Goal: Task Accomplishment & Management: Complete application form

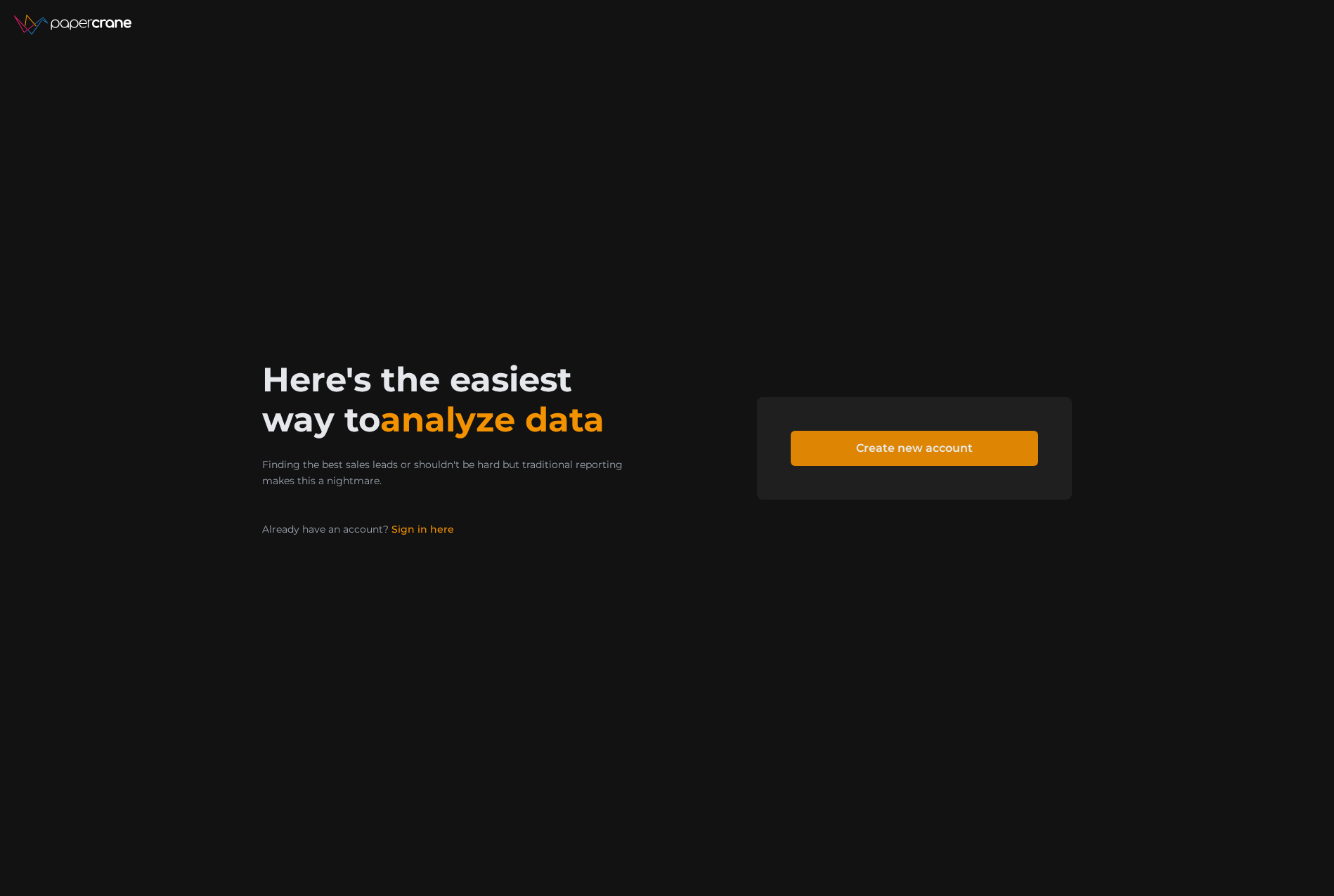
click at [996, 454] on span "Create new account" at bounding box center [914, 448] width 209 height 34
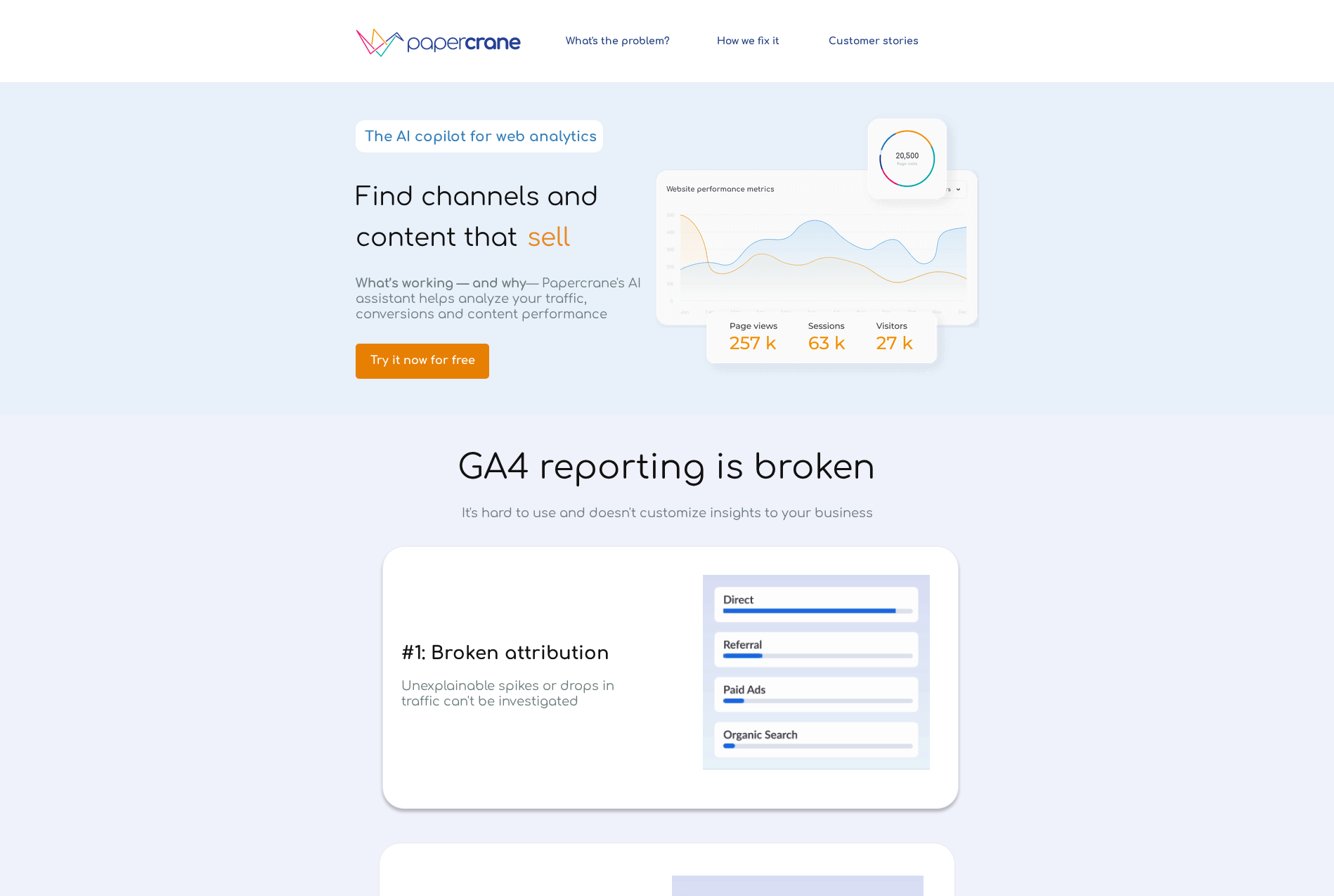
click at [462, 359] on span "Try it now for free" at bounding box center [422, 361] width 133 height 13
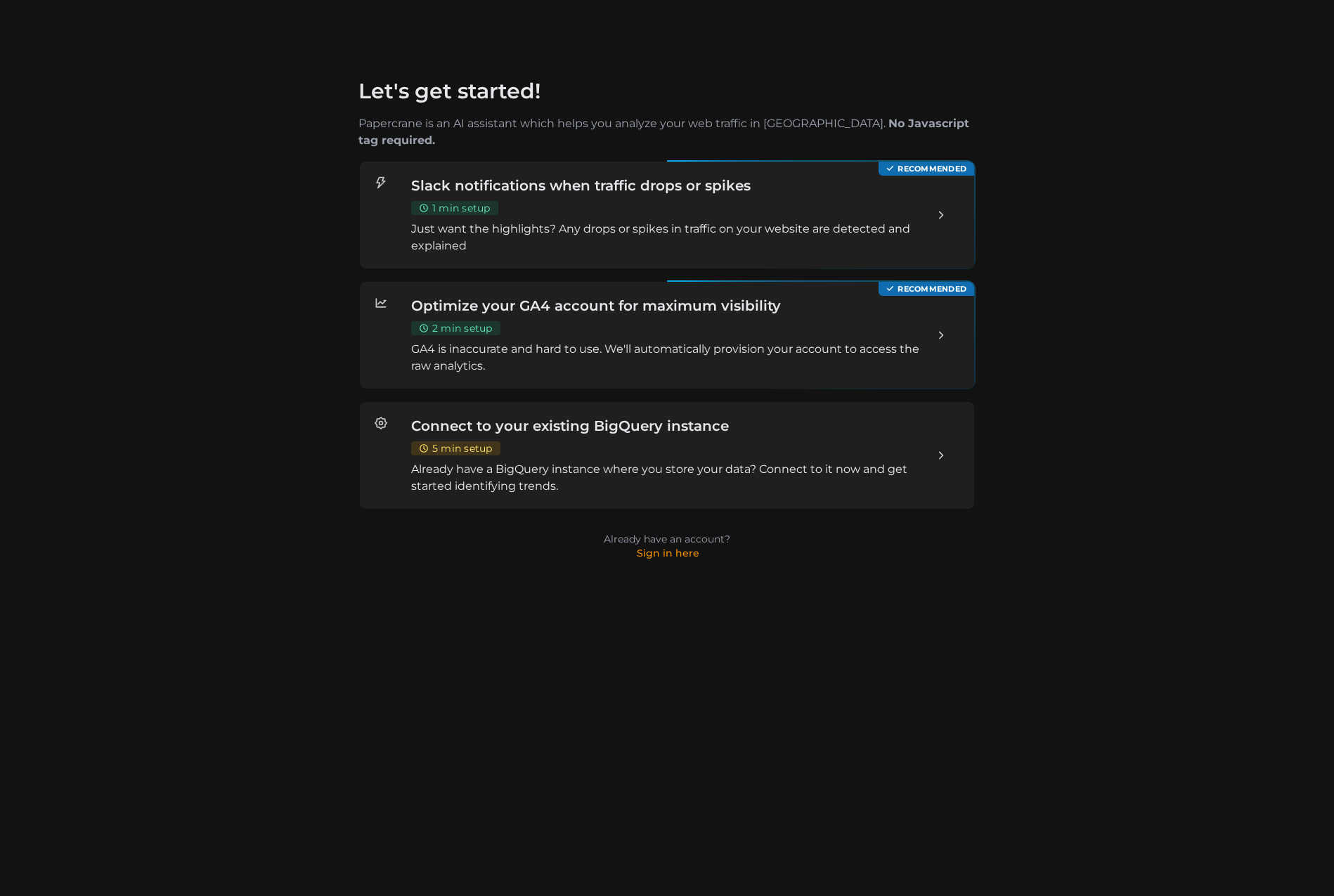
click at [707, 220] on p "Just want the highlights? Any drops or spikes in traffic on your website are de…" at bounding box center [667, 237] width 512 height 34
click at [629, 220] on p "Just want the highlights? Any drops or spikes in traffic on your website are de…" at bounding box center [667, 237] width 512 height 34
click at [638, 220] on p "Just want the highlights? Any drops or spikes in traffic on your website are de…" at bounding box center [667, 237] width 512 height 34
click at [591, 313] on div "Optimize your GA4 account for maximum visibility 2 min setup GA4 is inaccurate …" at bounding box center [667, 335] width 512 height 79
click at [609, 425] on div "Connect to your existing BigQuery instance 5 min setup Already have a BigQuery …" at bounding box center [667, 455] width 512 height 79
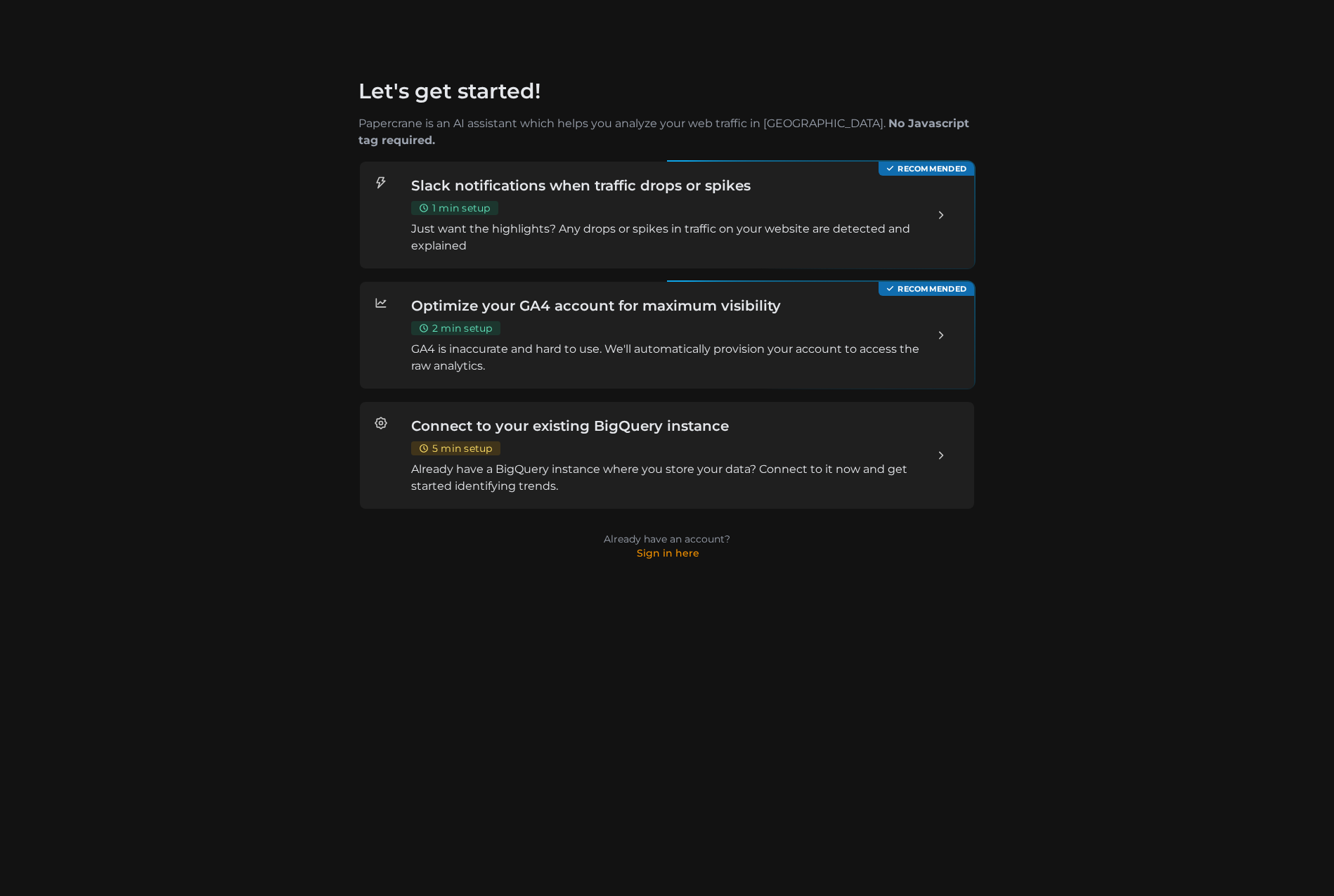
click at [681, 300] on div "Optimize your GA4 account for maximum visibility 2 min setup GA4 is inaccurate …" at bounding box center [667, 335] width 512 height 79
click at [605, 176] on h3 "Slack notifications when traffic drops or spikes" at bounding box center [667, 185] width 512 height 20
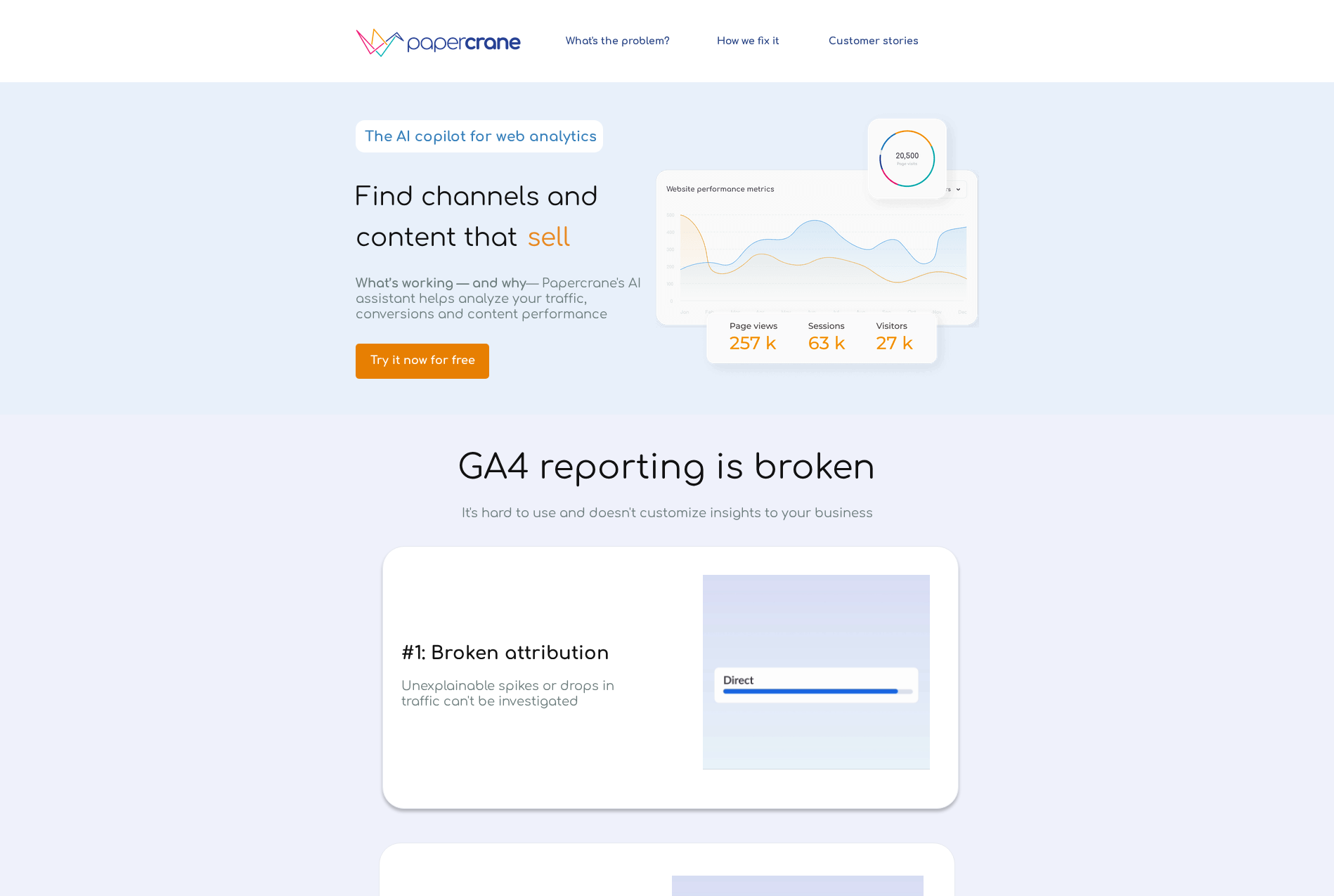
click at [420, 360] on span "Try it now for free" at bounding box center [422, 361] width 133 height 13
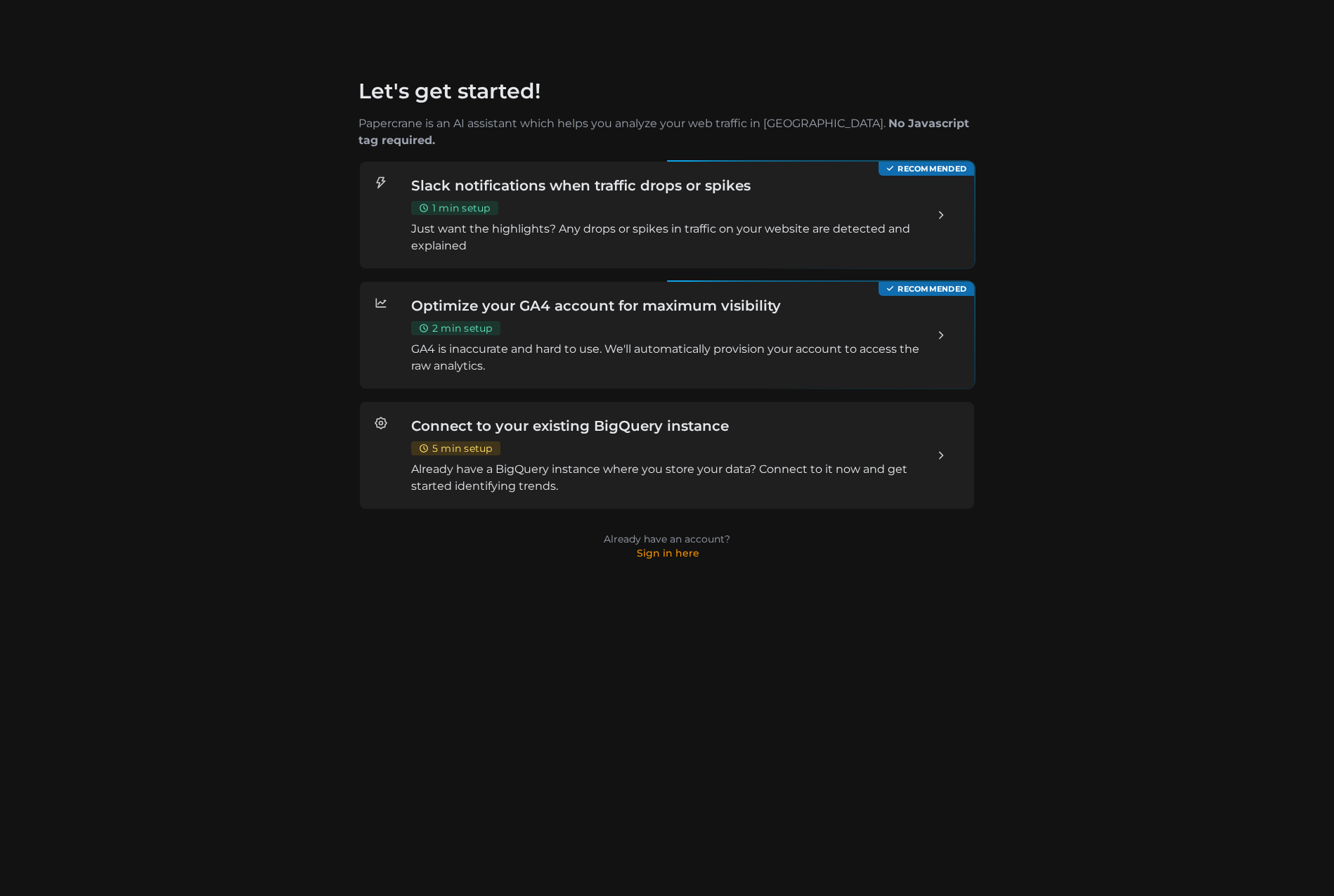
click at [579, 201] on div "Slack notifications when traffic drops or spikes 1 min setup Just want the high…" at bounding box center [667, 215] width 512 height 79
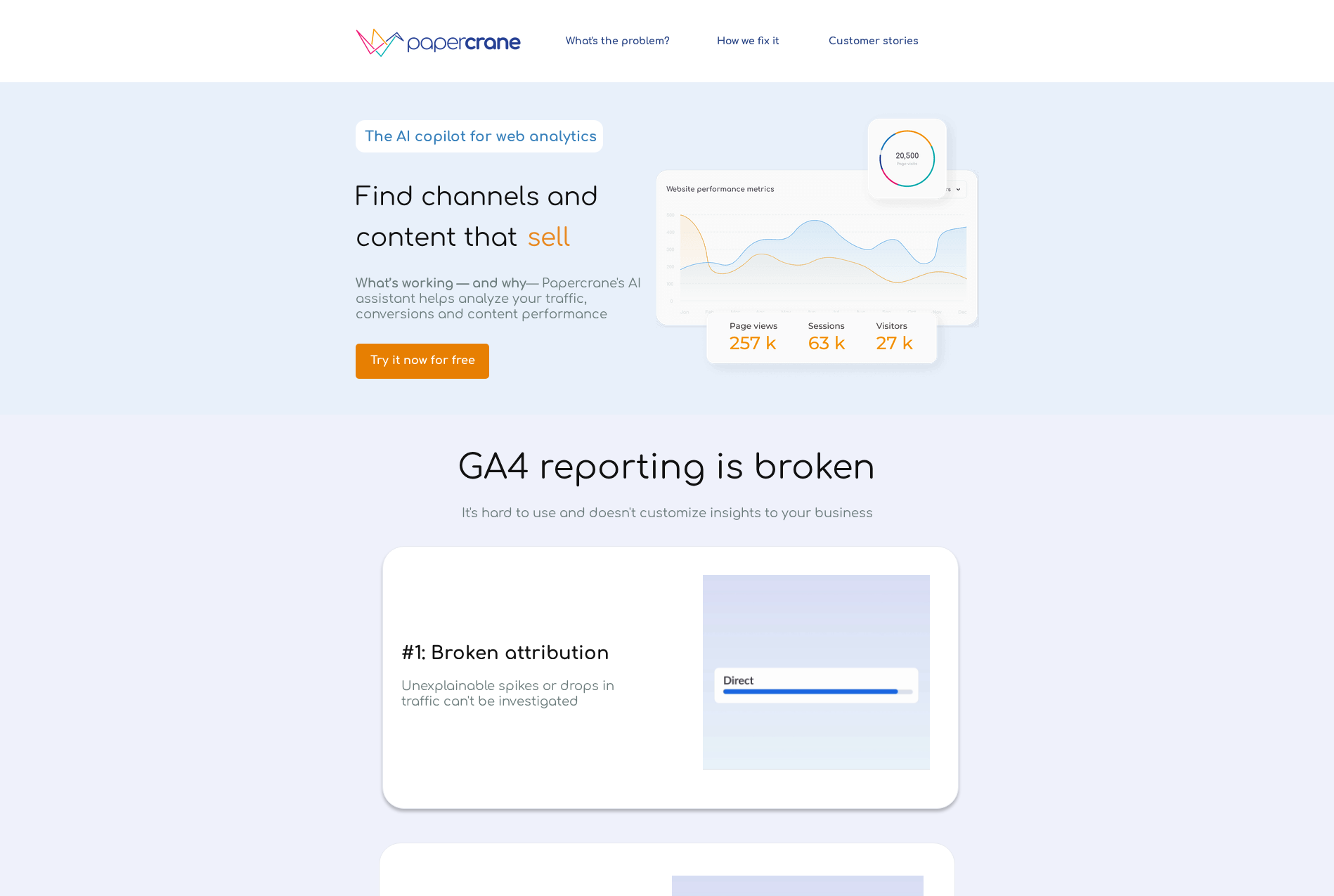
click at [458, 354] on span "Try it now for free" at bounding box center [422, 361] width 133 height 13
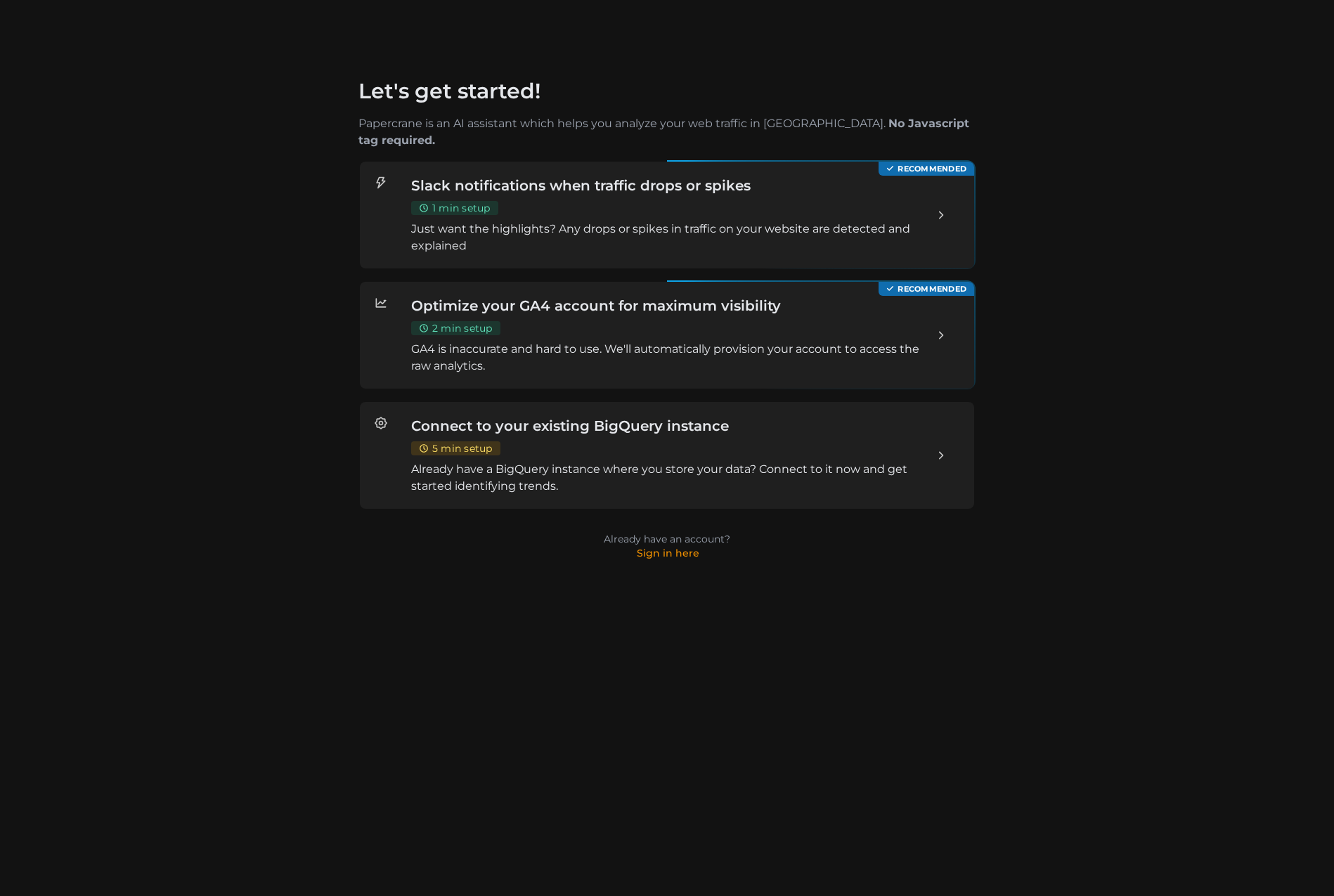
click at [578, 341] on p "GA4 is inaccurate and hard to use. We'll automatically provision your account t…" at bounding box center [667, 358] width 512 height 34
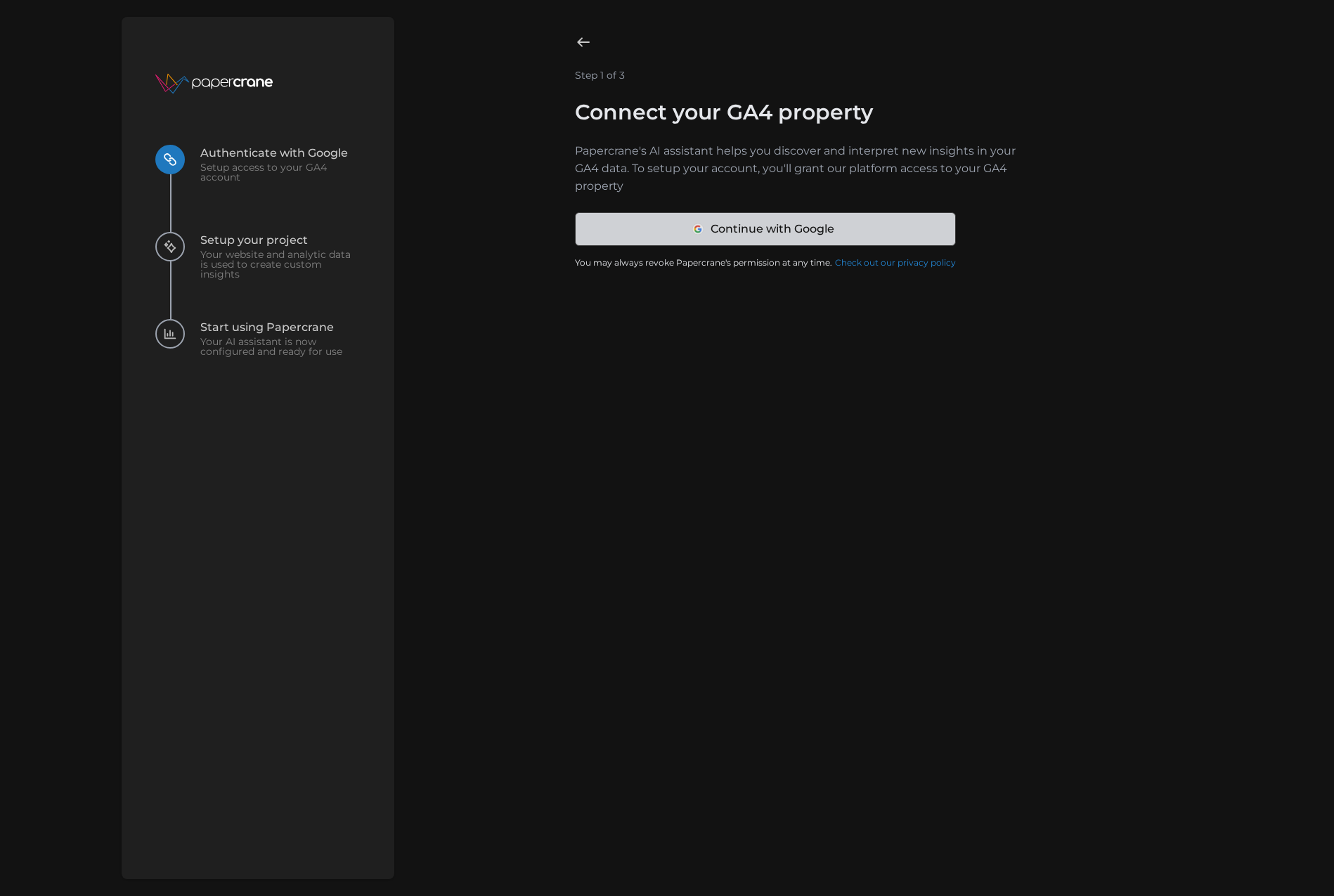
click at [704, 228] on span "google Continue with Google" at bounding box center [764, 229] width 359 height 32
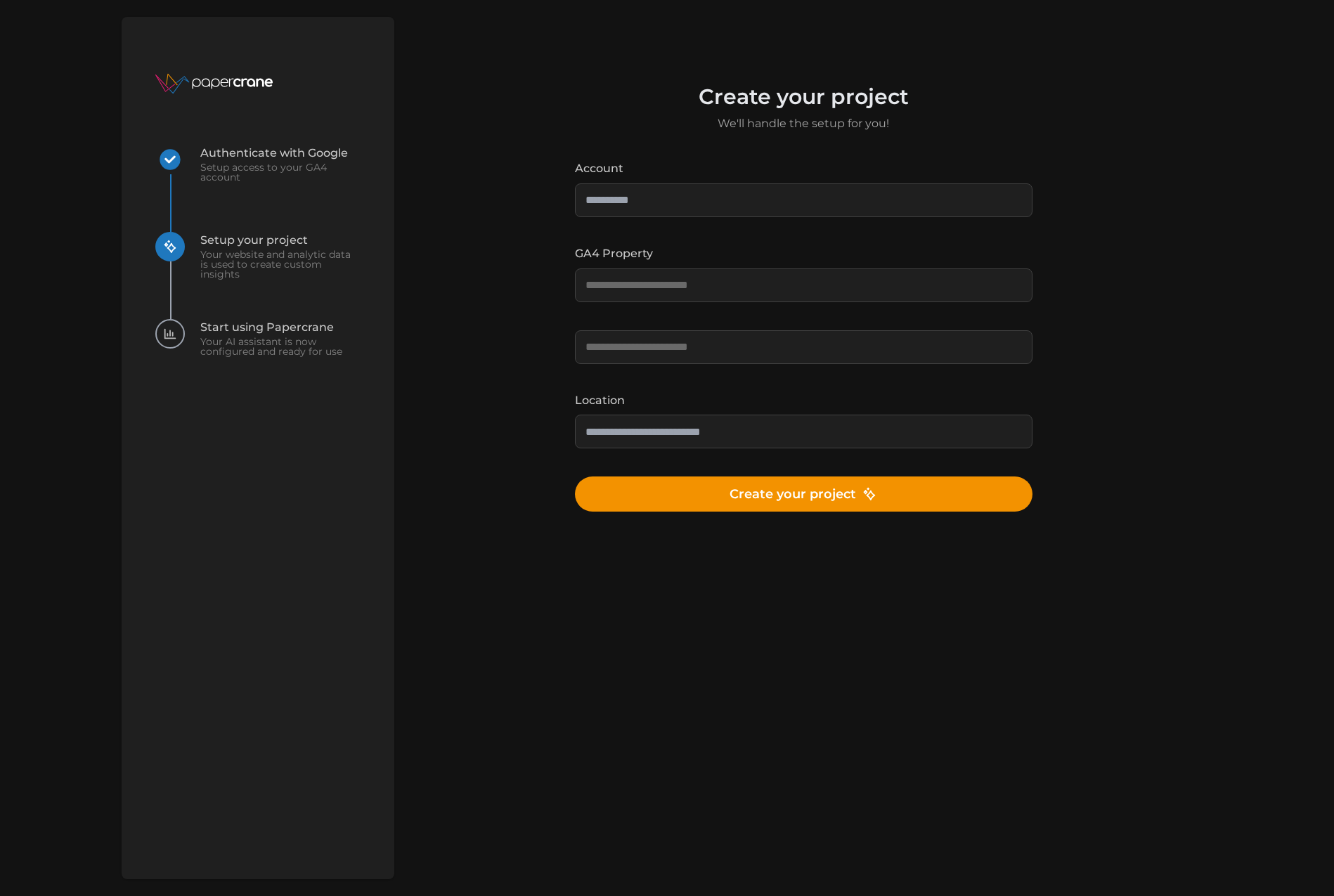
type input "**********"
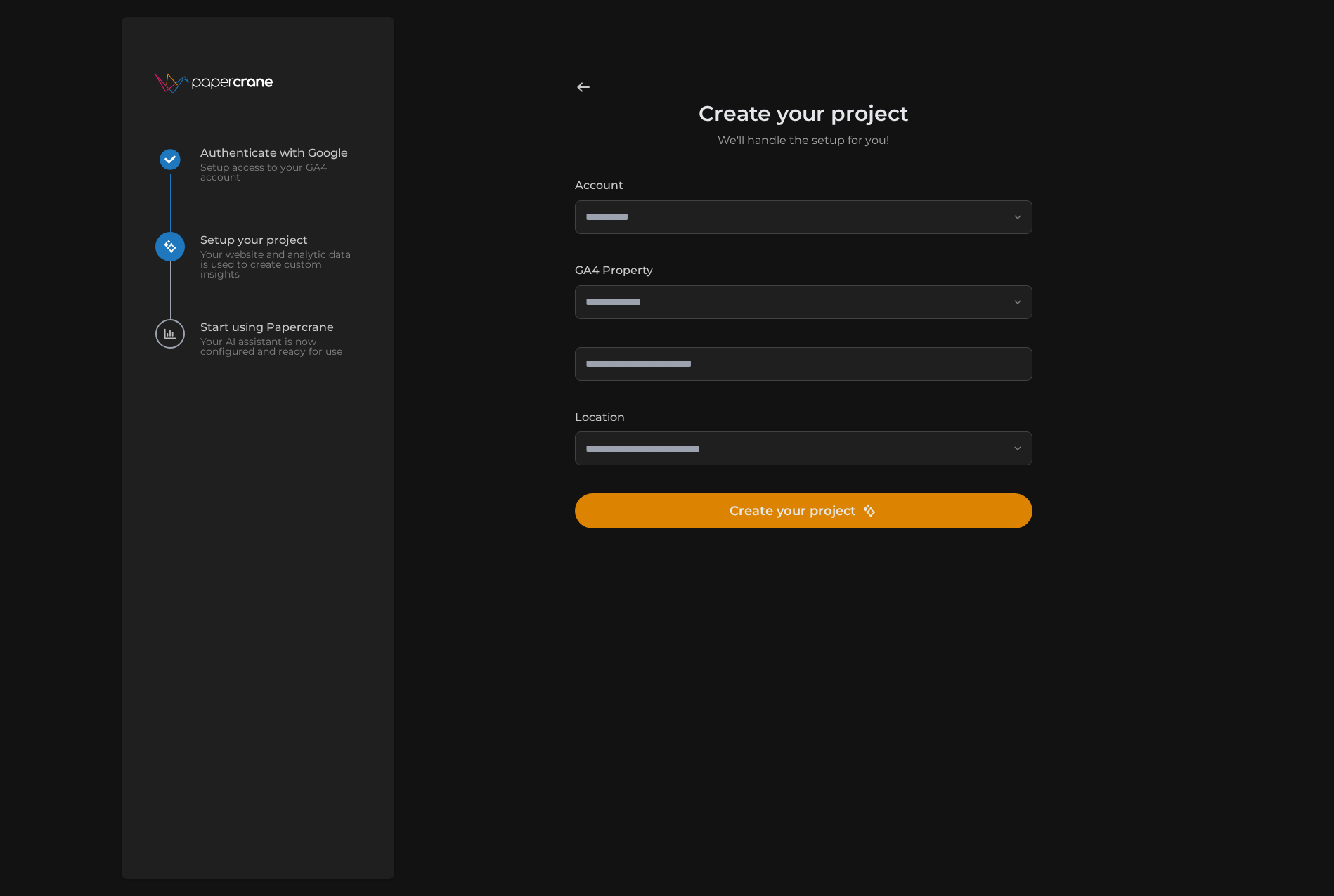
click at [783, 518] on span "Create your project" at bounding box center [803, 511] width 148 height 34
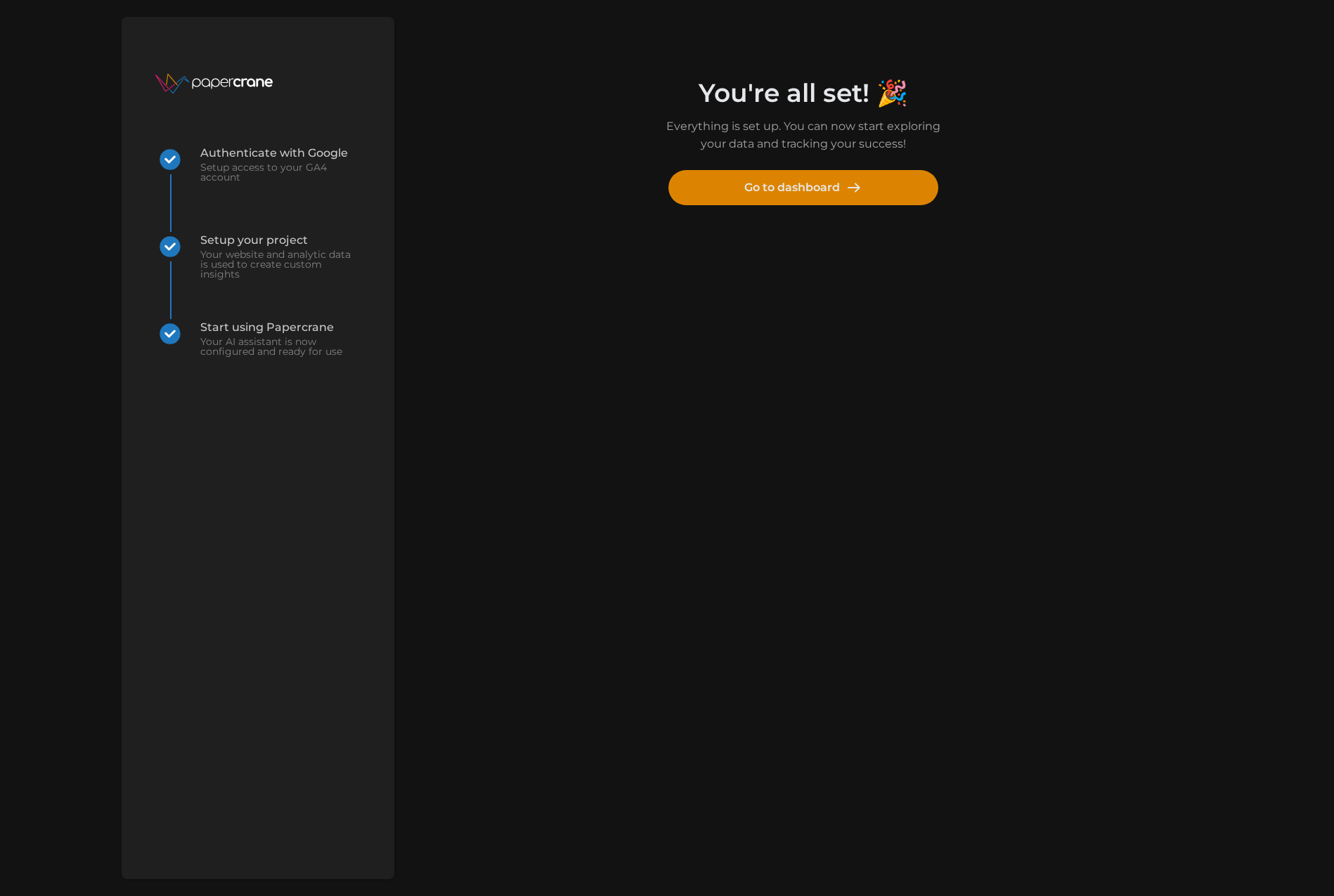
click at [766, 195] on span "Go to dashboard" at bounding box center [803, 187] width 118 height 34
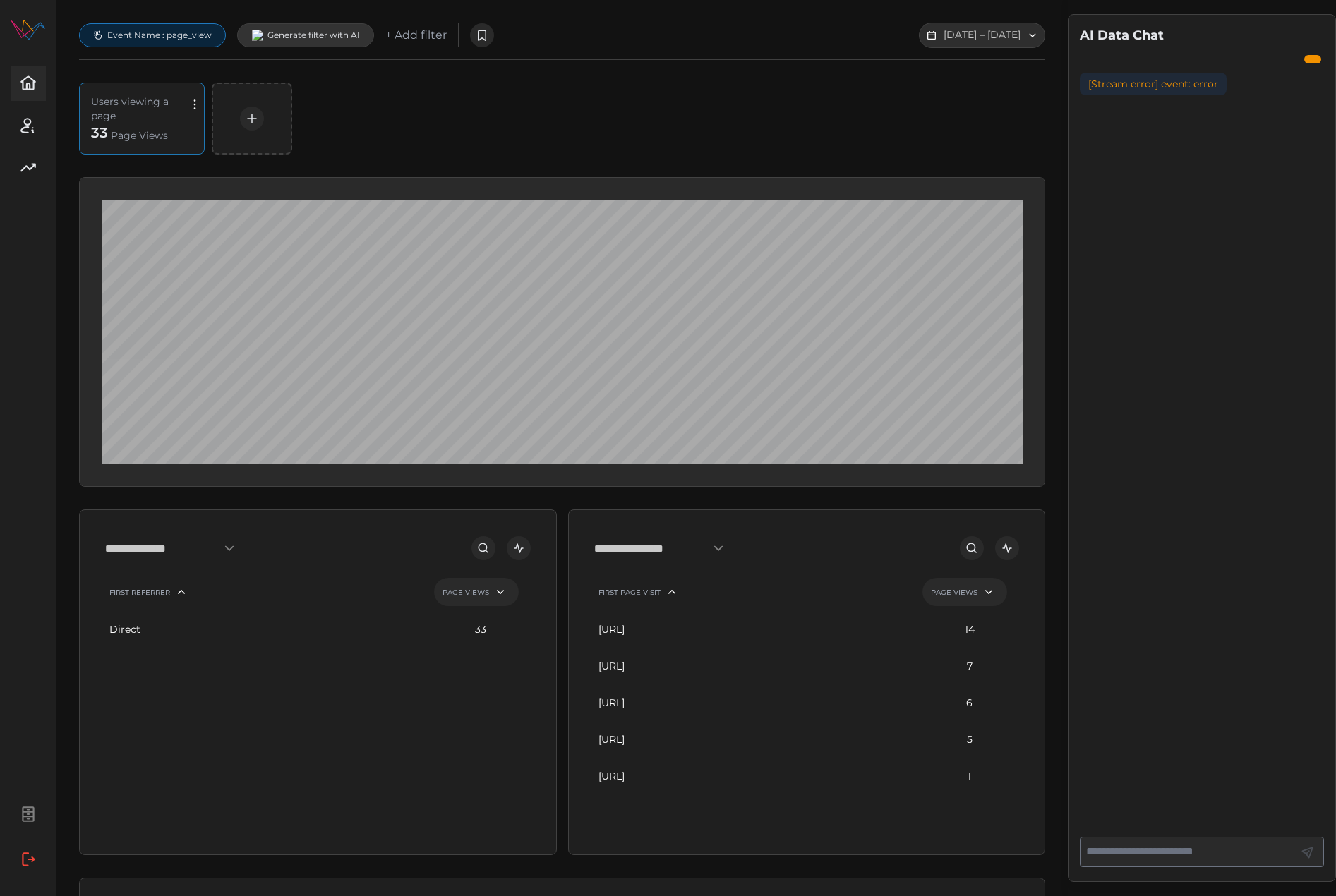
drag, startPoint x: 554, startPoint y: 92, endPoint x: 567, endPoint y: 89, distance: 13.3
click at [554, 92] on div "Users viewing a page 33 Page Views" at bounding box center [562, 118] width 966 height 72
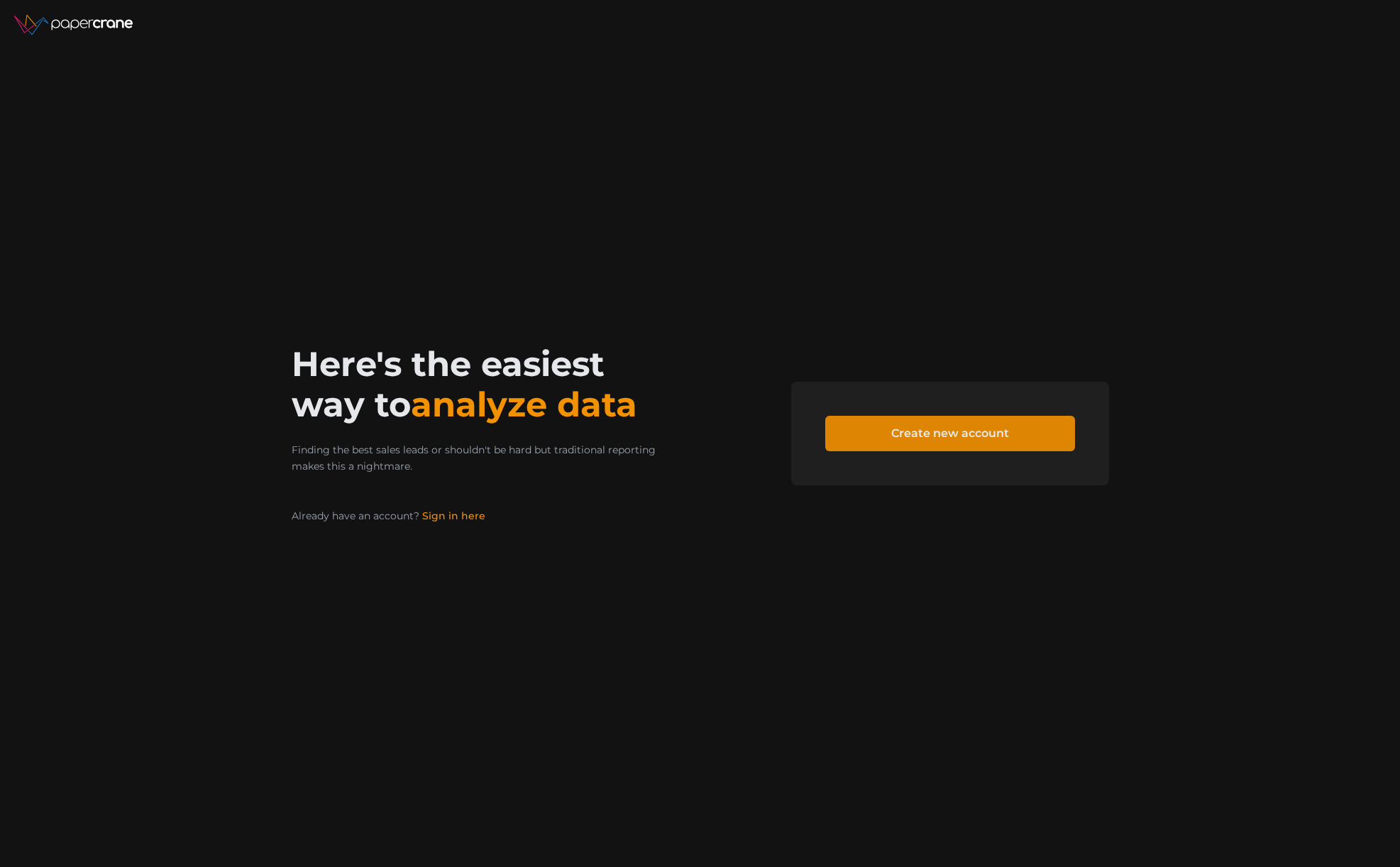
click at [885, 436] on span "Create new account" at bounding box center [950, 433] width 211 height 34
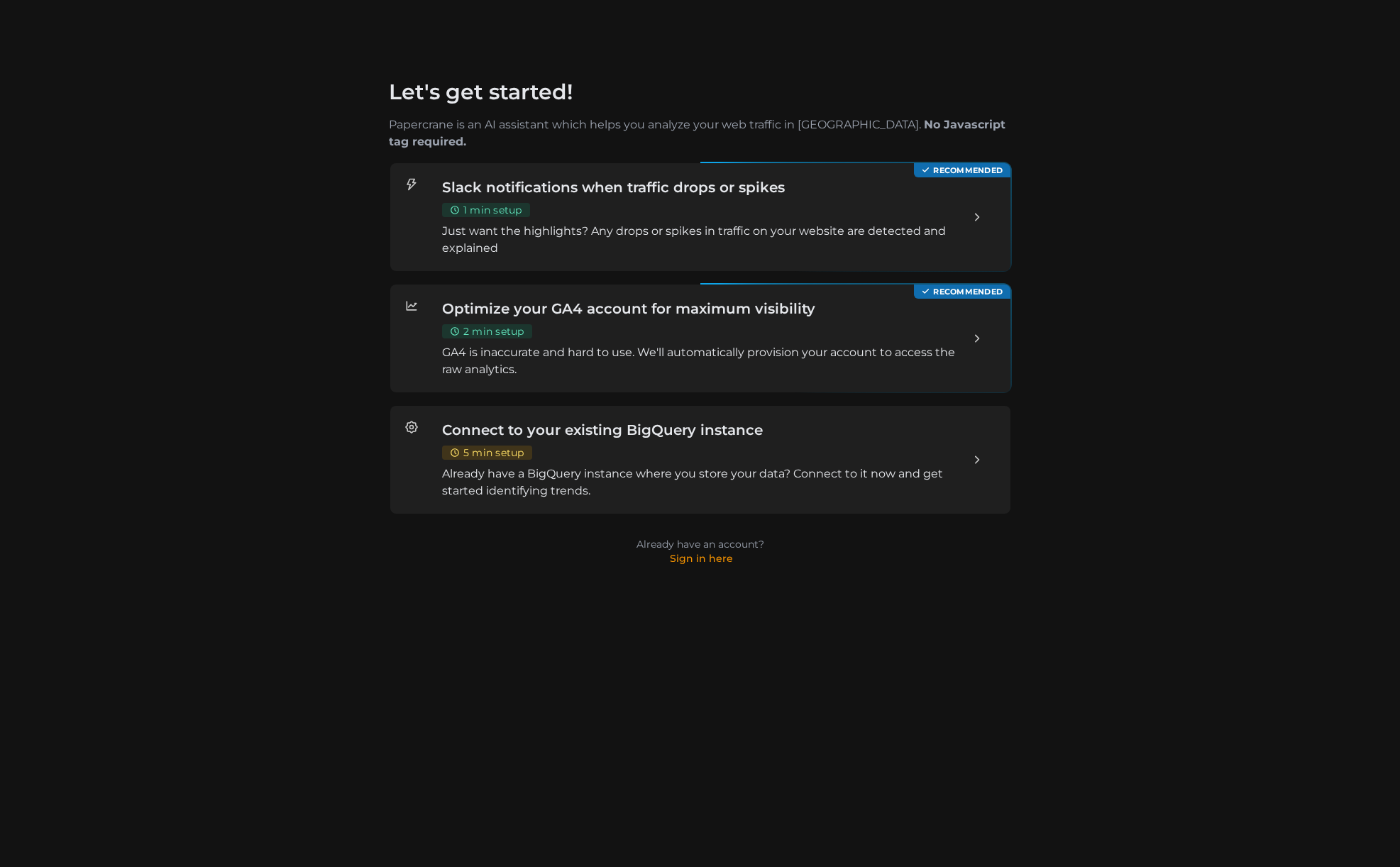
click at [617, 429] on div "Connect to your existing BigQuery instance 5 min setup Already have a BigQuery …" at bounding box center [699, 460] width 517 height 80
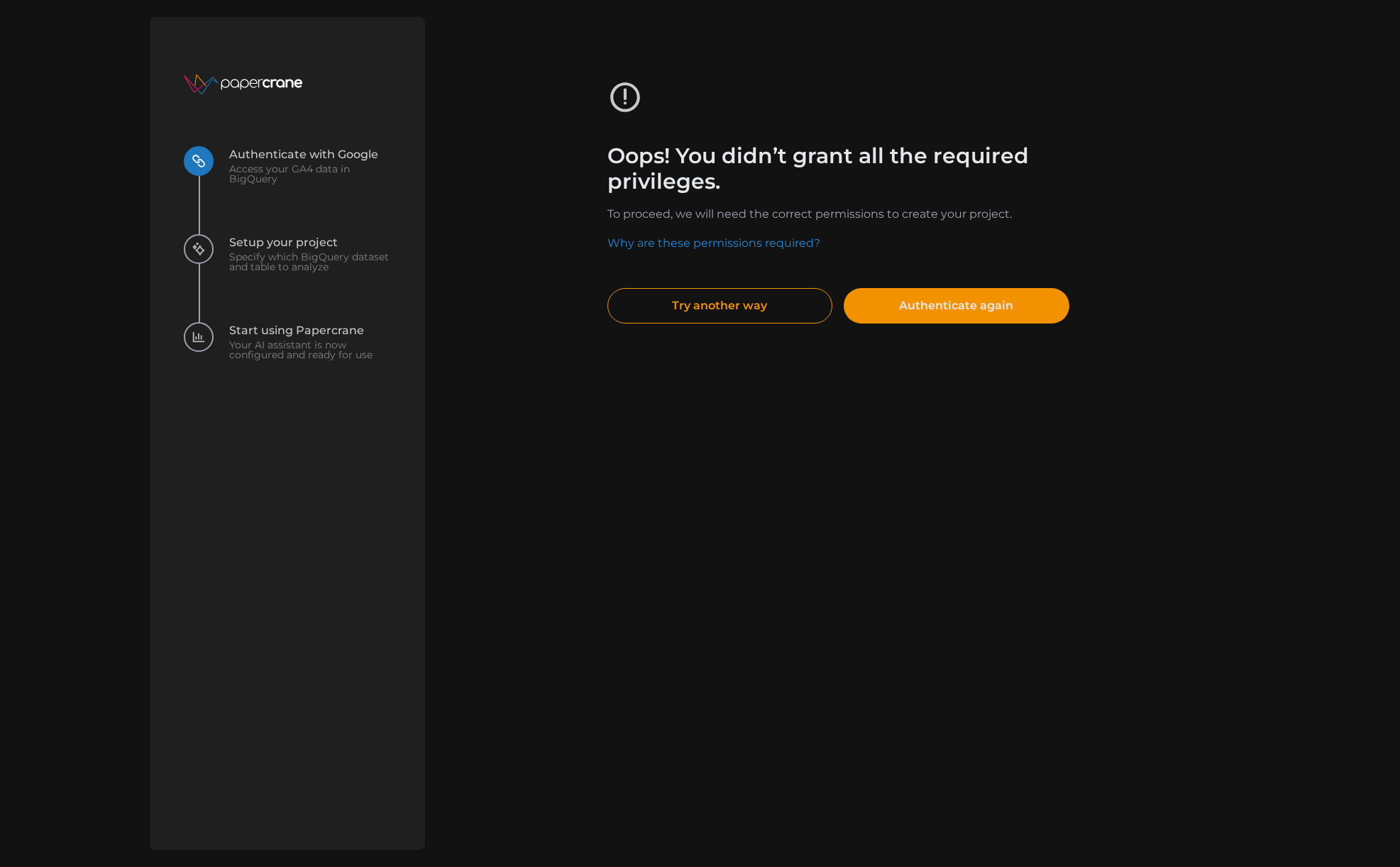
click at [910, 305] on span "Authenticate again" at bounding box center [956, 306] width 115 height 34
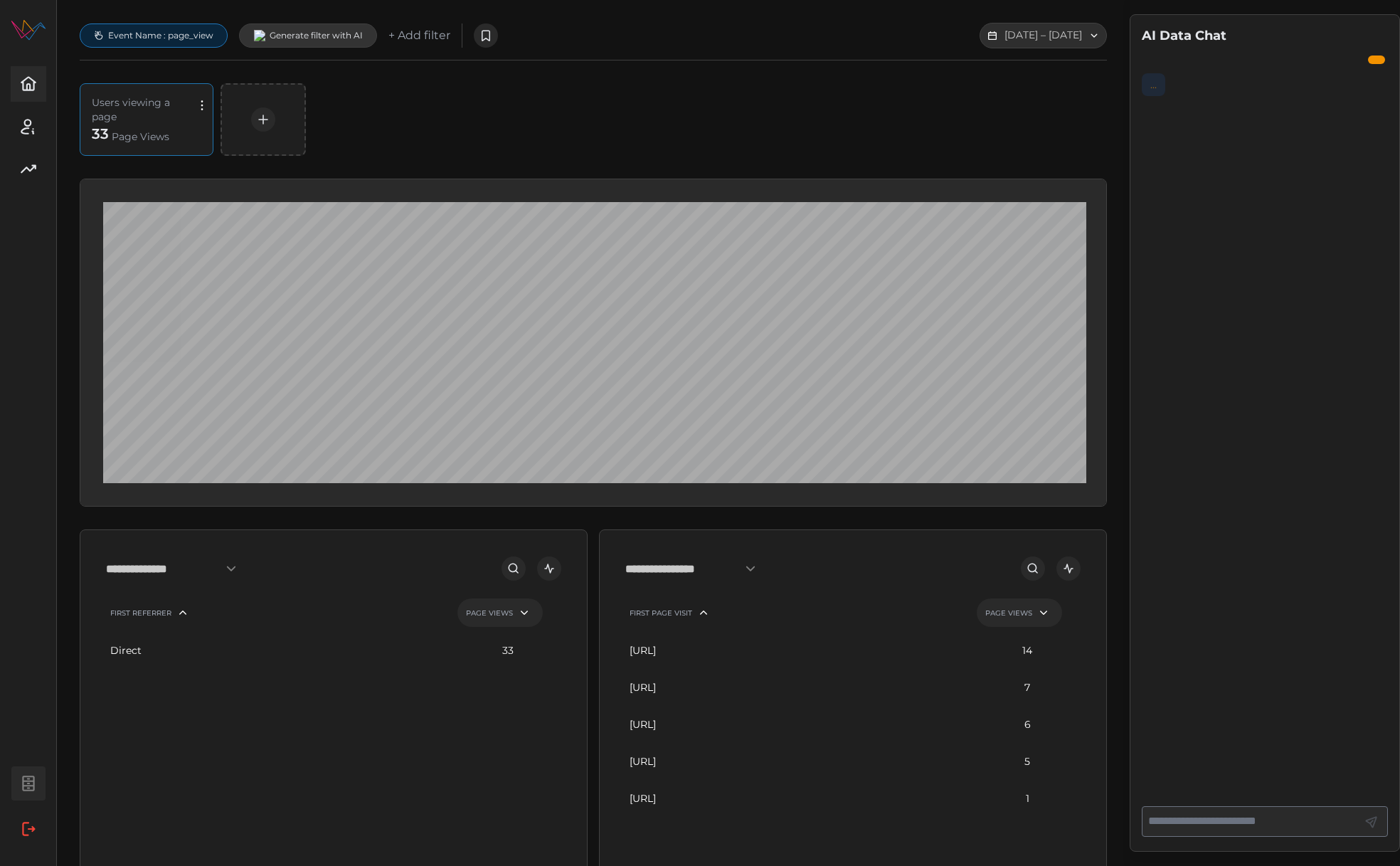
click at [27, 779] on icon "button" at bounding box center [28, 783] width 19 height 19
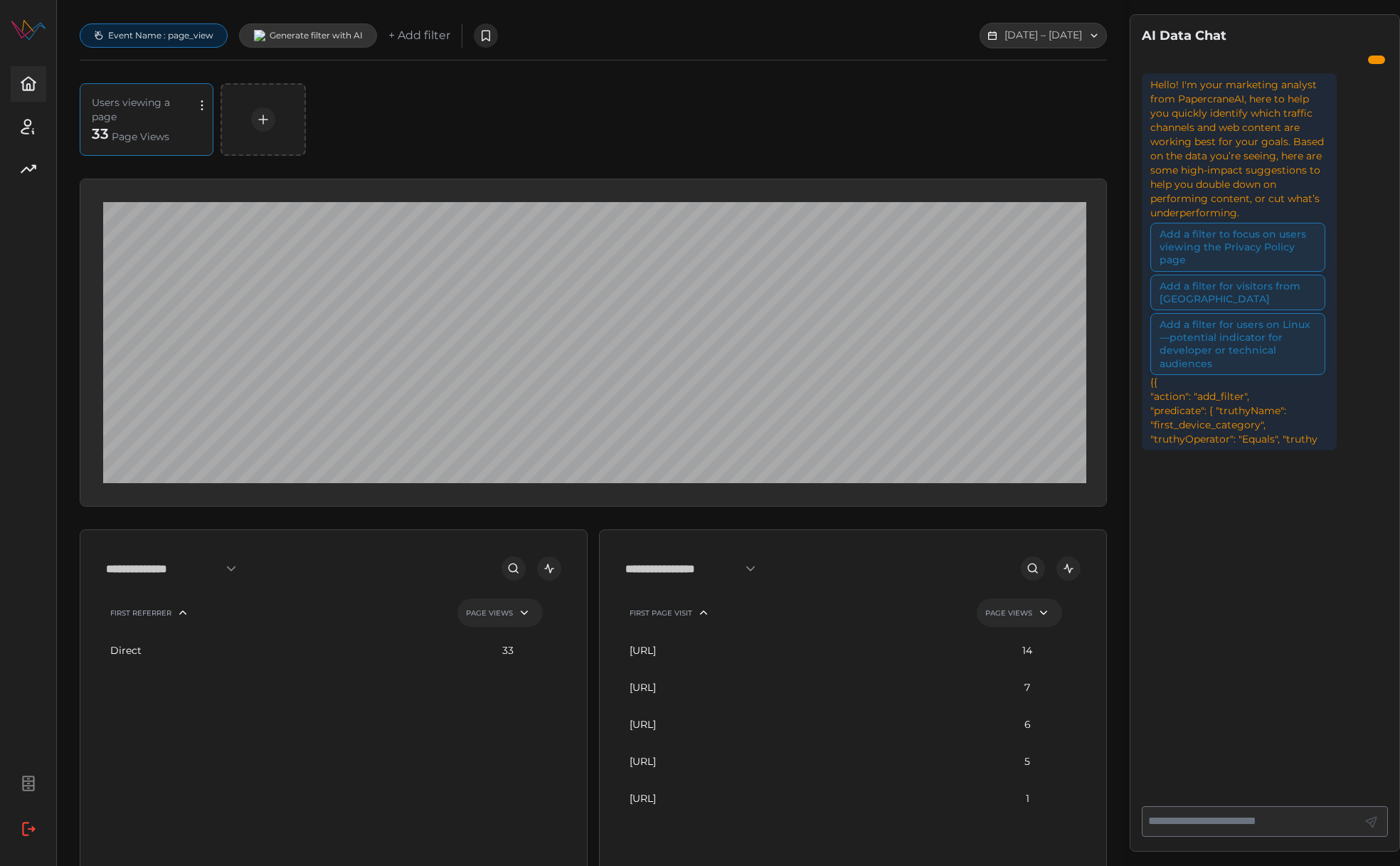
click at [338, 770] on div at bounding box center [334, 762] width 463 height 185
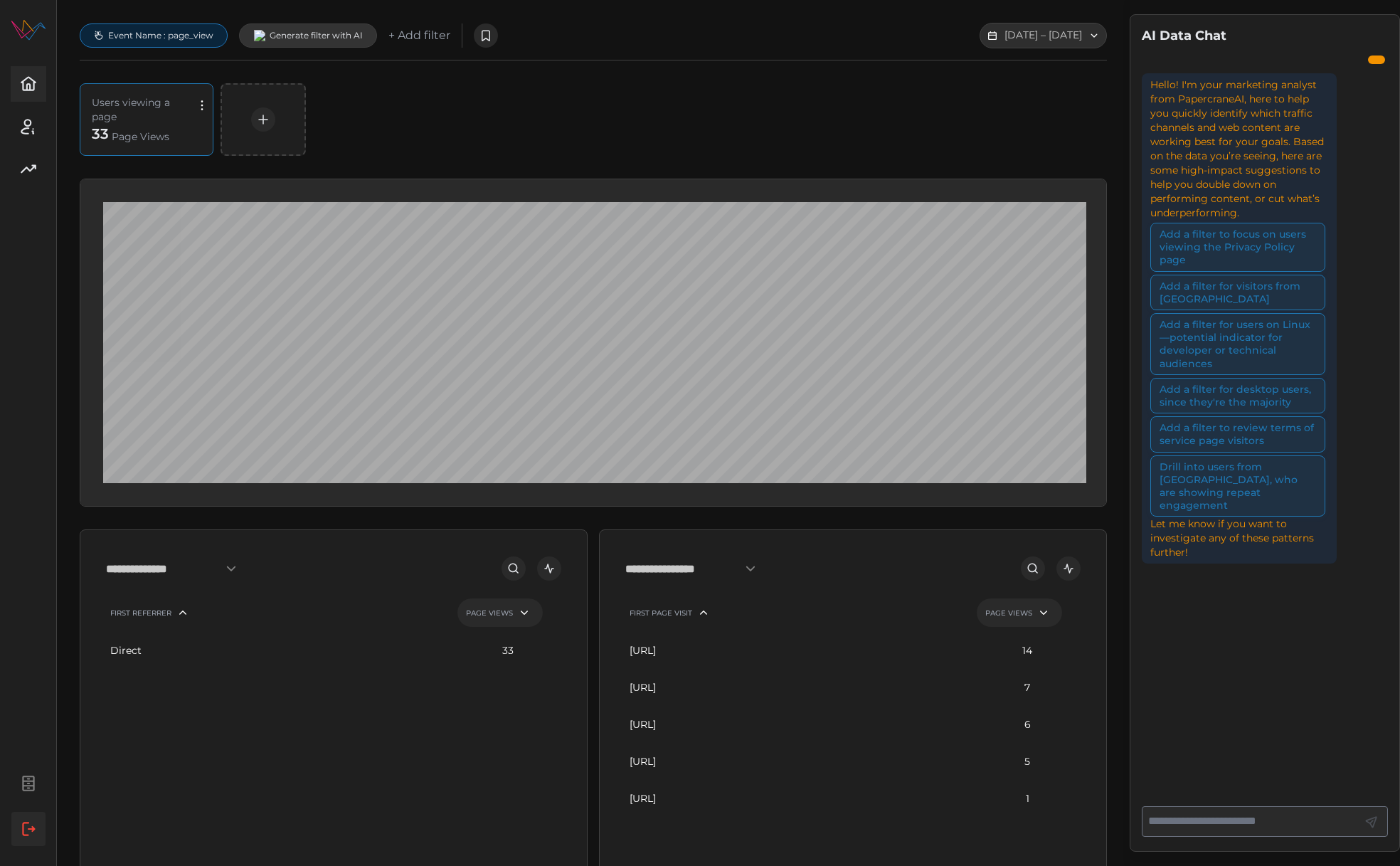
click at [36, 839] on icon "button" at bounding box center [28, 829] width 19 height 19
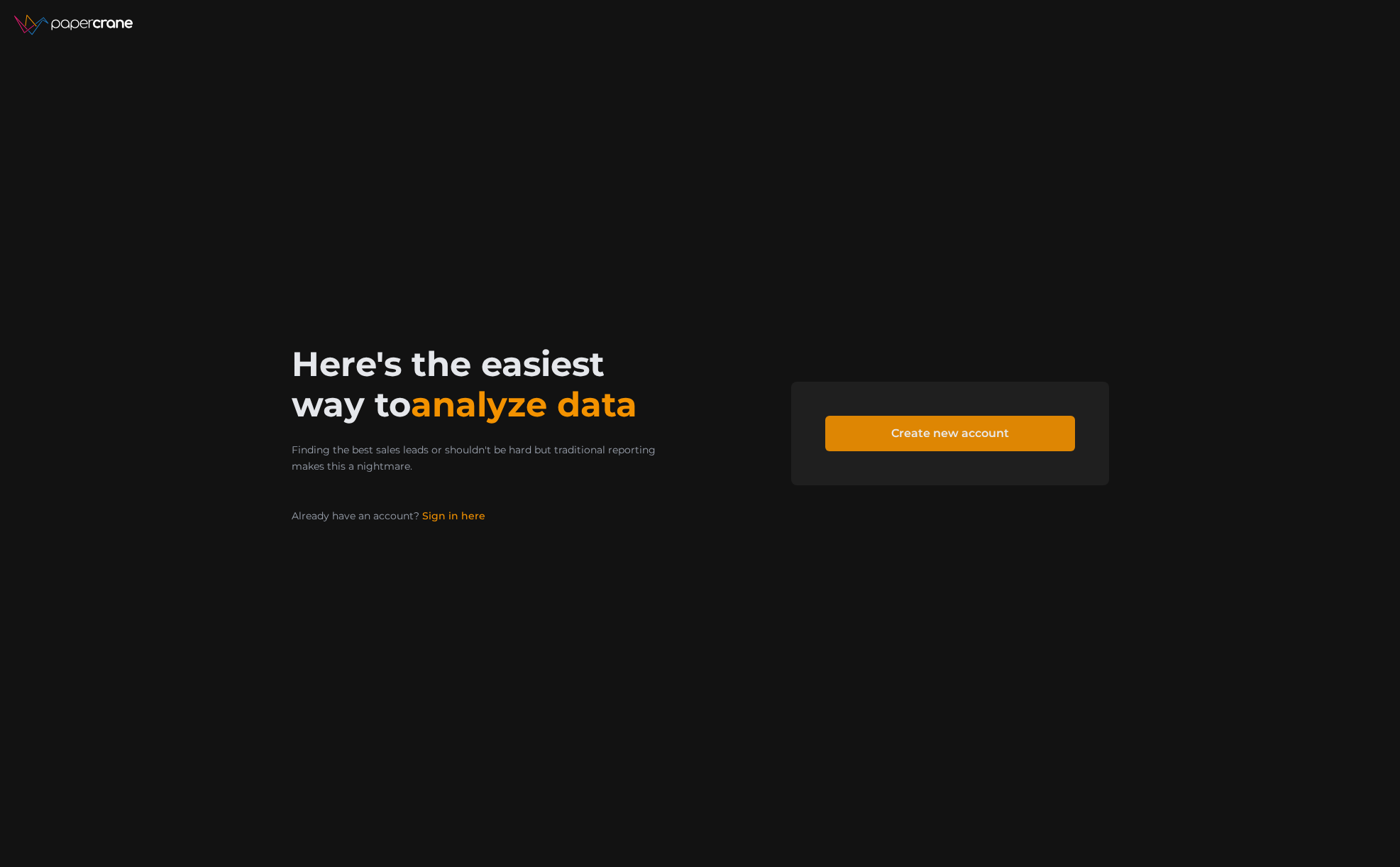
click at [911, 429] on span "Create new account" at bounding box center [950, 433] width 118 height 34
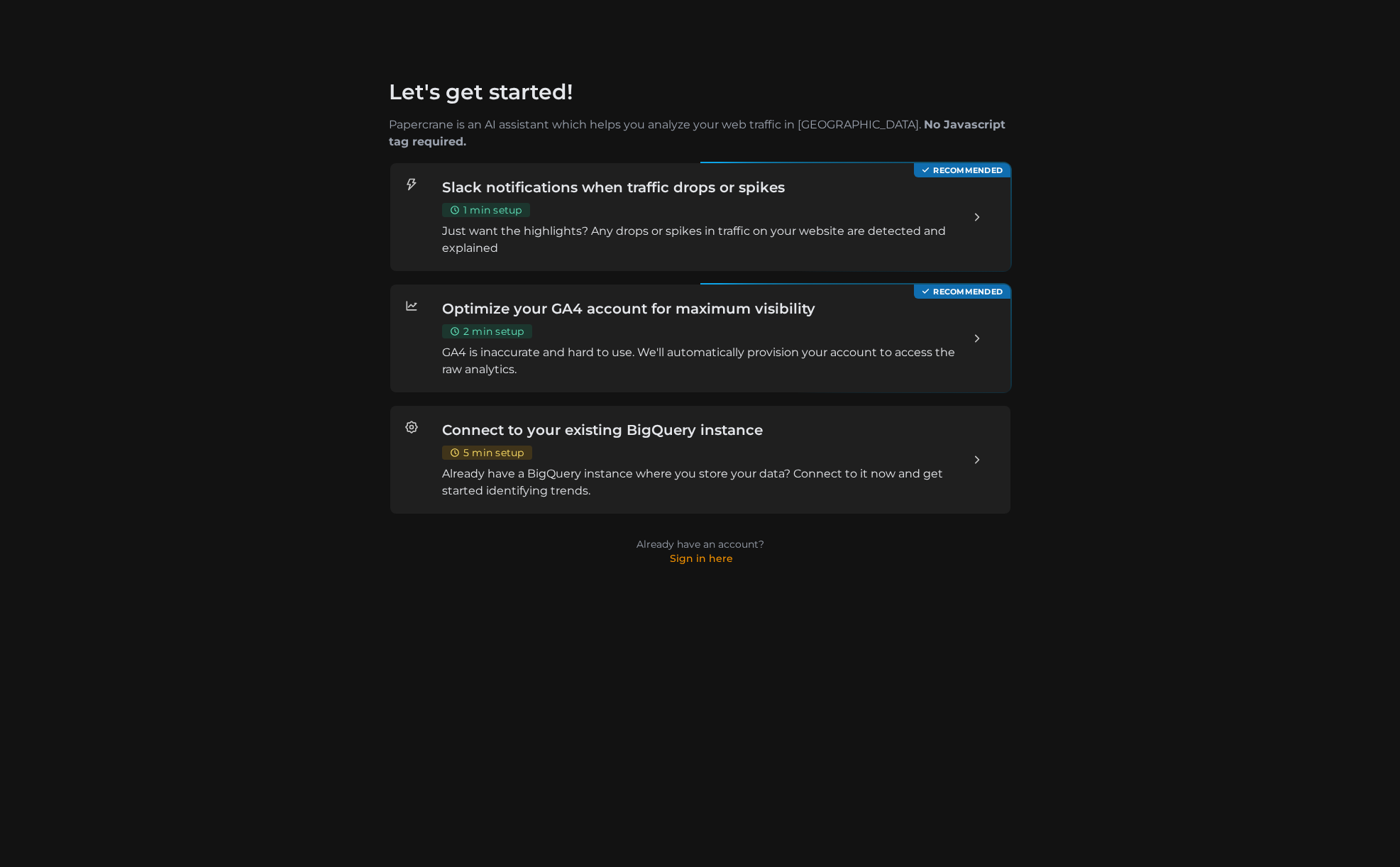
click at [663, 441] on div "Connect to your existing BigQuery instance 5 min setup Already have a BigQuery …" at bounding box center [699, 460] width 517 height 80
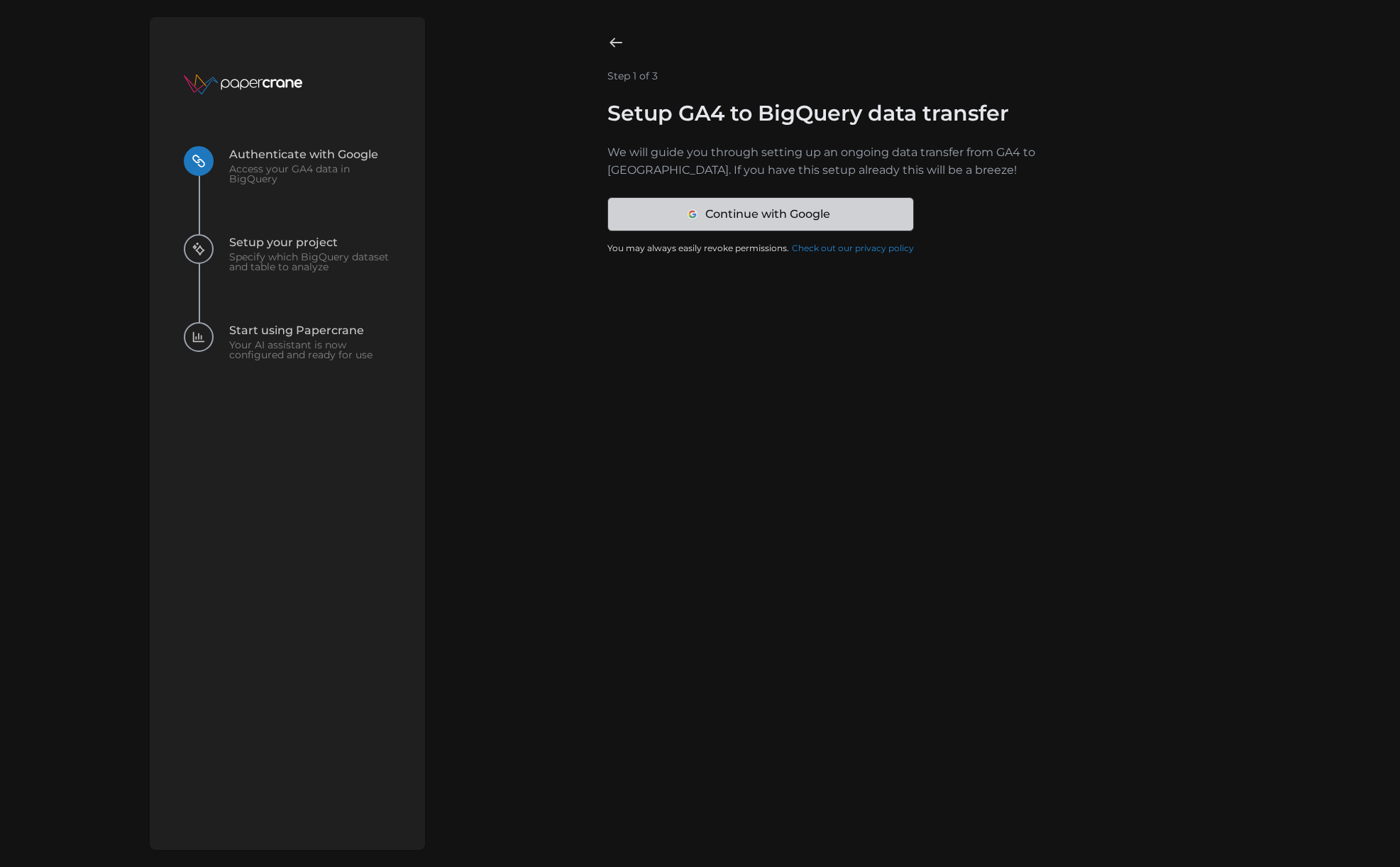
click at [750, 206] on span "Continue with Google" at bounding box center [767, 214] width 125 height 33
click at [704, 212] on span "Continue with Google" at bounding box center [767, 214] width 125 height 33
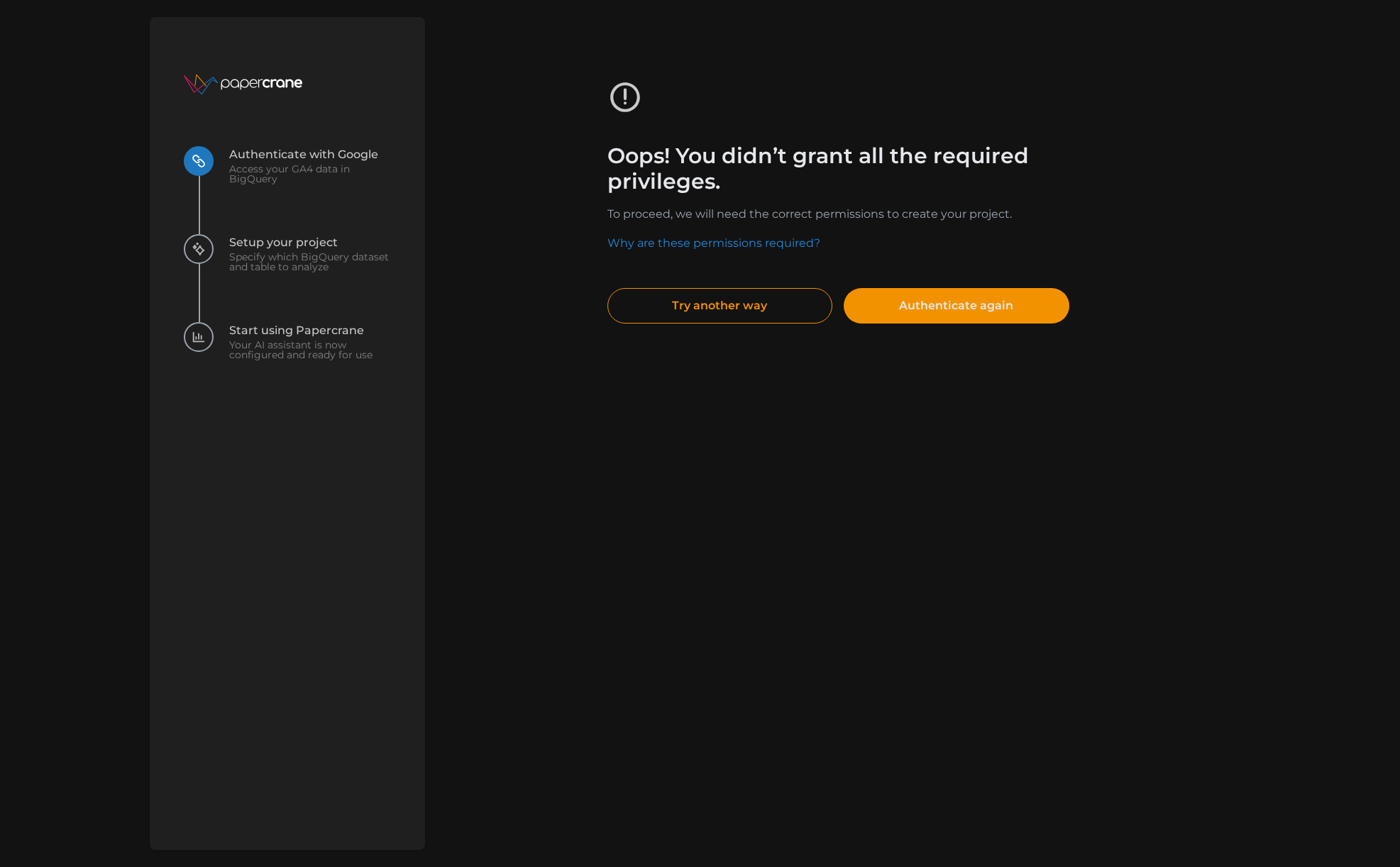
click at [932, 301] on span "Authenticate again" at bounding box center [956, 306] width 115 height 34
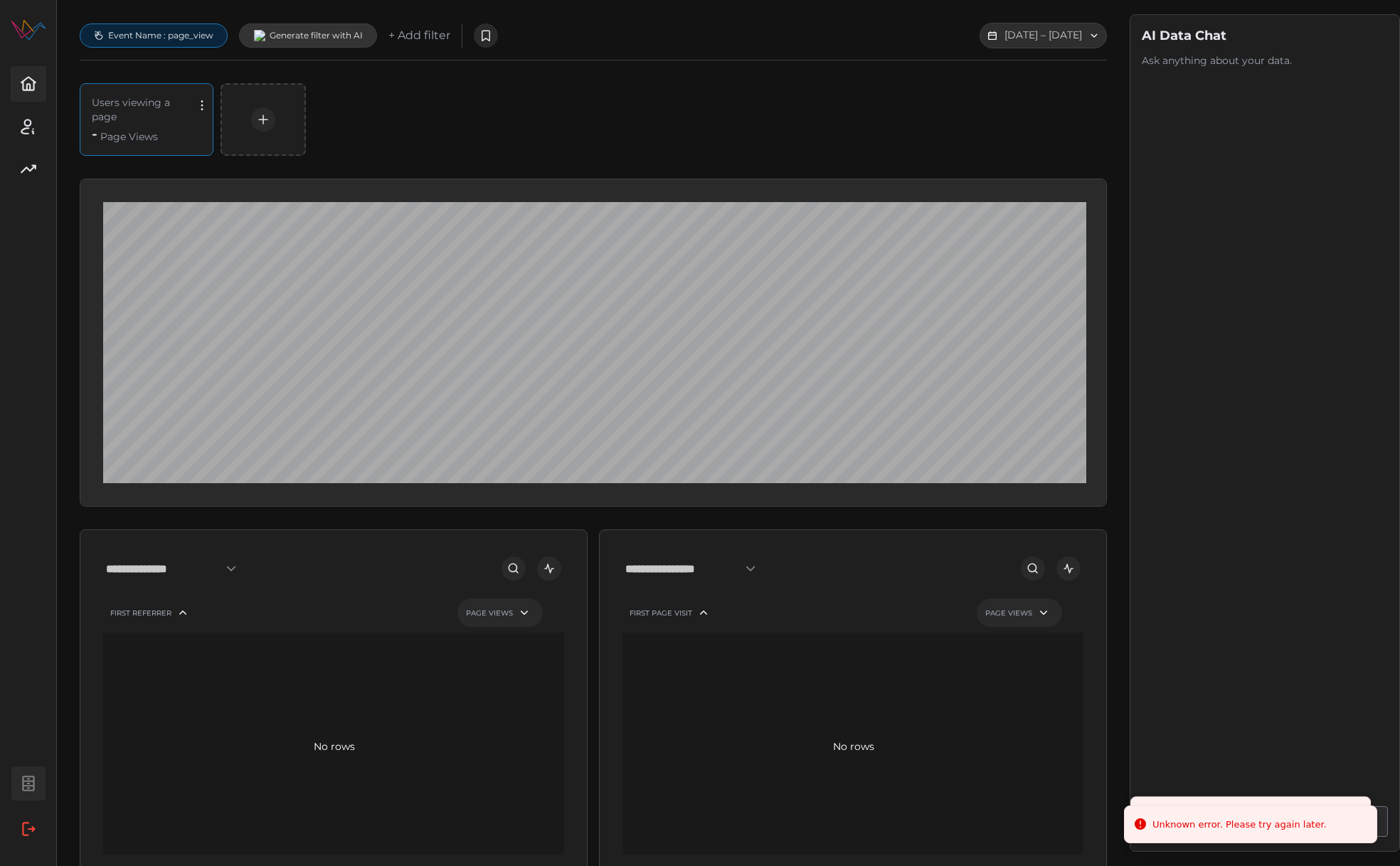
click at [34, 789] on icon "button" at bounding box center [28, 783] width 19 height 19
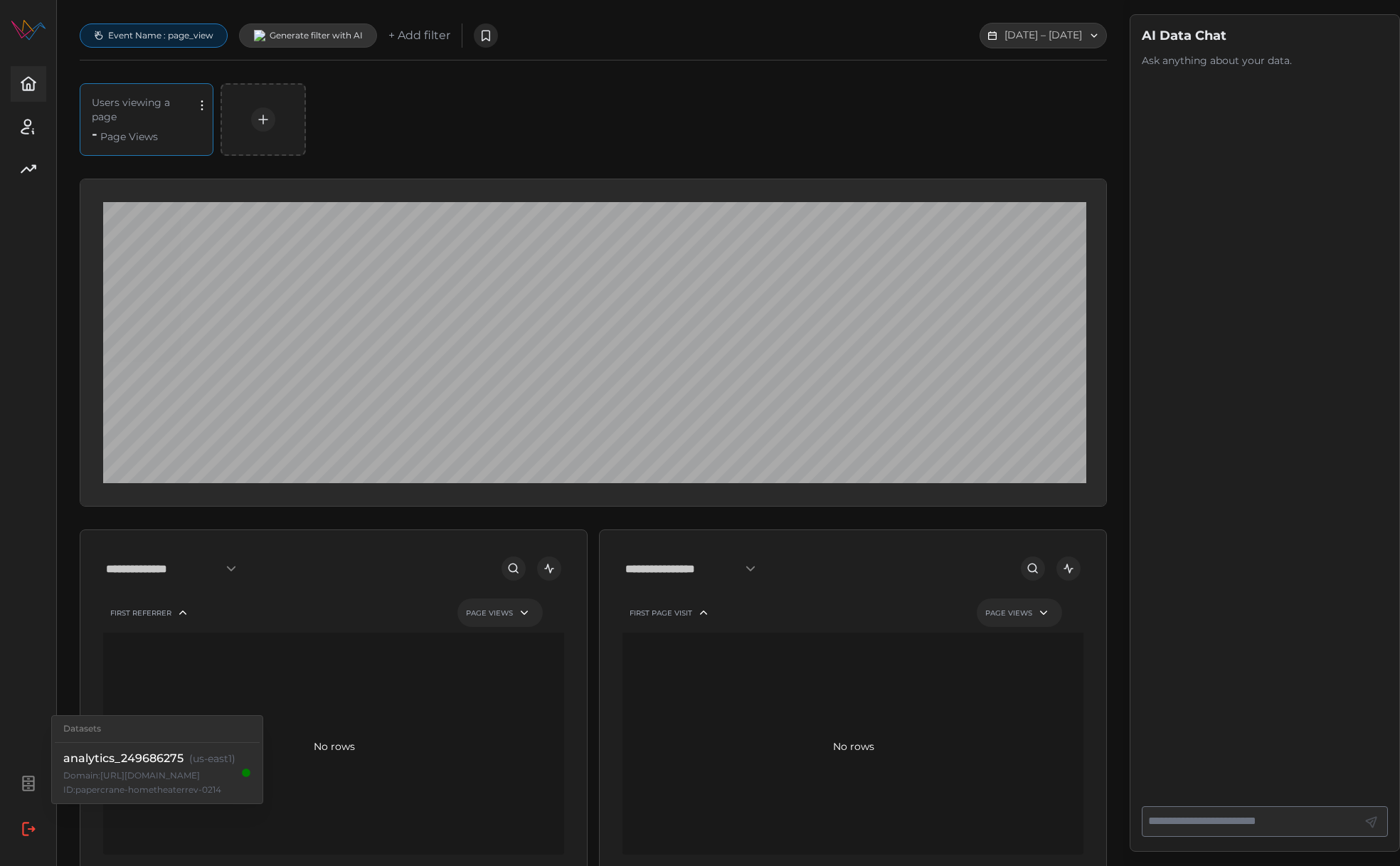
scroll to position [0, 3]
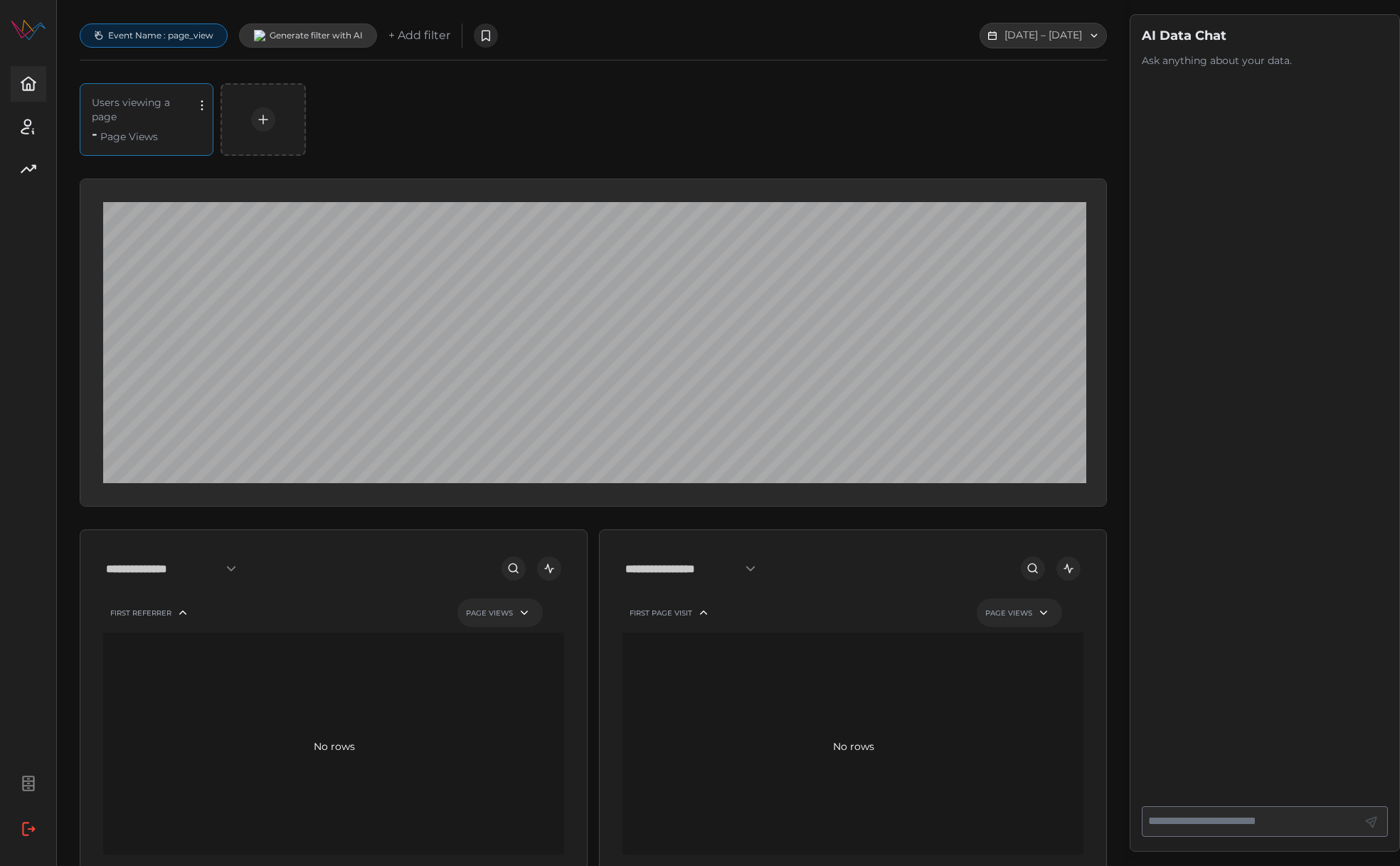
click at [396, 680] on div "No rows" at bounding box center [334, 746] width 463 height 228
click at [387, 562] on div "**********" at bounding box center [334, 567] width 461 height 28
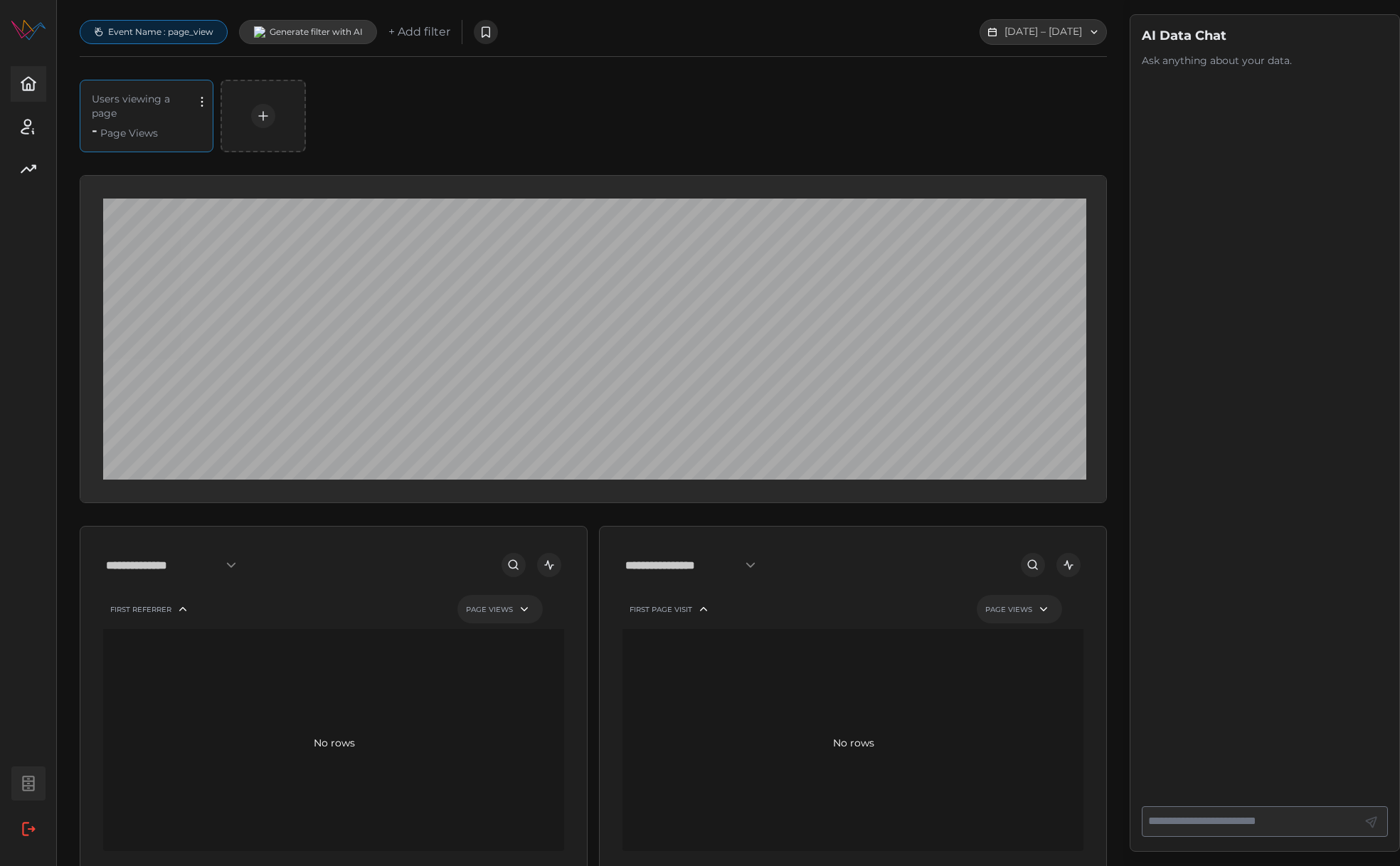
click at [18, 783] on span "button" at bounding box center [28, 784] width 33 height 33
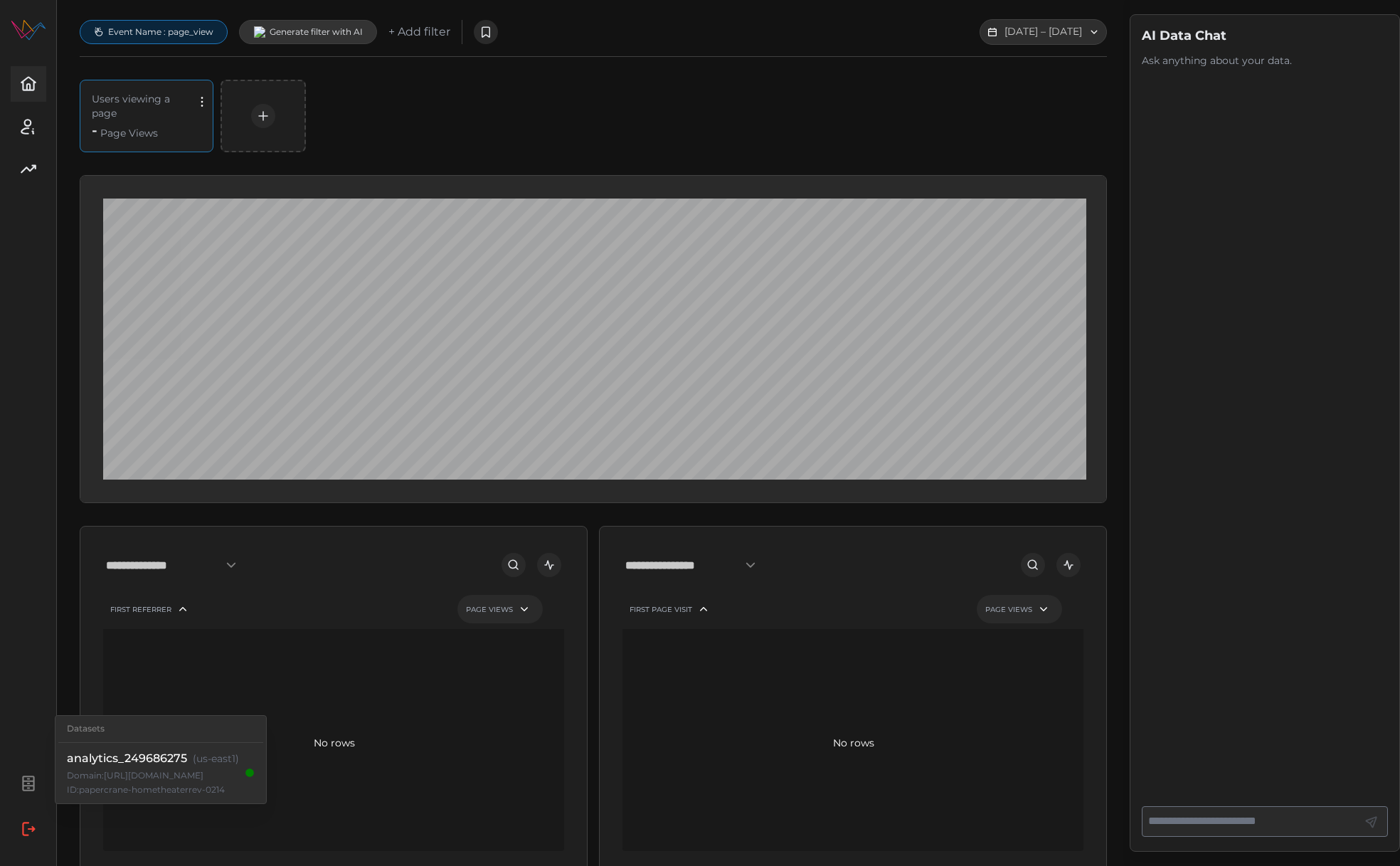
click at [541, 517] on div "**********" at bounding box center [594, 555] width 1027 height 1073
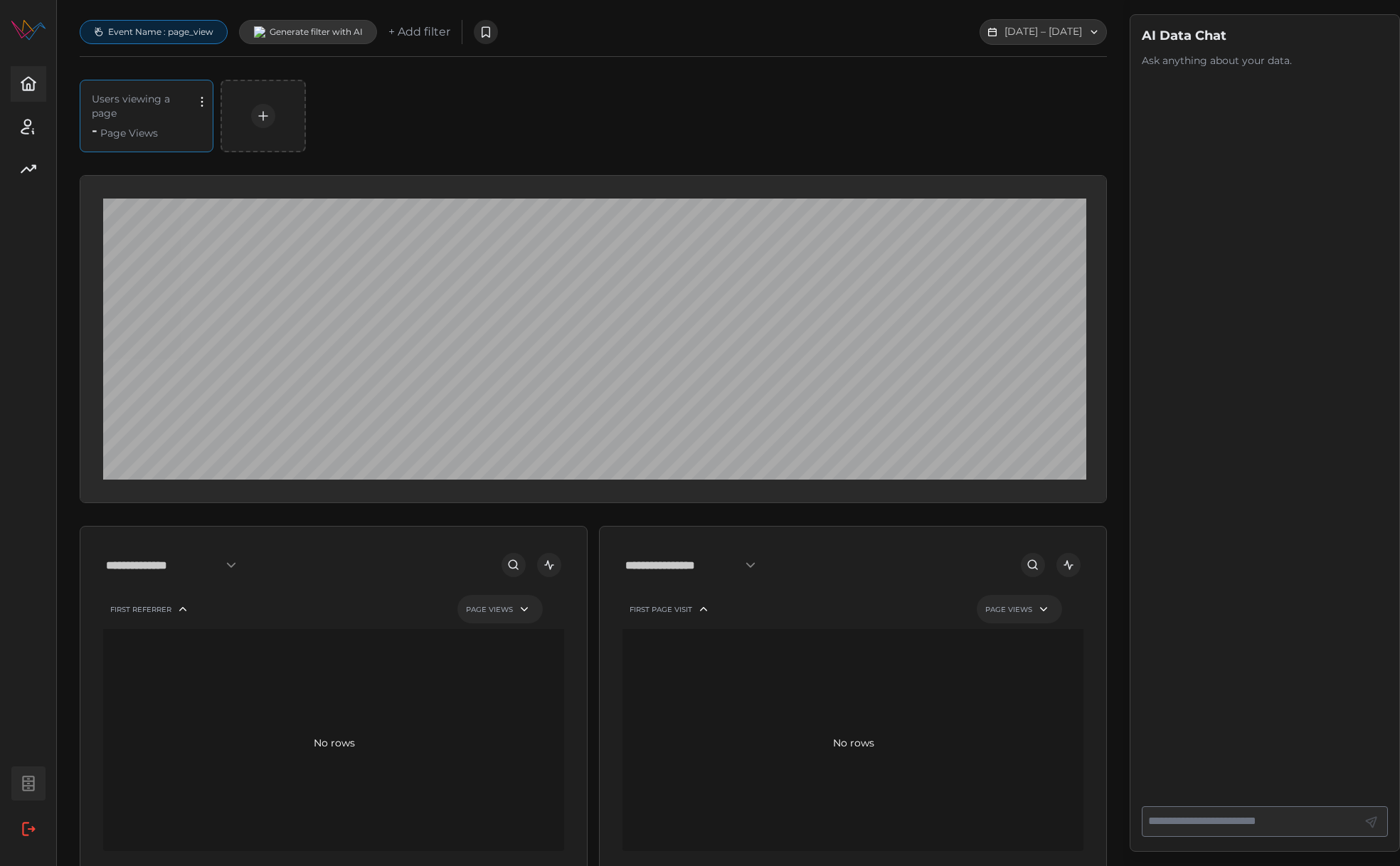
click at [38, 799] on span "button" at bounding box center [28, 784] width 33 height 33
click at [33, 834] on icon "button" at bounding box center [28, 829] width 13 height 14
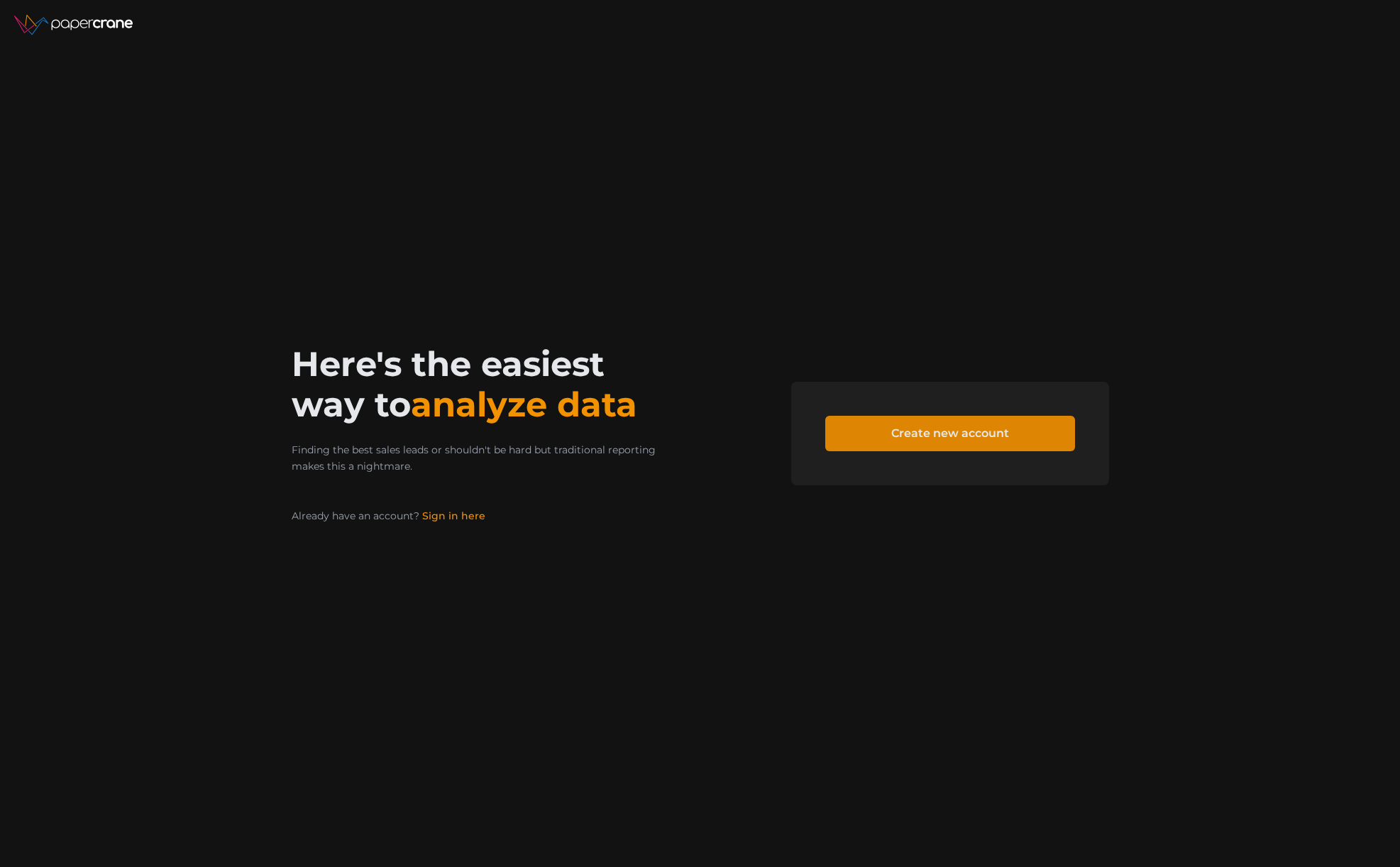
click at [935, 440] on span "Create new account" at bounding box center [950, 433] width 118 height 34
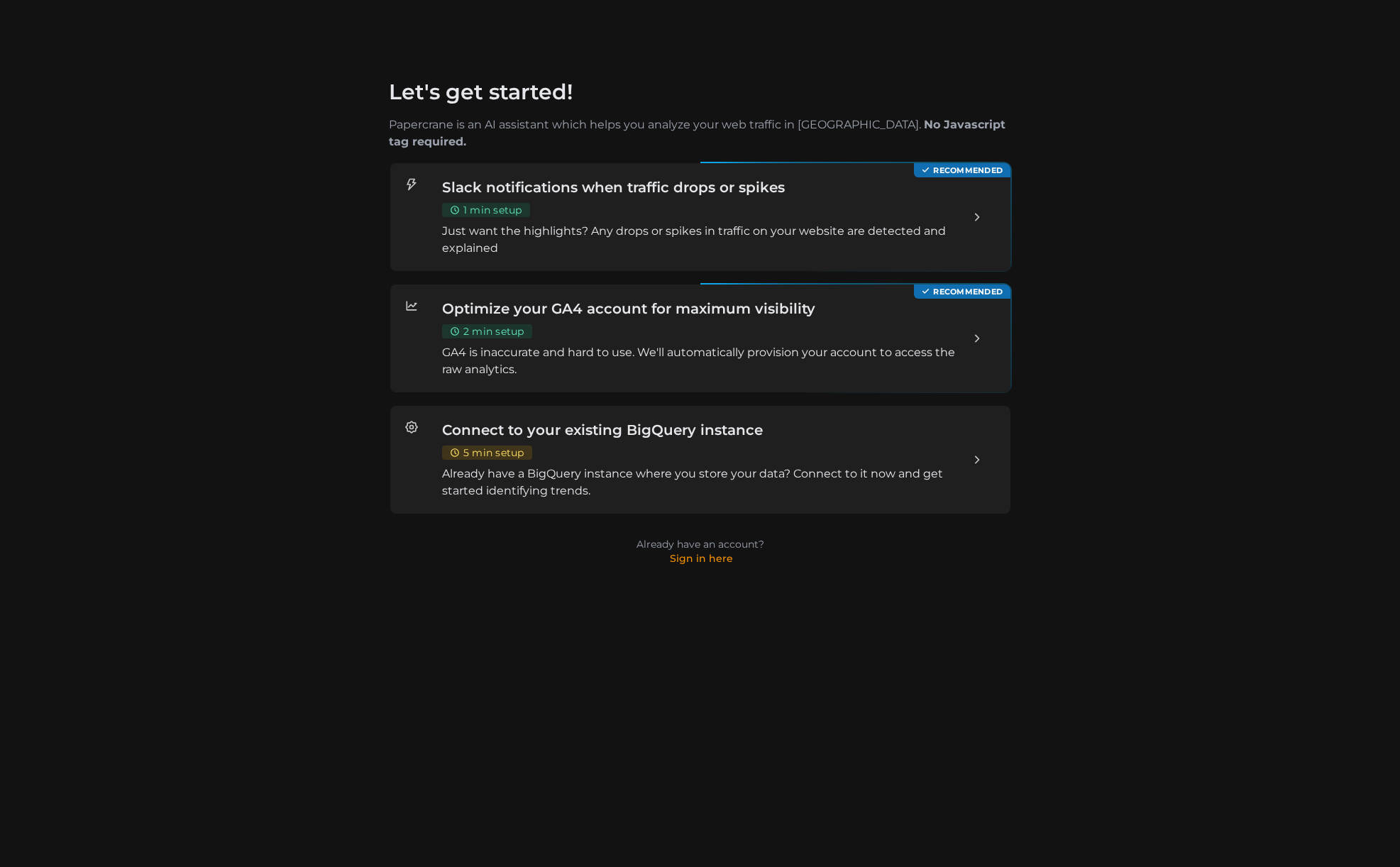
click at [649, 466] on p "Already have a BigQuery instance where you store your data? Connect to it now a…" at bounding box center [699, 483] width 517 height 34
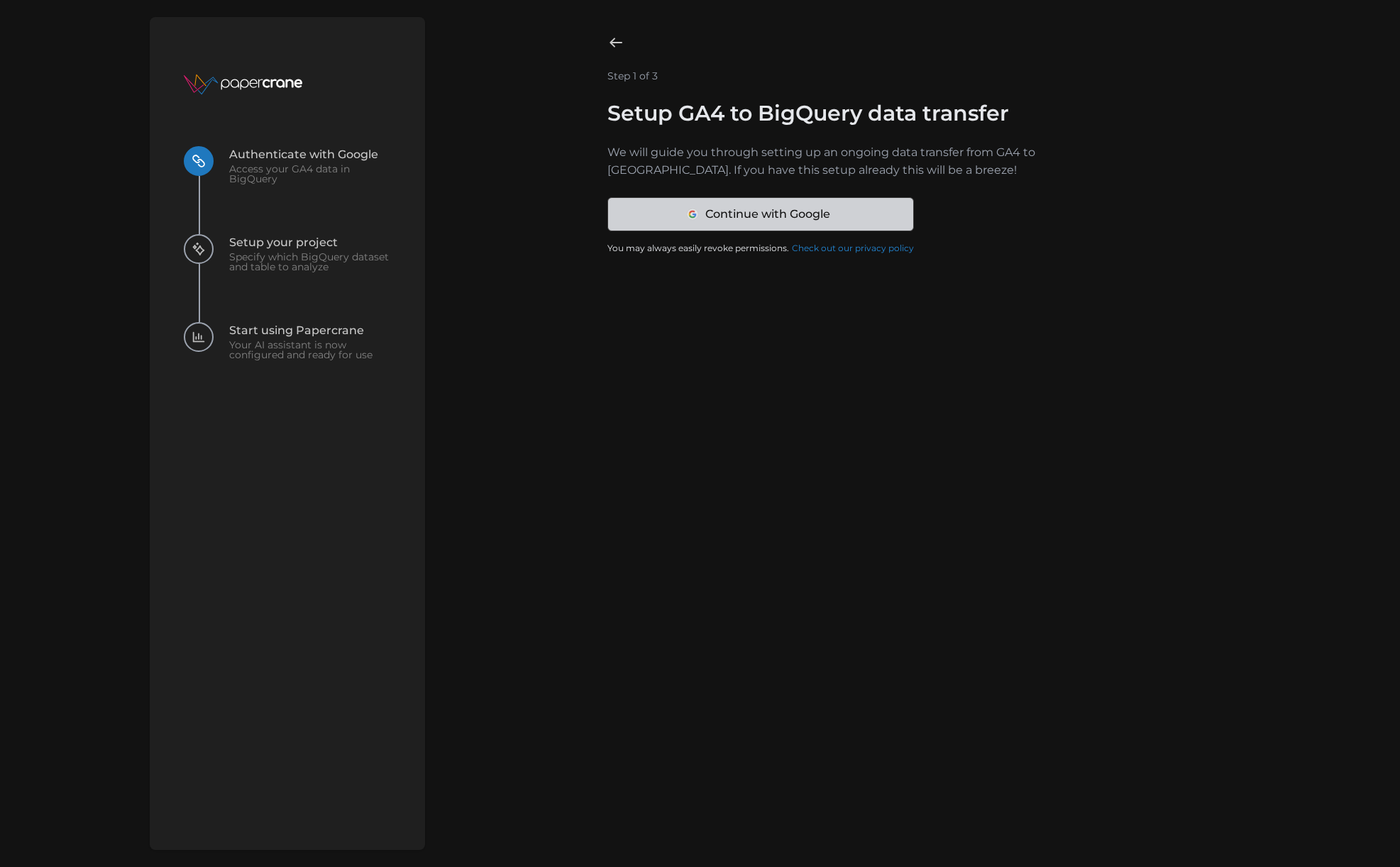
click at [747, 214] on span "Continue with Google" at bounding box center [767, 214] width 125 height 33
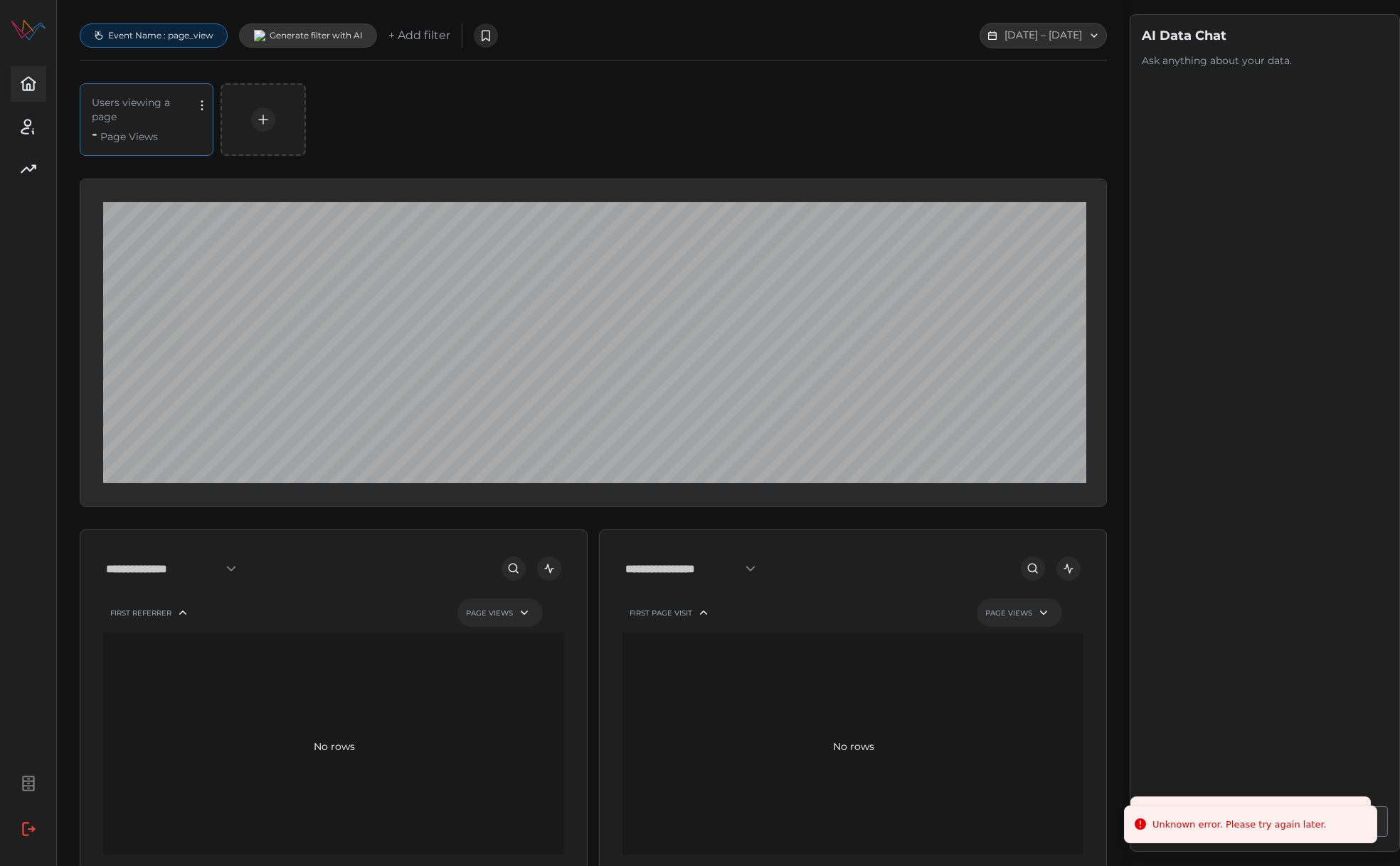
click at [7, 784] on div "Papercrane" at bounding box center [28, 433] width 56 height 826
click at [29, 789] on icon "button" at bounding box center [28, 783] width 19 height 19
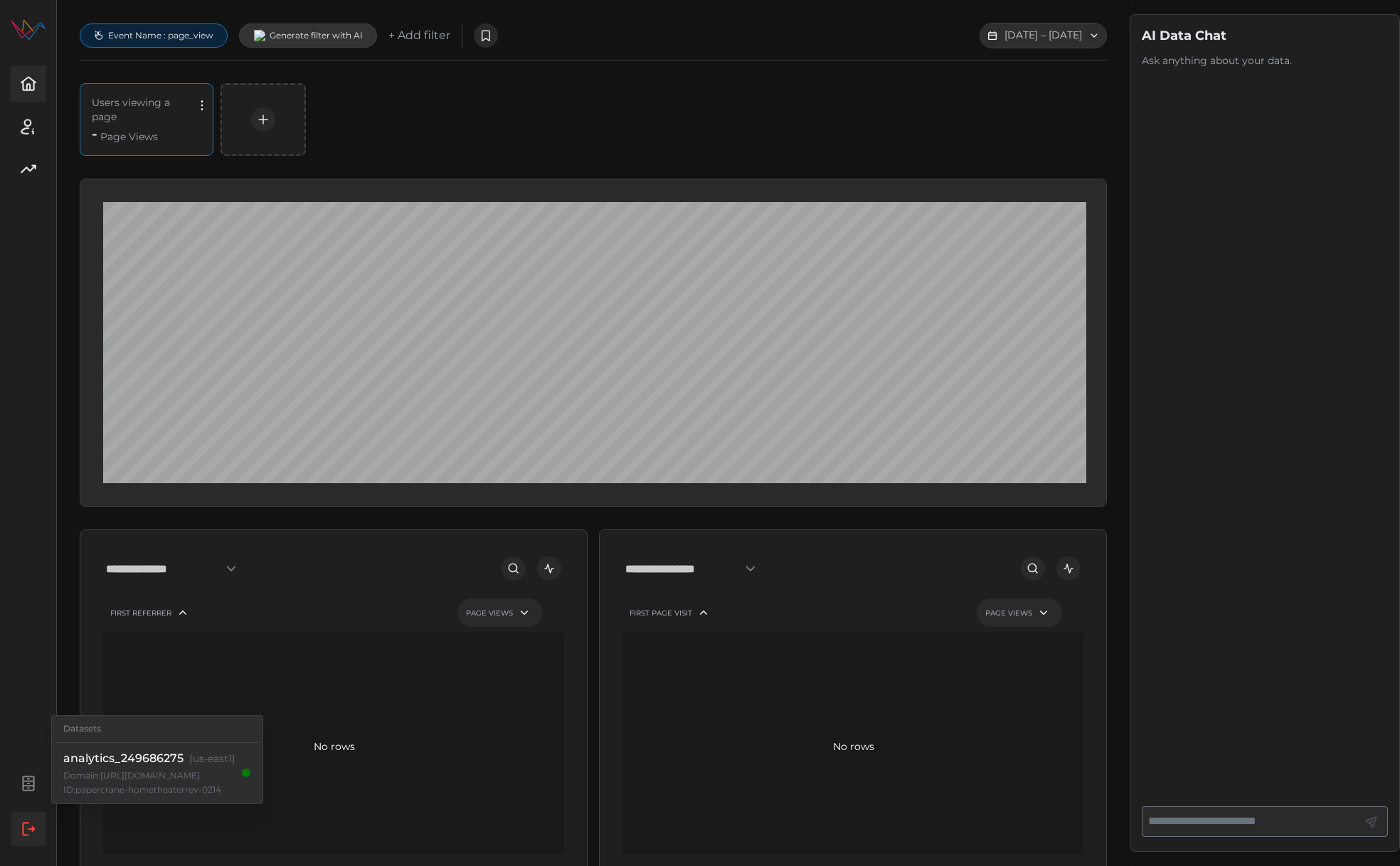
click at [24, 839] on icon "button" at bounding box center [28, 829] width 19 height 19
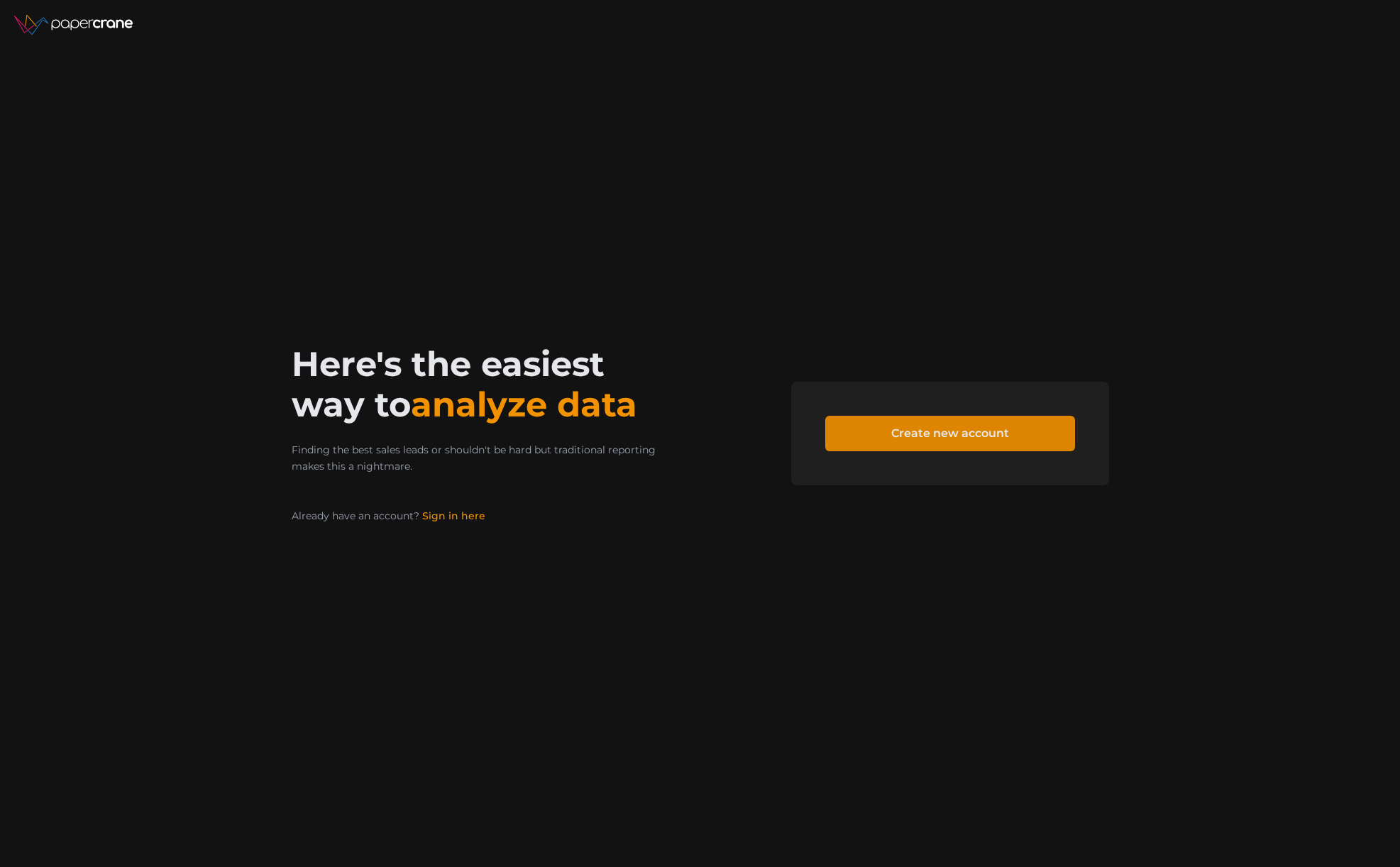
click at [947, 441] on span "Create new account" at bounding box center [950, 433] width 118 height 34
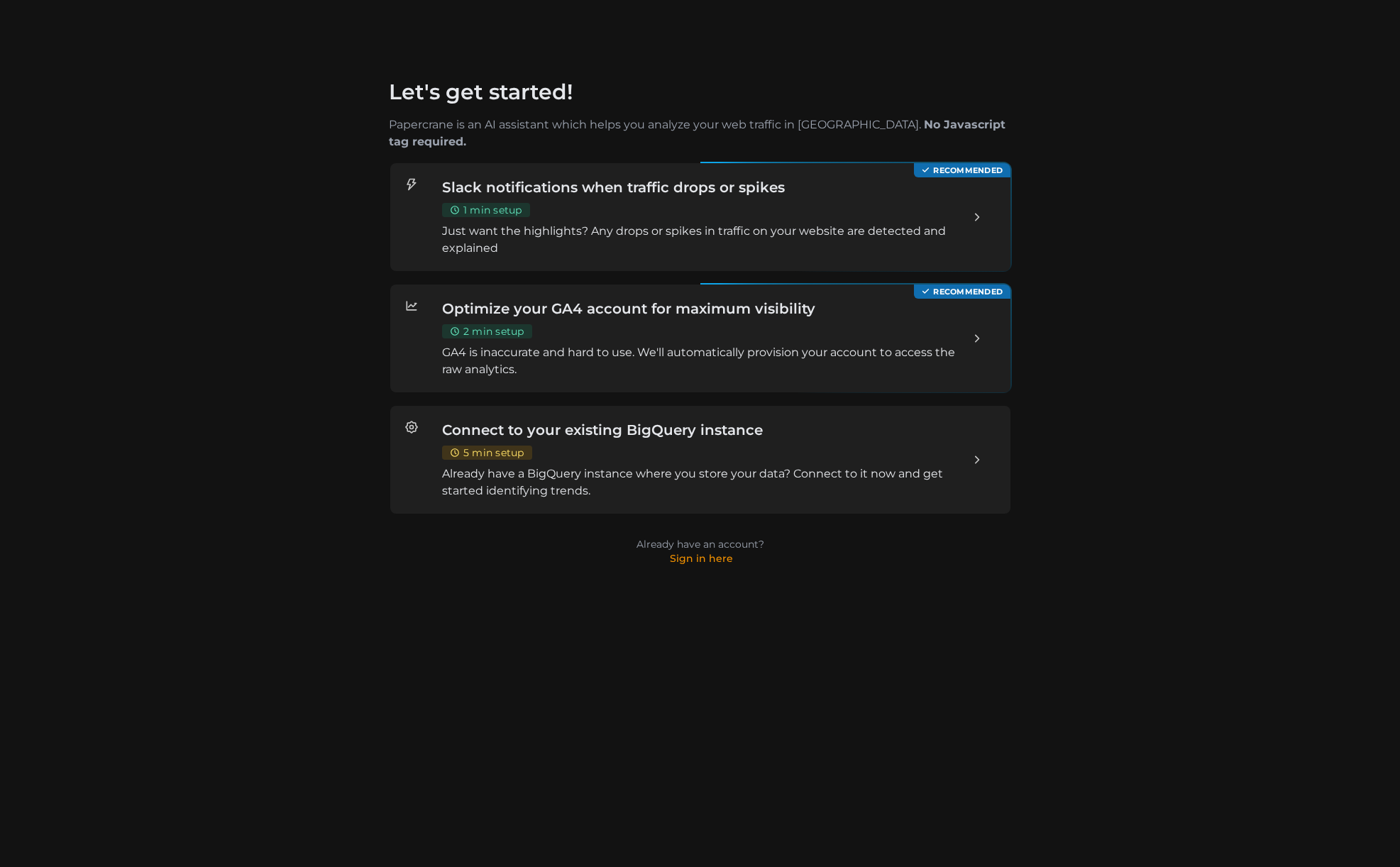
click at [747, 466] on p "Already have a BigQuery instance where you store your data? Connect to it now a…" at bounding box center [699, 483] width 517 height 34
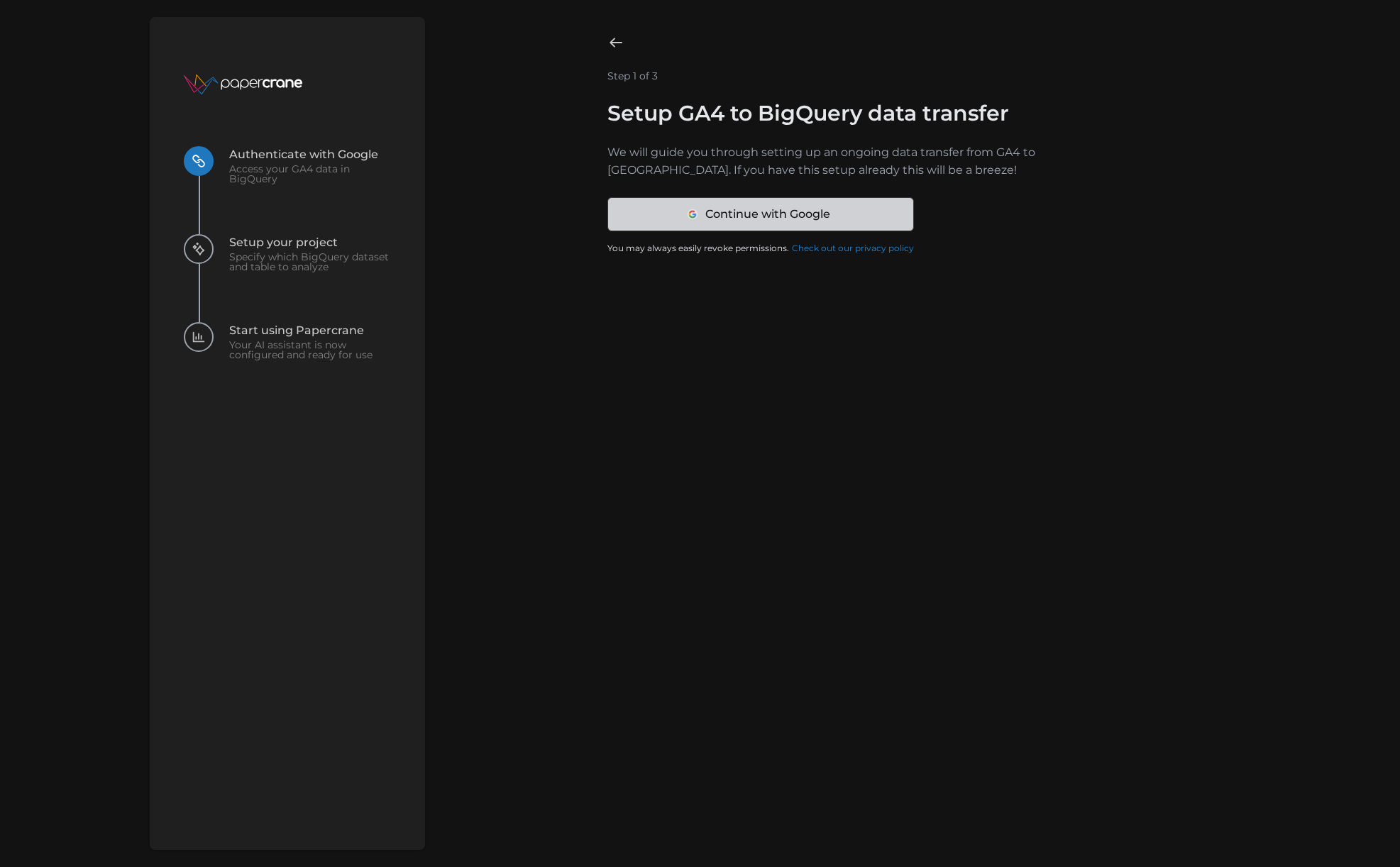
click at [693, 214] on rect at bounding box center [691, 214] width 11 height 11
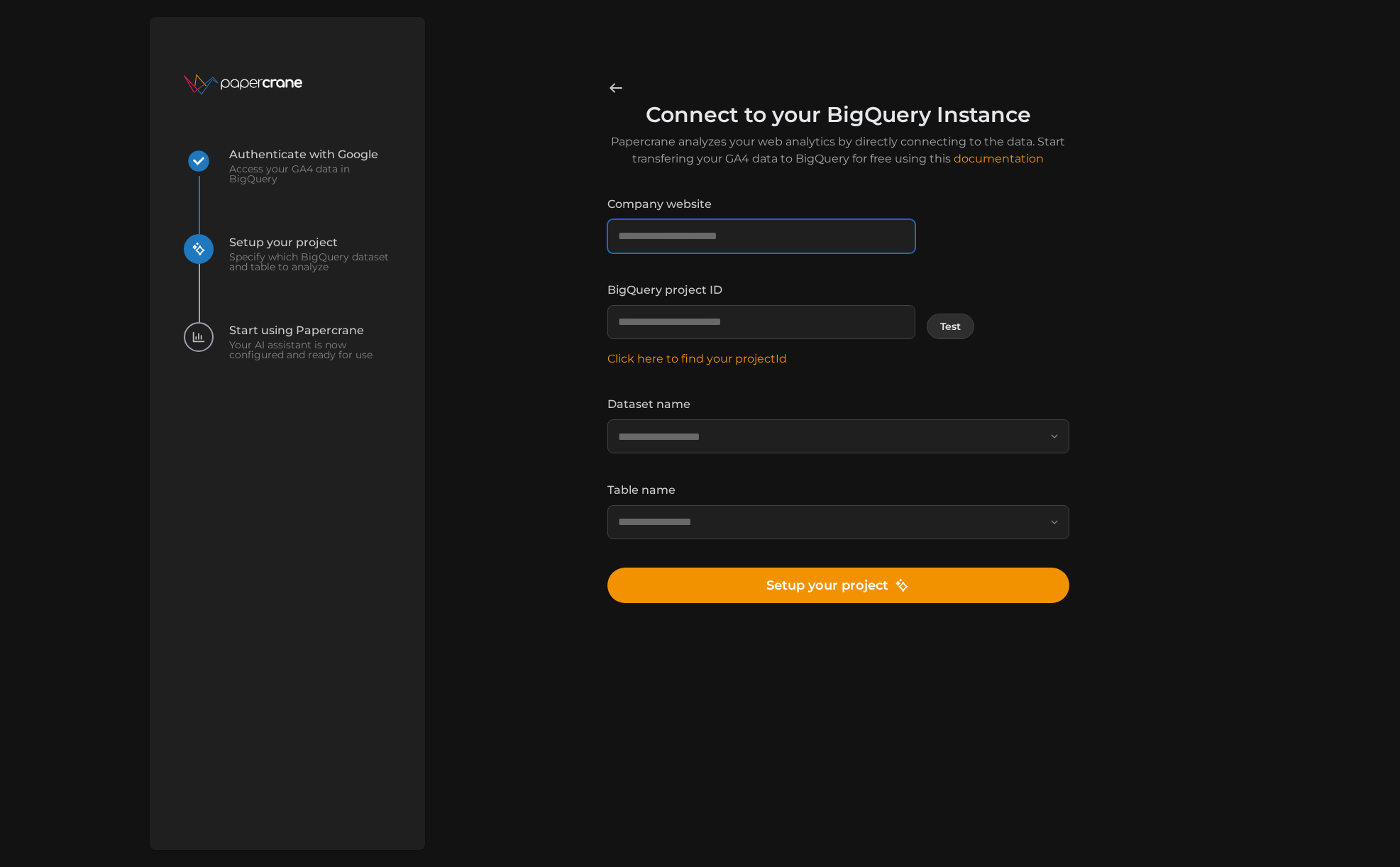
click at [713, 235] on input "Company website" at bounding box center [761, 237] width 308 height 34
click at [1064, 245] on div "**********" at bounding box center [837, 225] width 462 height 58
click at [829, 242] on input "**********" at bounding box center [761, 237] width 308 height 34
paste input
type input "**********"
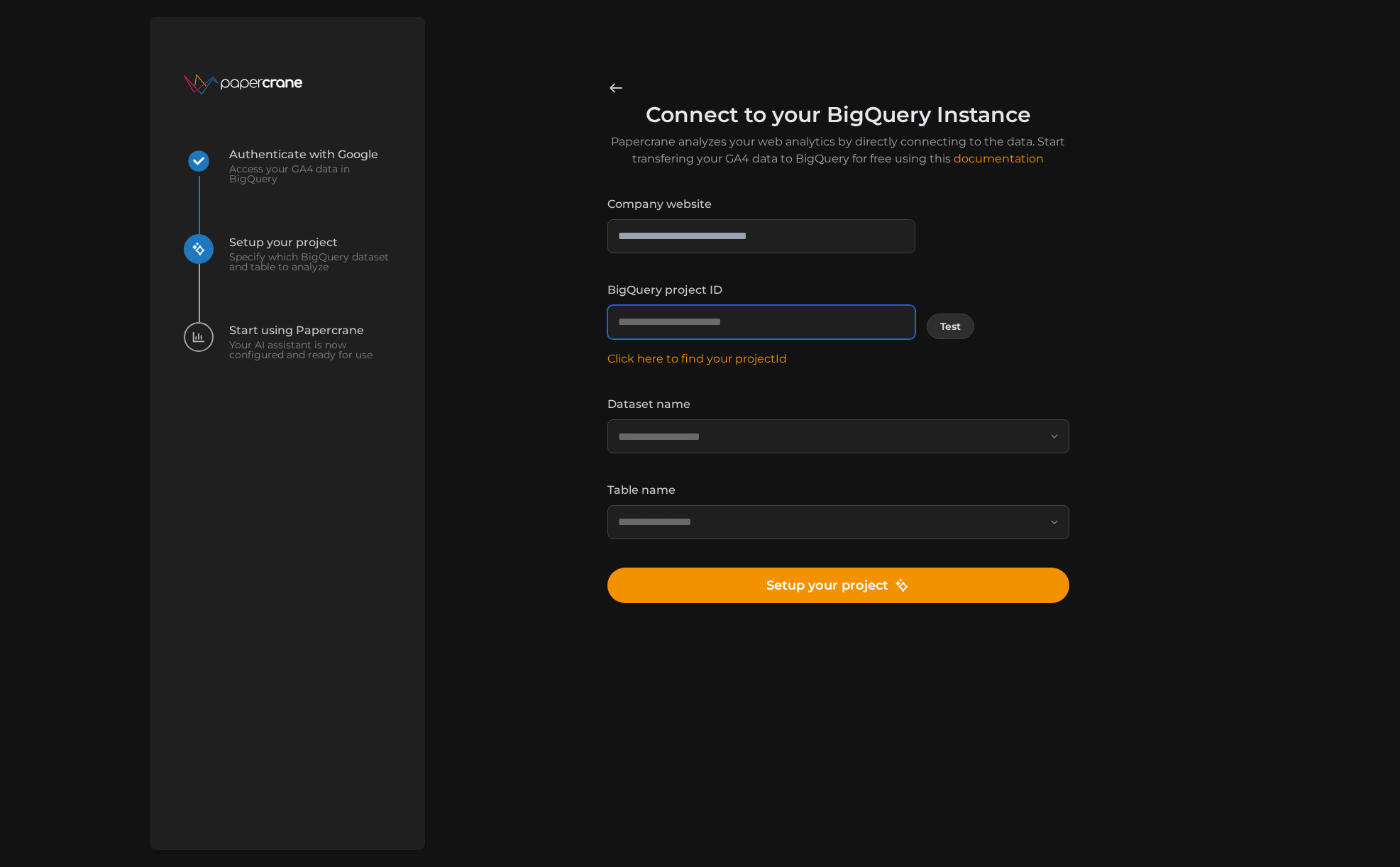
click at [753, 314] on input "BigQuery project ID" at bounding box center [761, 322] width 308 height 34
paste input "**********"
type input "**********"
click at [938, 327] on button "Test" at bounding box center [950, 326] width 47 height 26
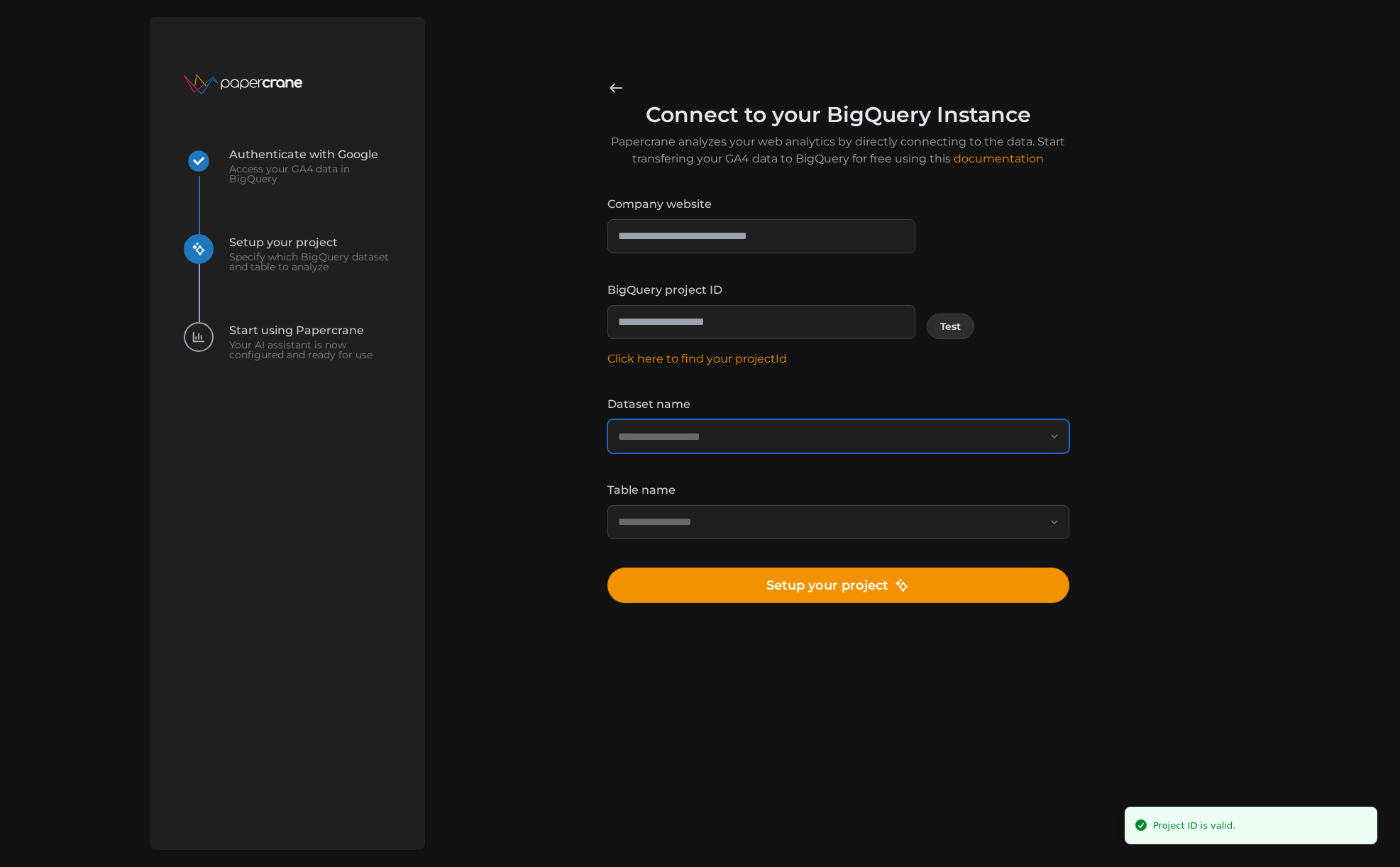
click at [877, 438] on input "Dataset name" at bounding box center [837, 436] width 462 height 34
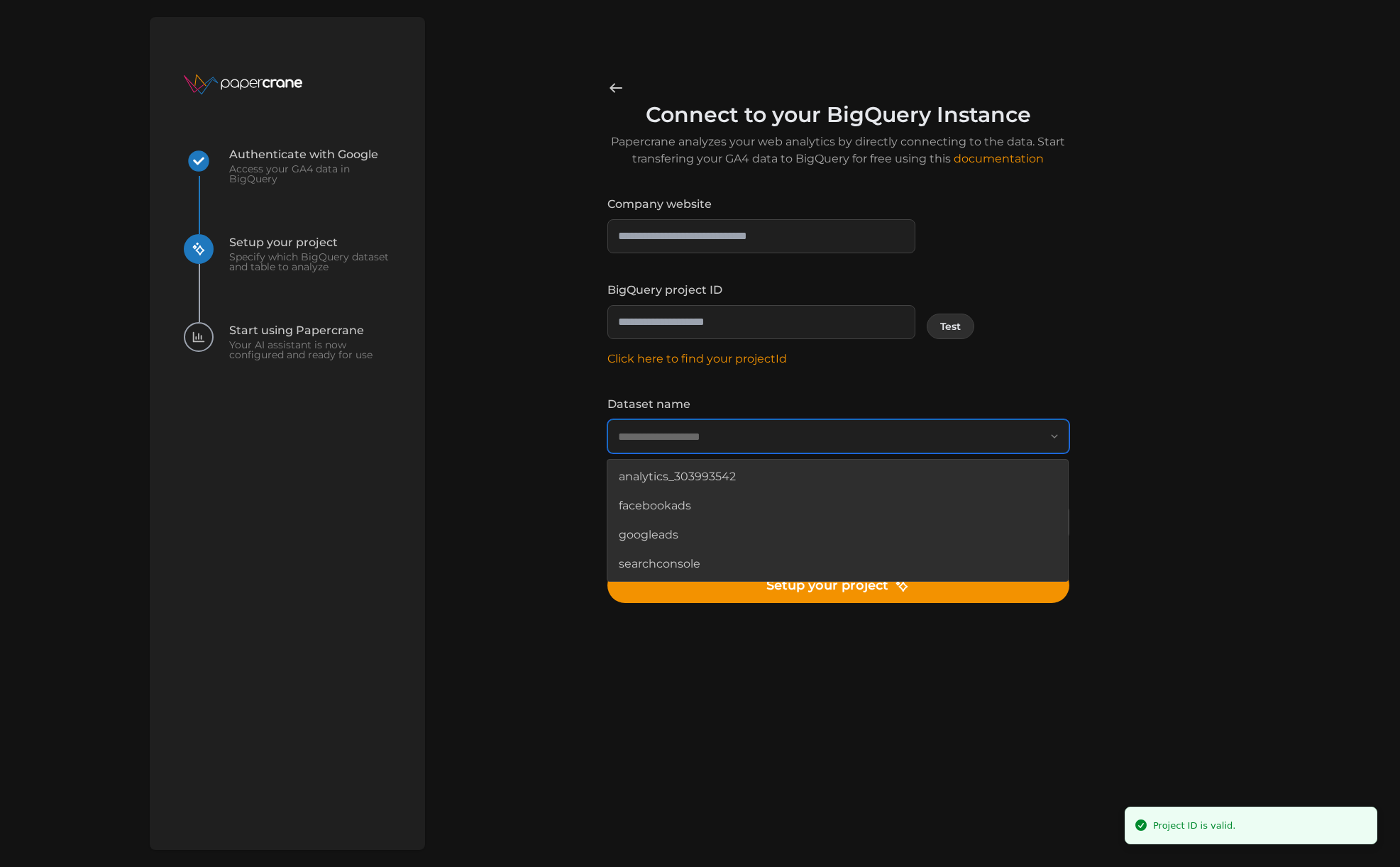
click at [733, 477] on span "analytics_303993542" at bounding box center [677, 477] width 117 height 18
type input "**********"
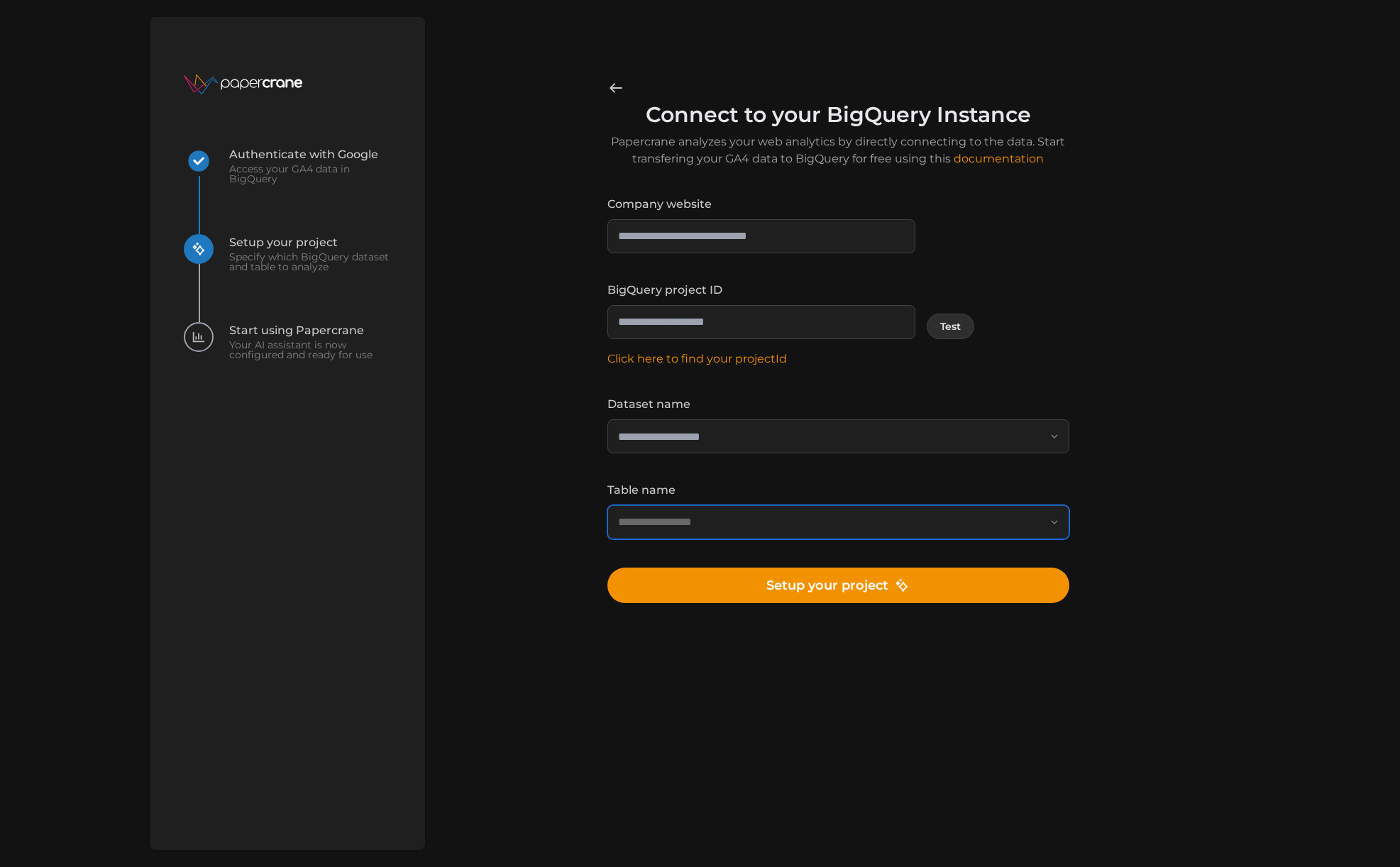
click at [728, 520] on input "Table name" at bounding box center [837, 522] width 462 height 34
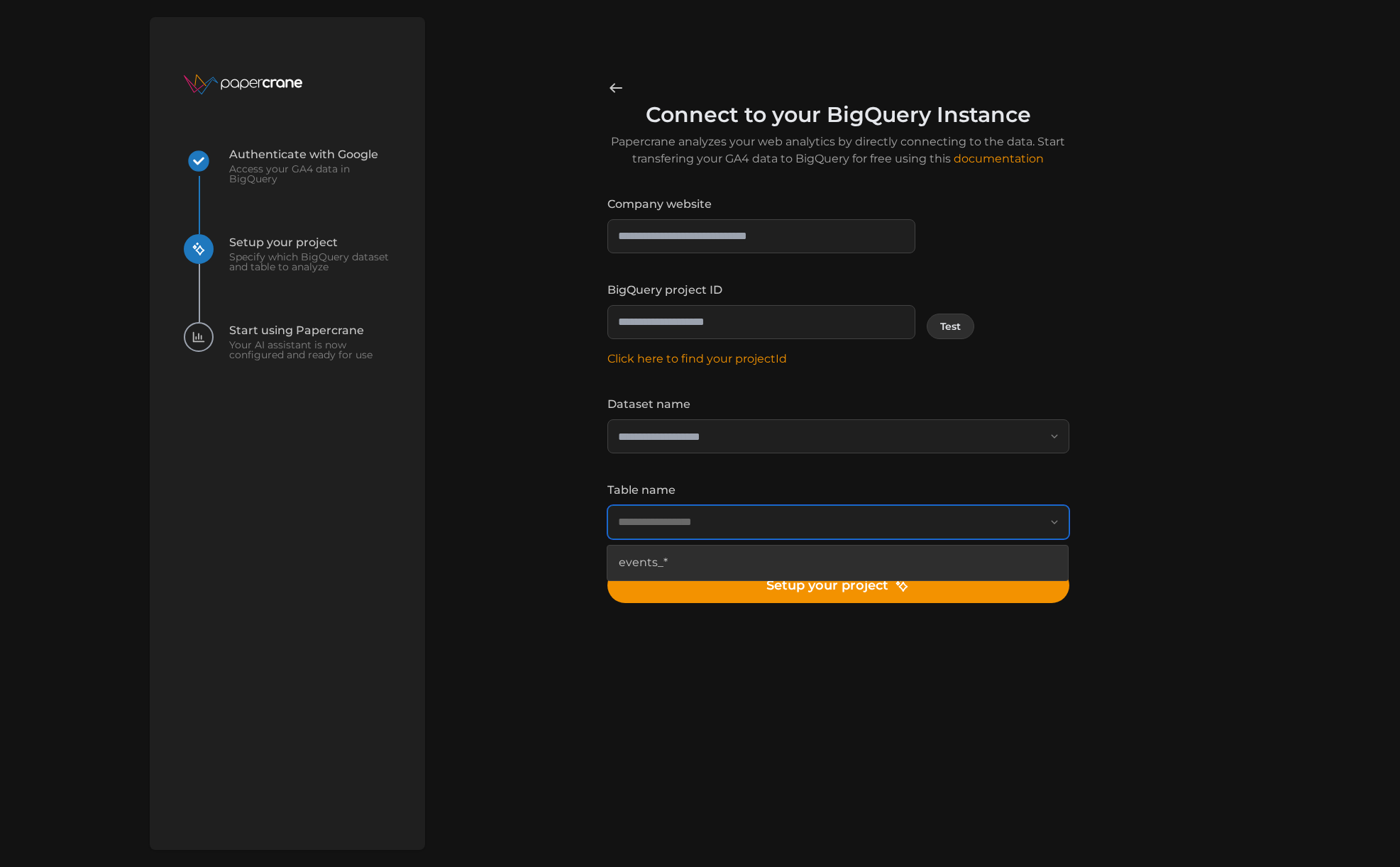
click at [692, 557] on div "events_*" at bounding box center [837, 562] width 455 height 29
type input "********"
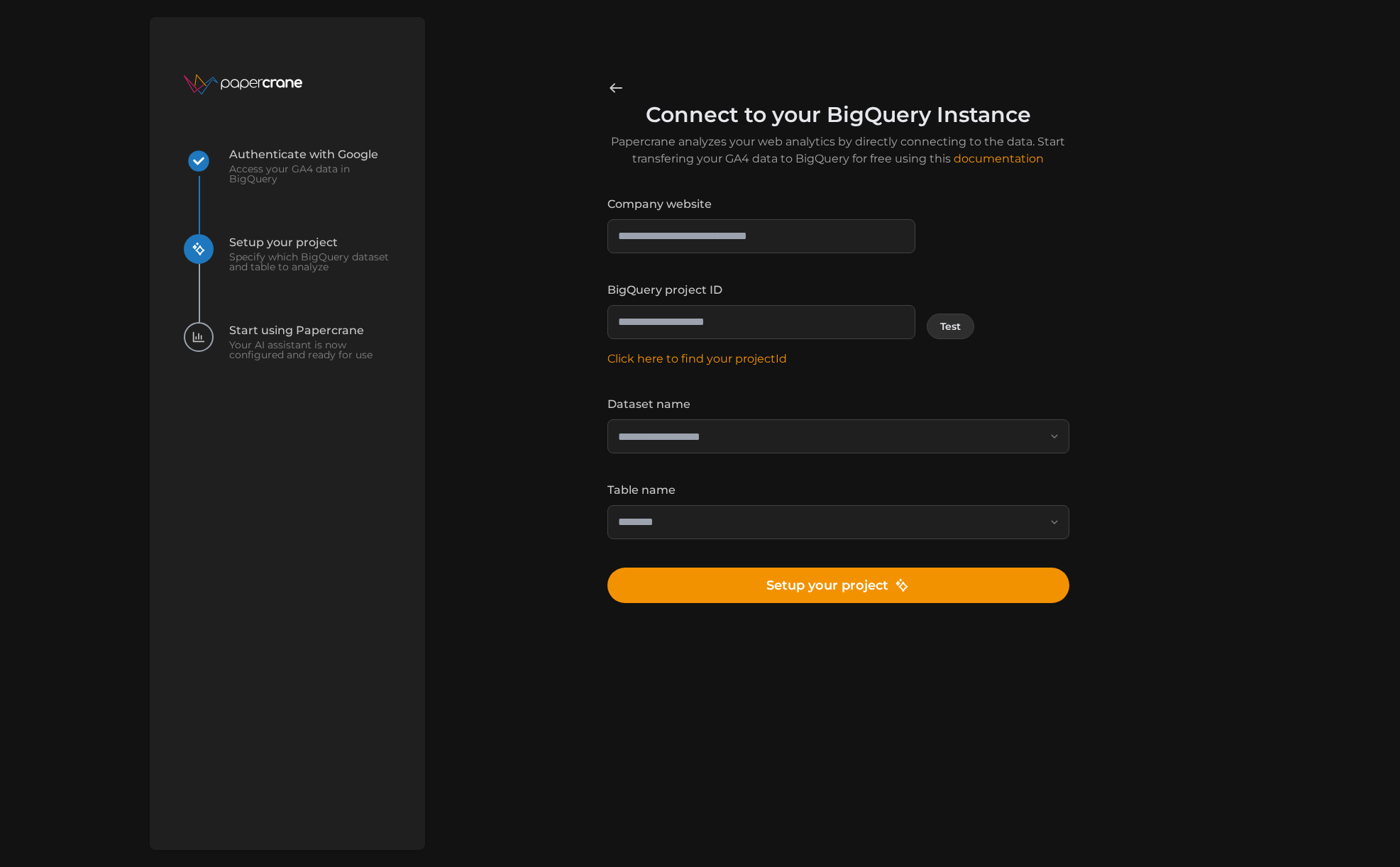
click at [851, 590] on span "Setup your project" at bounding box center [838, 585] width 143 height 34
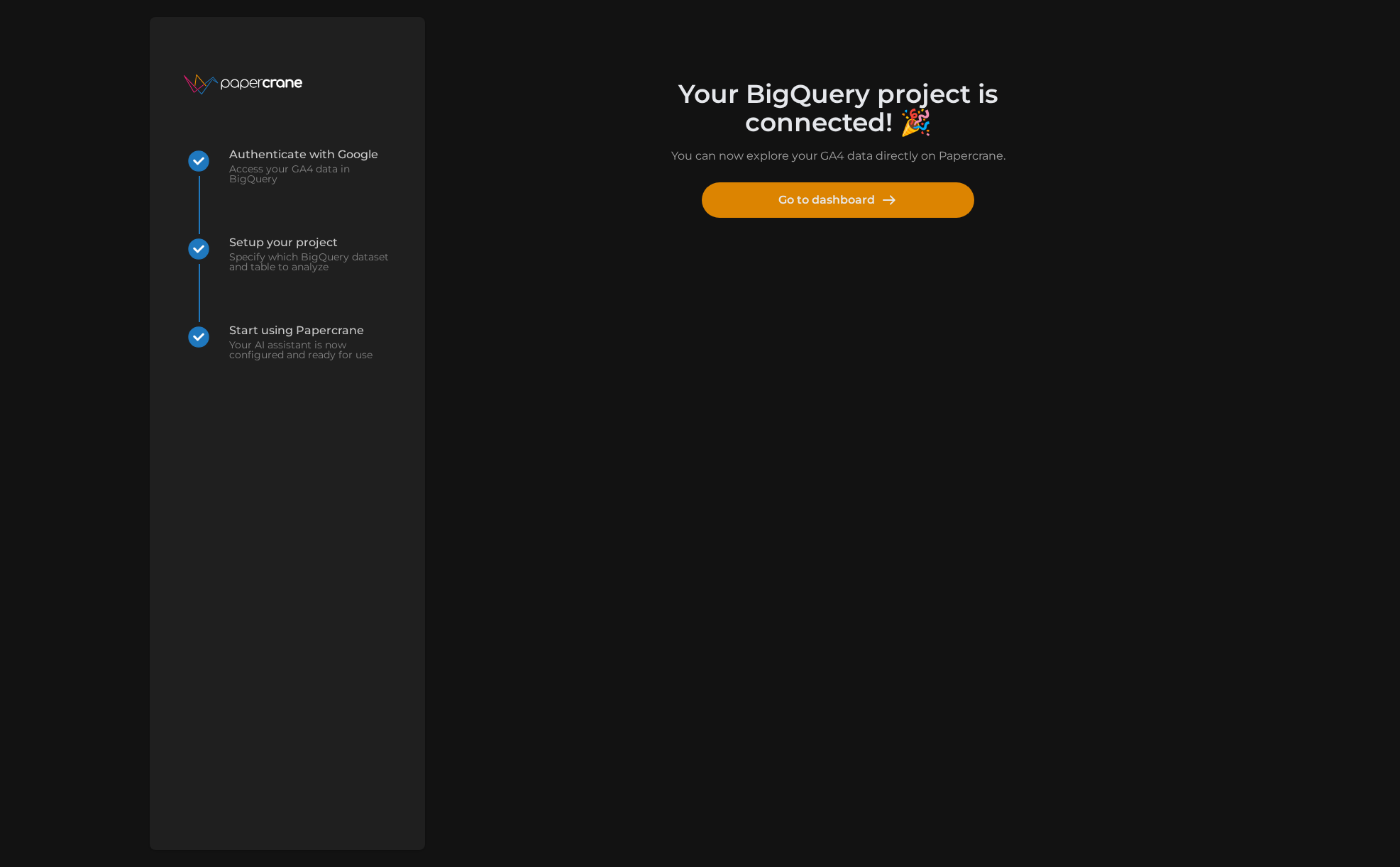
click at [827, 202] on span "Go to dashboard" at bounding box center [837, 200] width 119 height 34
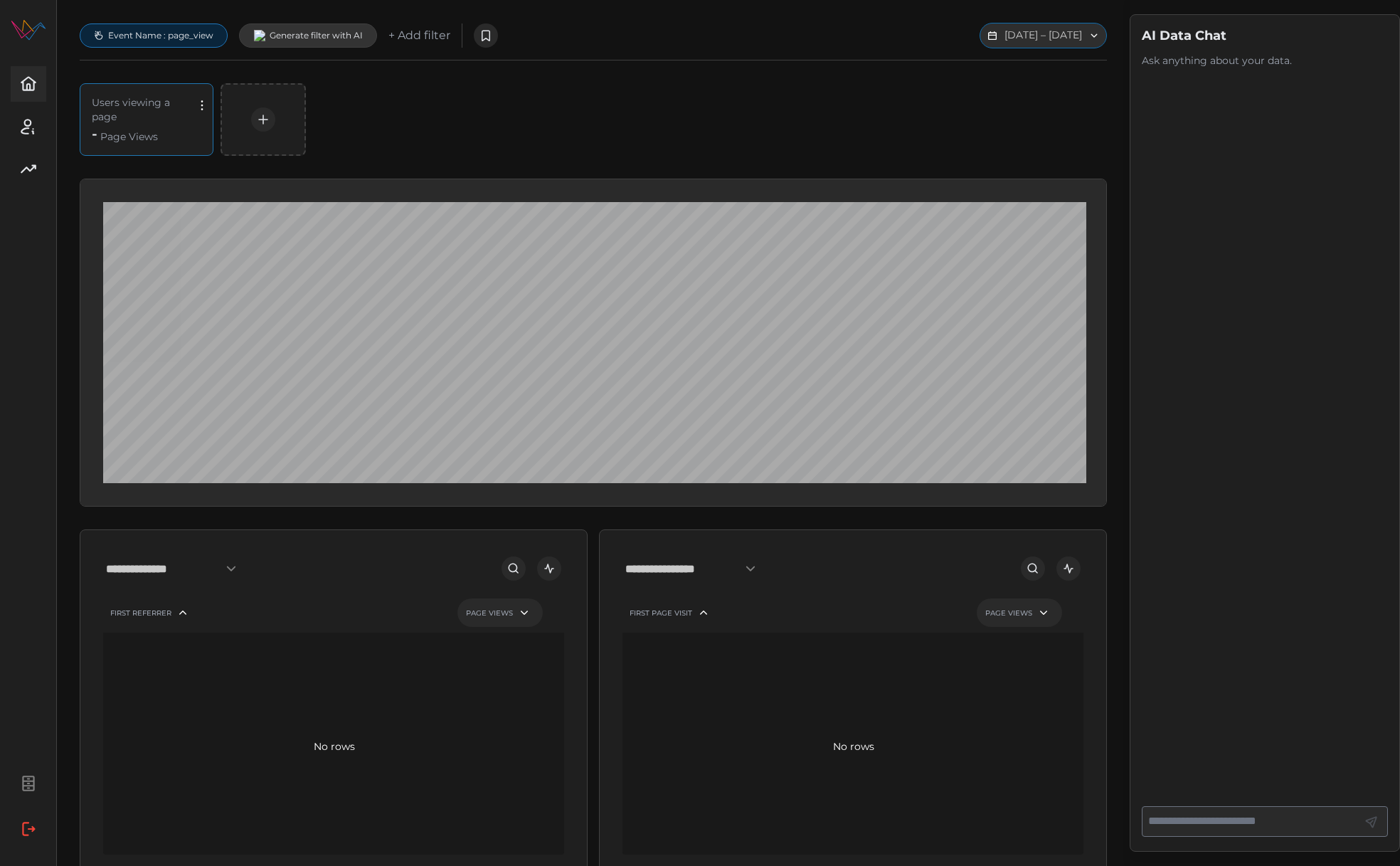
click at [1041, 39] on button "Sep 02 2025 – Sep 09 2025" at bounding box center [1044, 36] width 127 height 26
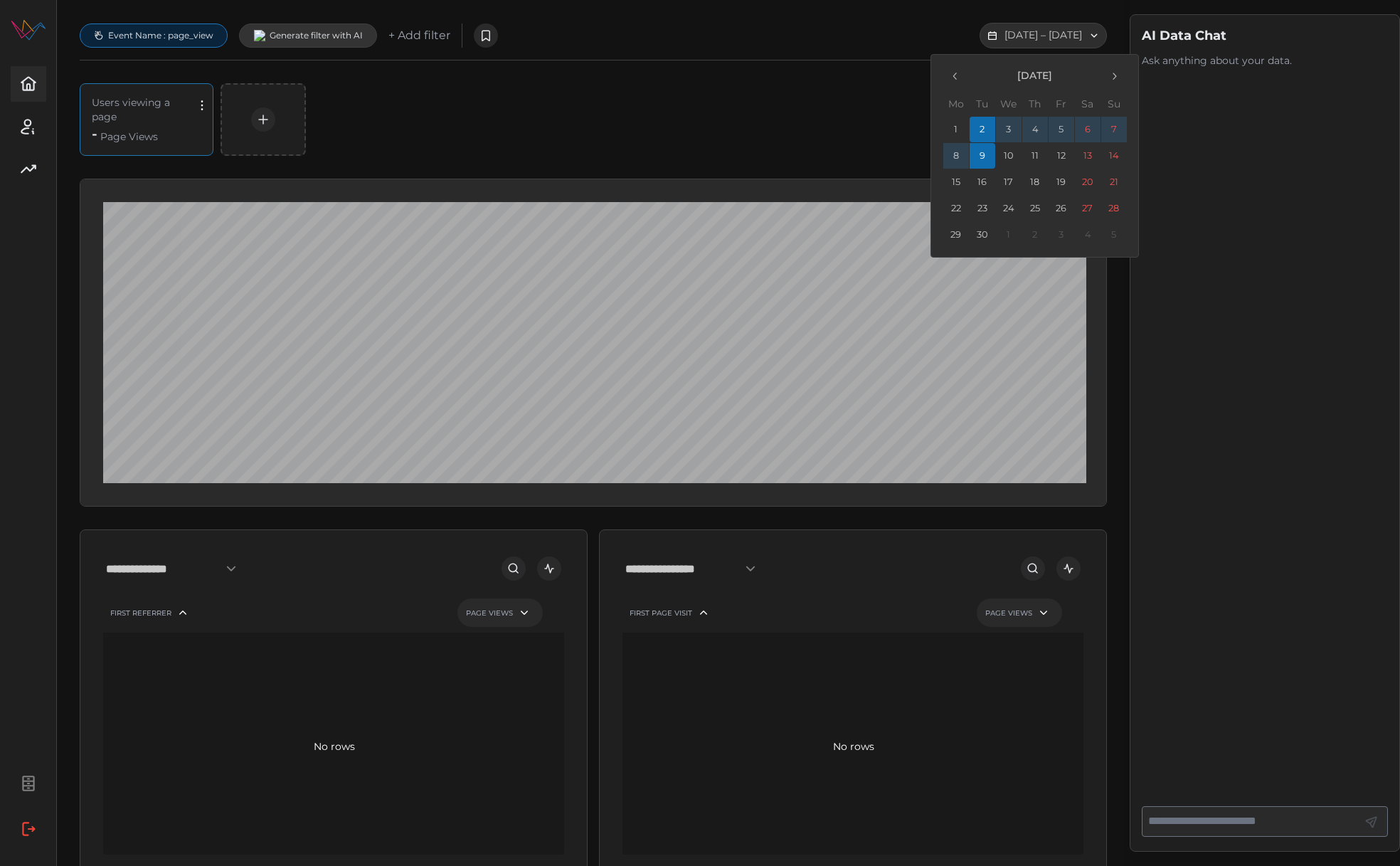
click at [957, 77] on icon "button" at bounding box center [955, 76] width 11 height 11
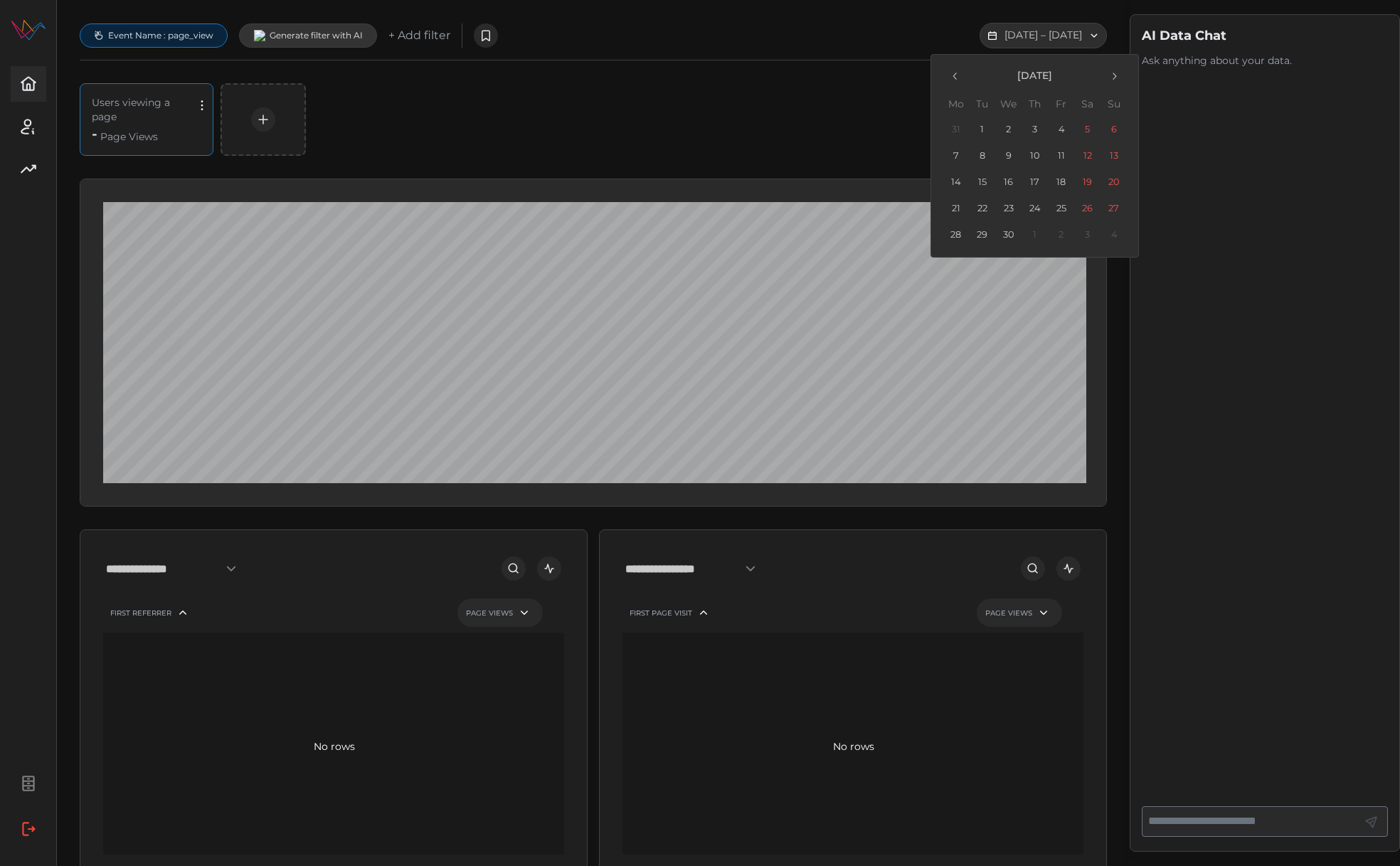
click at [957, 77] on icon "button" at bounding box center [955, 76] width 11 height 11
click at [957, 76] on icon "button" at bounding box center [955, 76] width 11 height 11
click at [956, 76] on icon "button" at bounding box center [955, 76] width 11 height 11
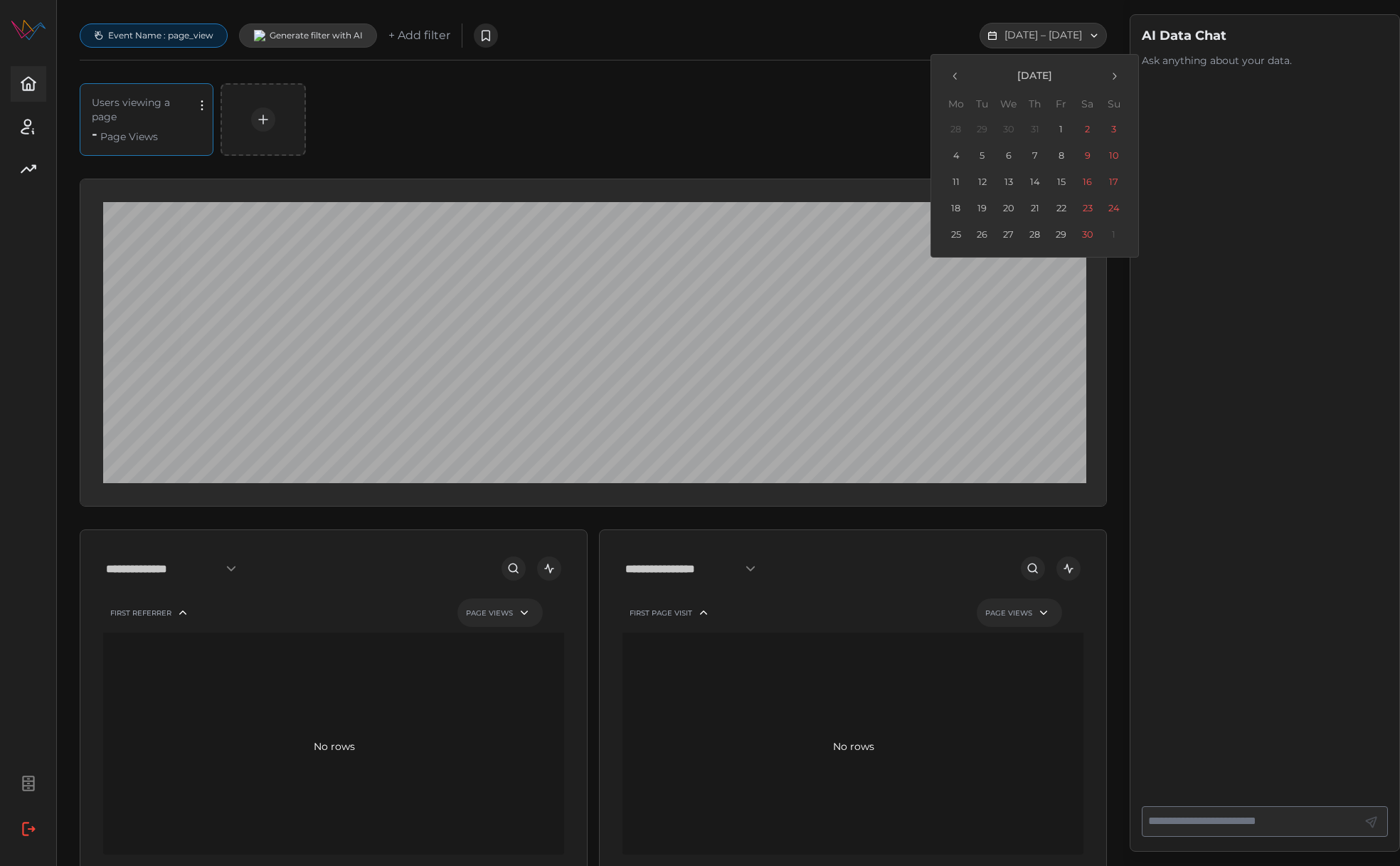
click at [955, 76] on icon "button" at bounding box center [955, 76] width 11 height 11
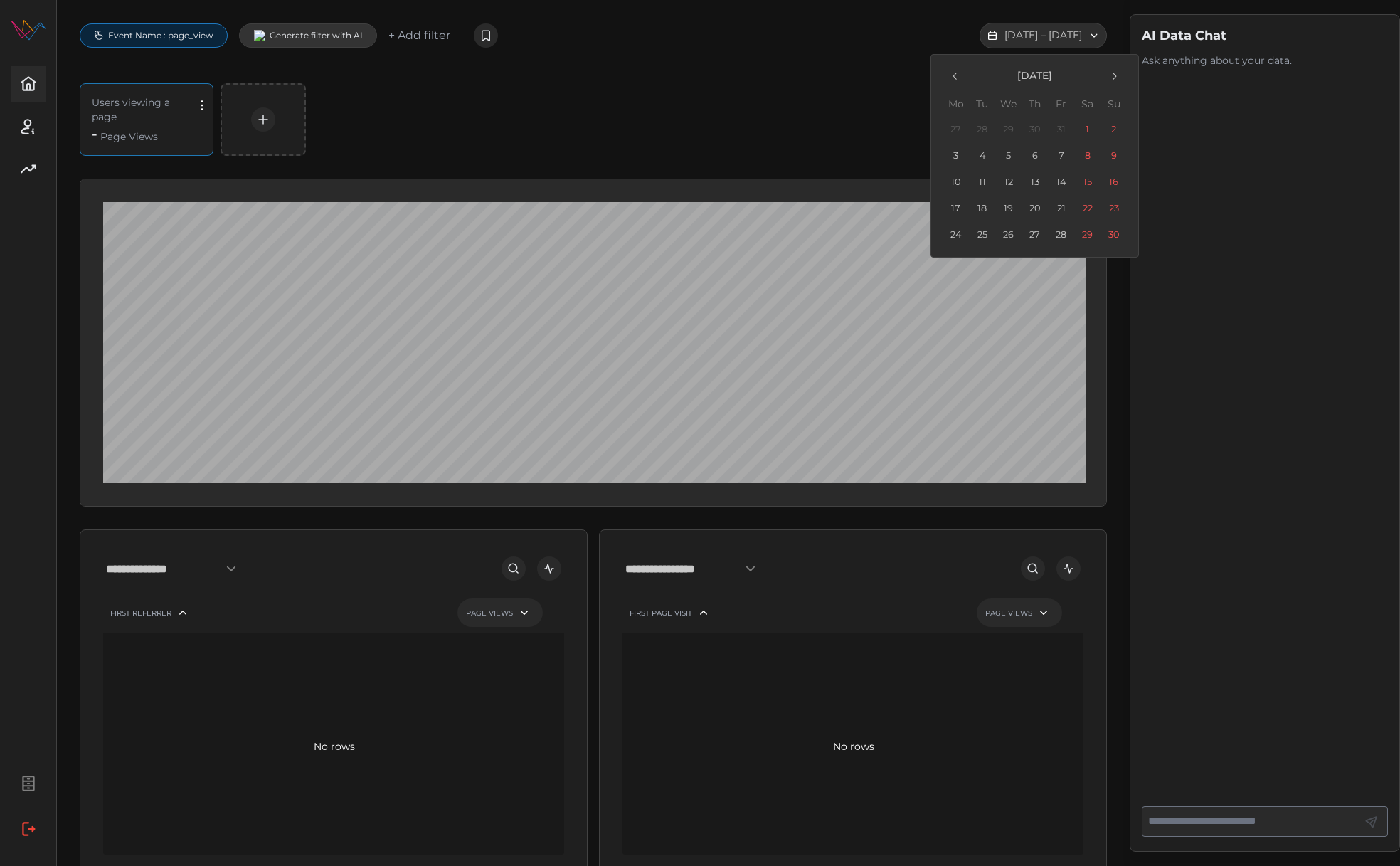
click at [955, 76] on icon "button" at bounding box center [955, 76] width 11 height 11
drag, startPoint x: 1004, startPoint y: 127, endPoint x: 1012, endPoint y: 133, distance: 10.0
click at [1004, 127] on button "1" at bounding box center [1008, 129] width 26 height 26
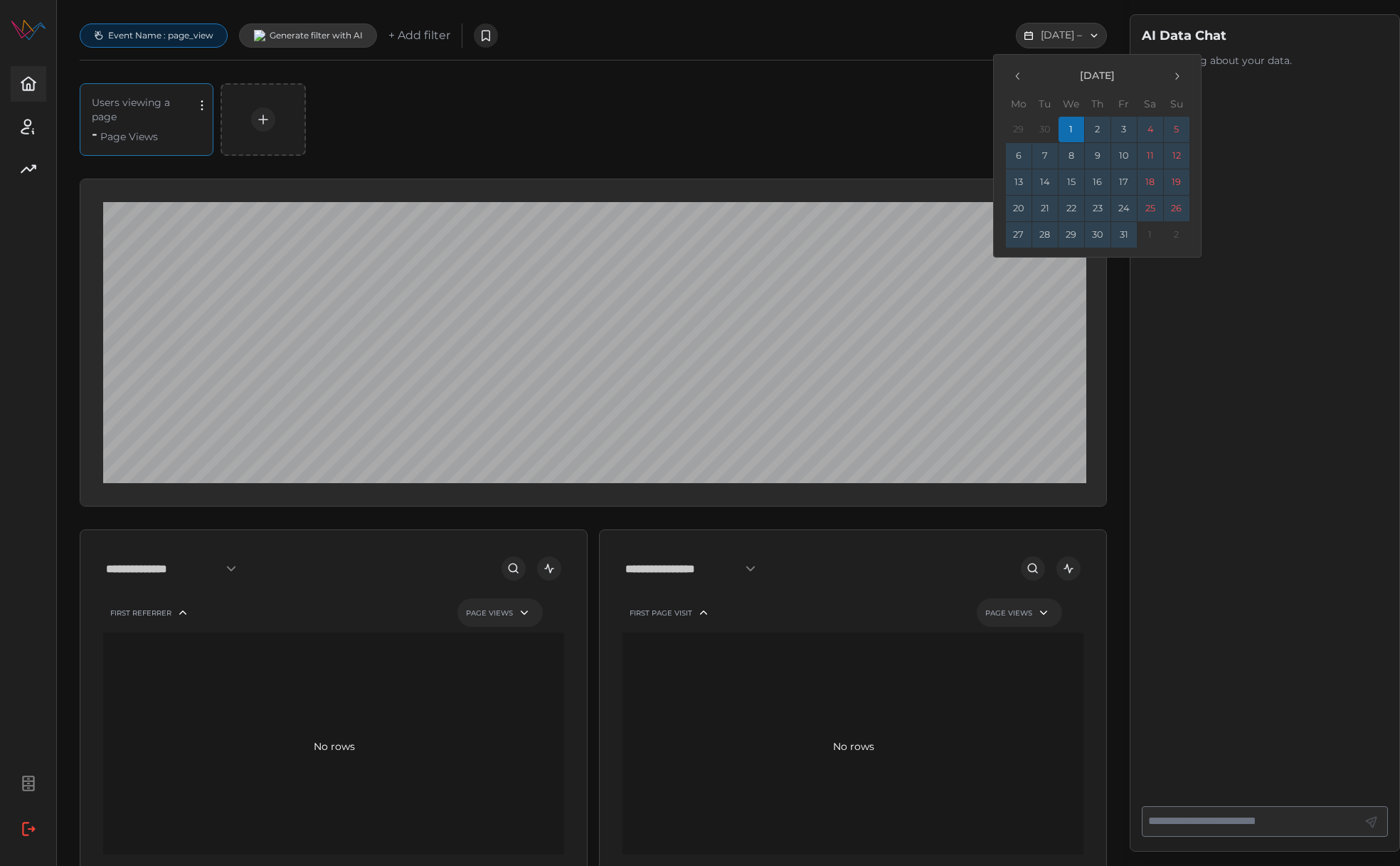
click at [1124, 236] on button "31" at bounding box center [1123, 234] width 26 height 26
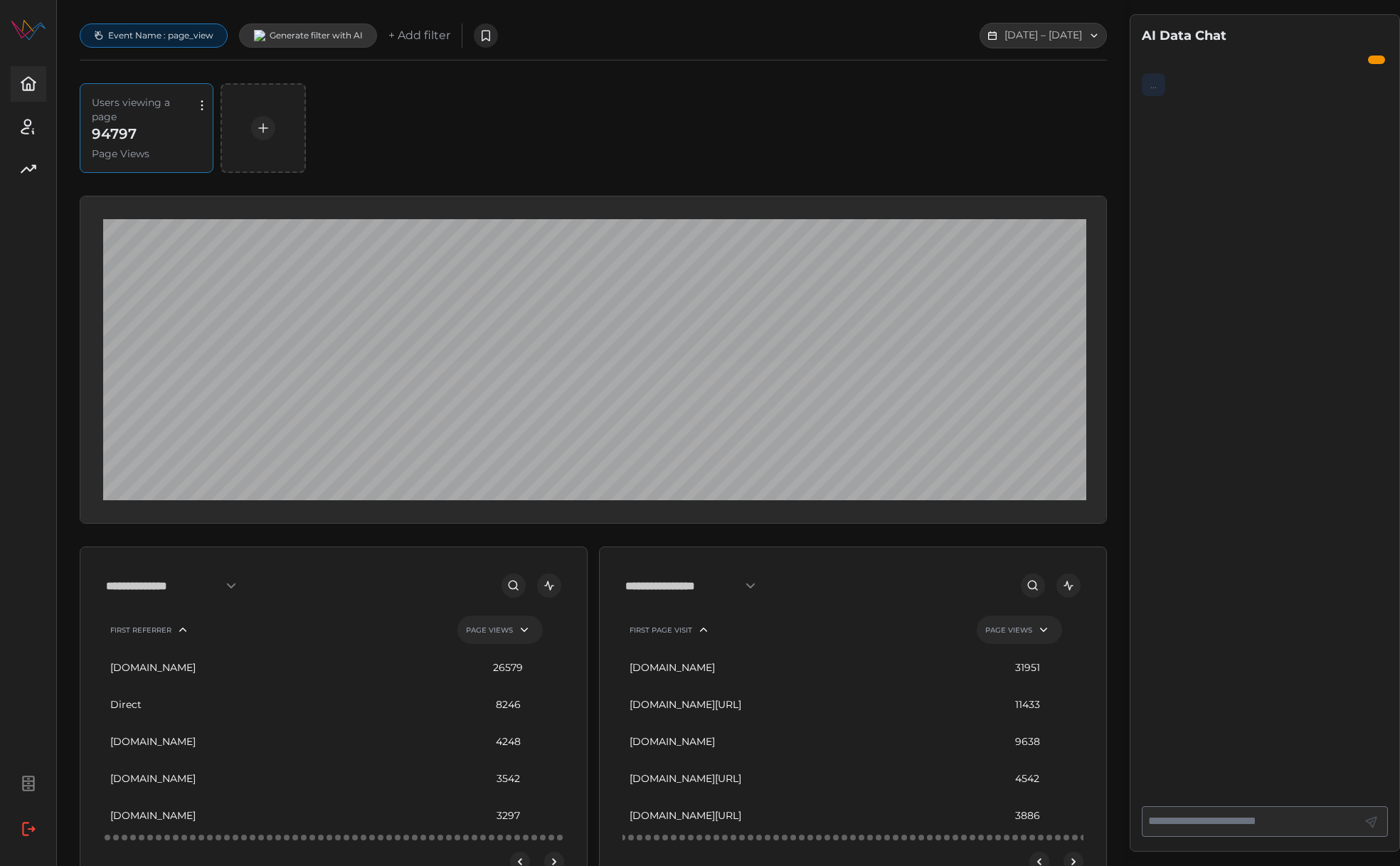
click at [620, 135] on div "Users viewing a page 94797 Page Views" at bounding box center [594, 128] width 1027 height 90
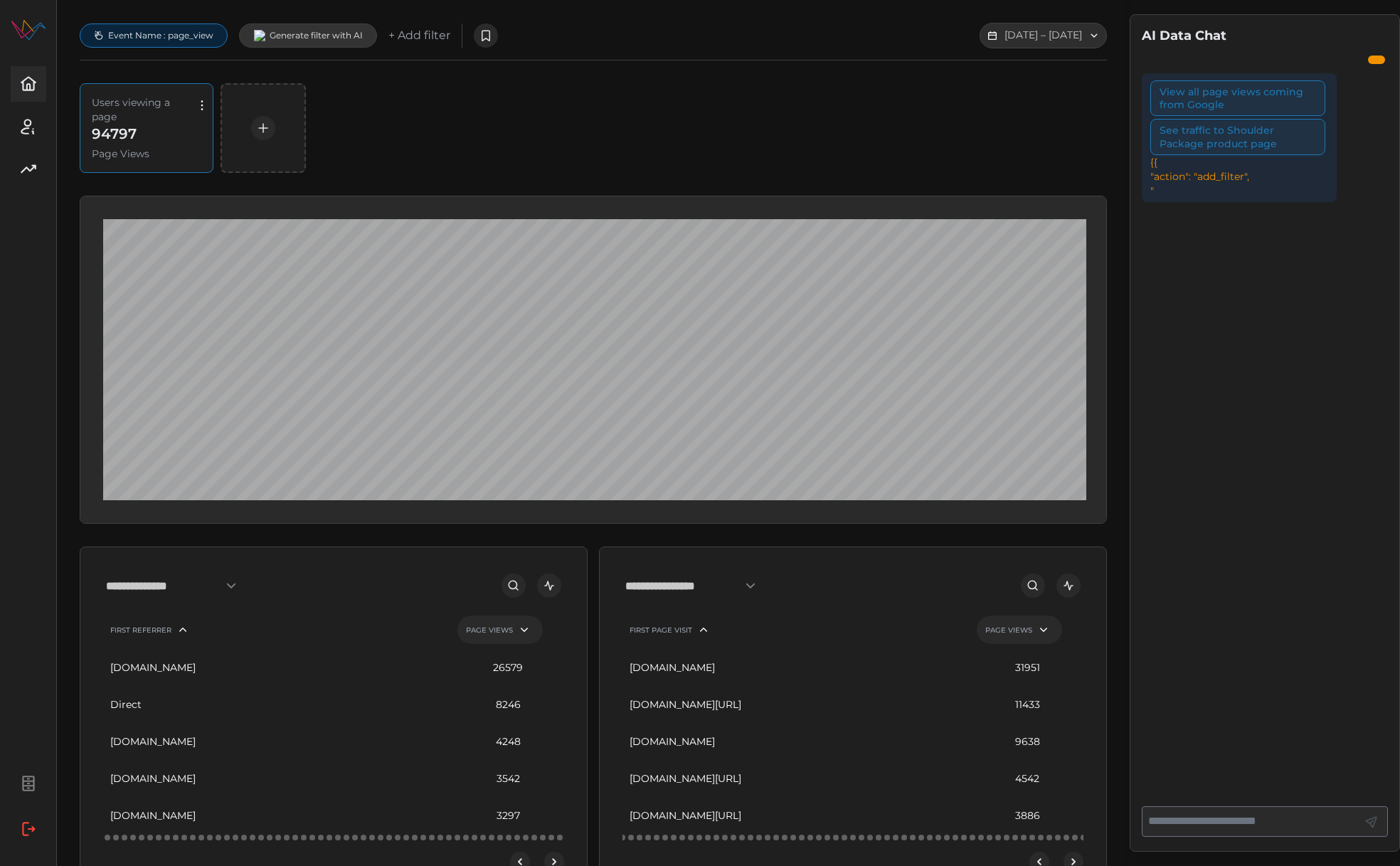
click at [754, 90] on div "Users viewing a page 94797 Page Views" at bounding box center [594, 128] width 1027 height 90
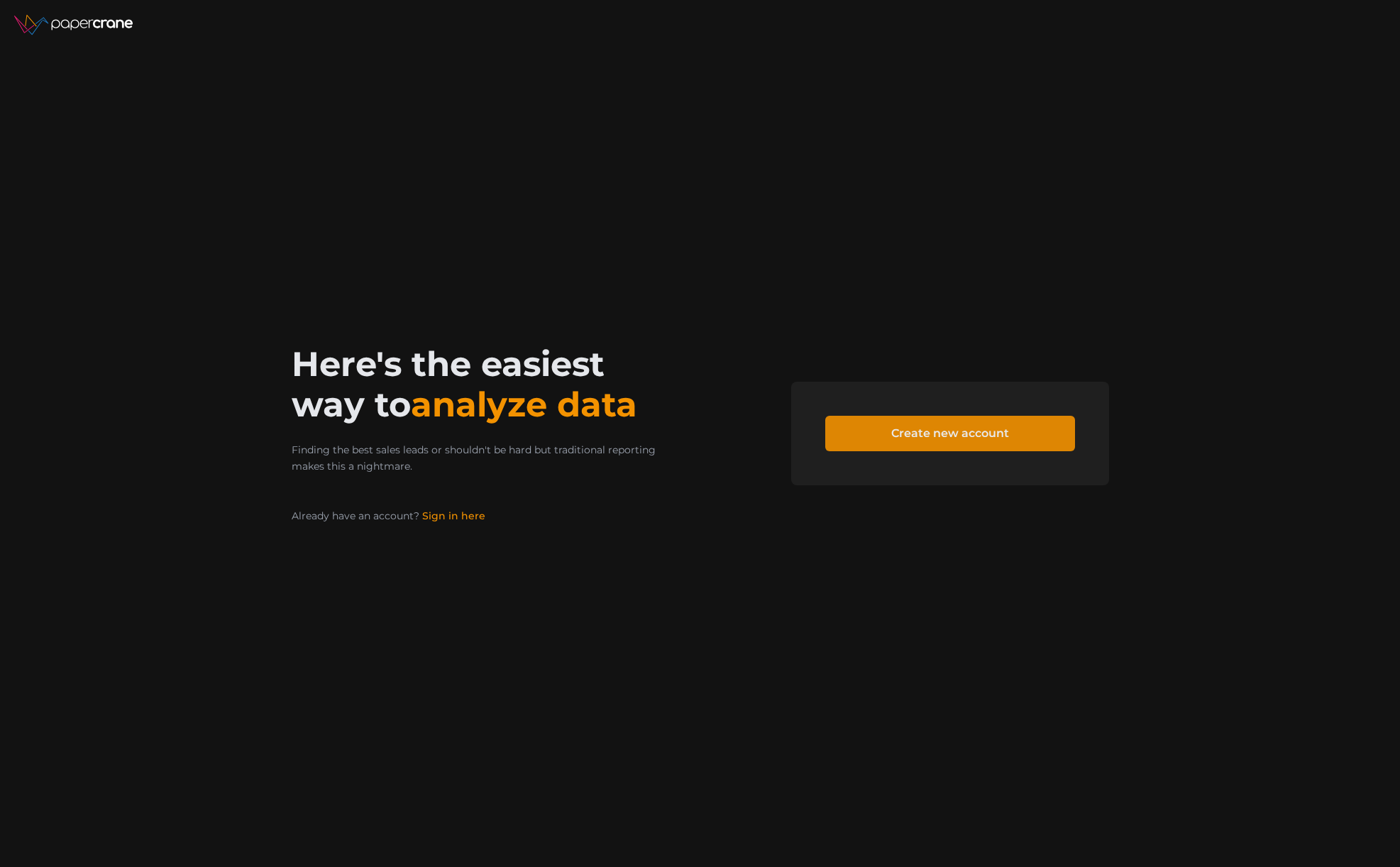
click at [942, 437] on span "Create new account" at bounding box center [950, 433] width 118 height 34
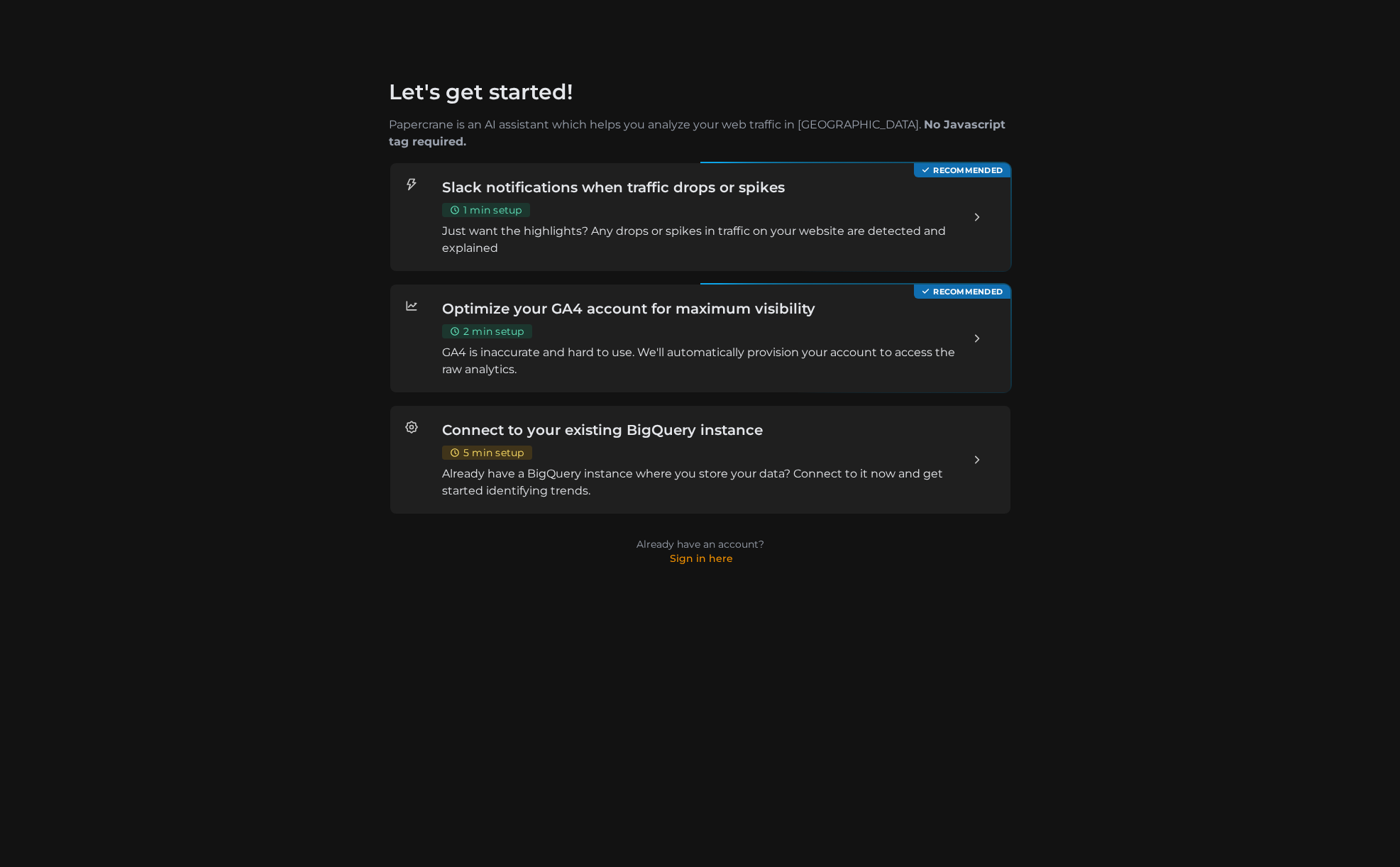
click at [582, 222] on p "Just want the highlights? Any drops or spikes in traffic on your website are de…" at bounding box center [699, 239] width 517 height 34
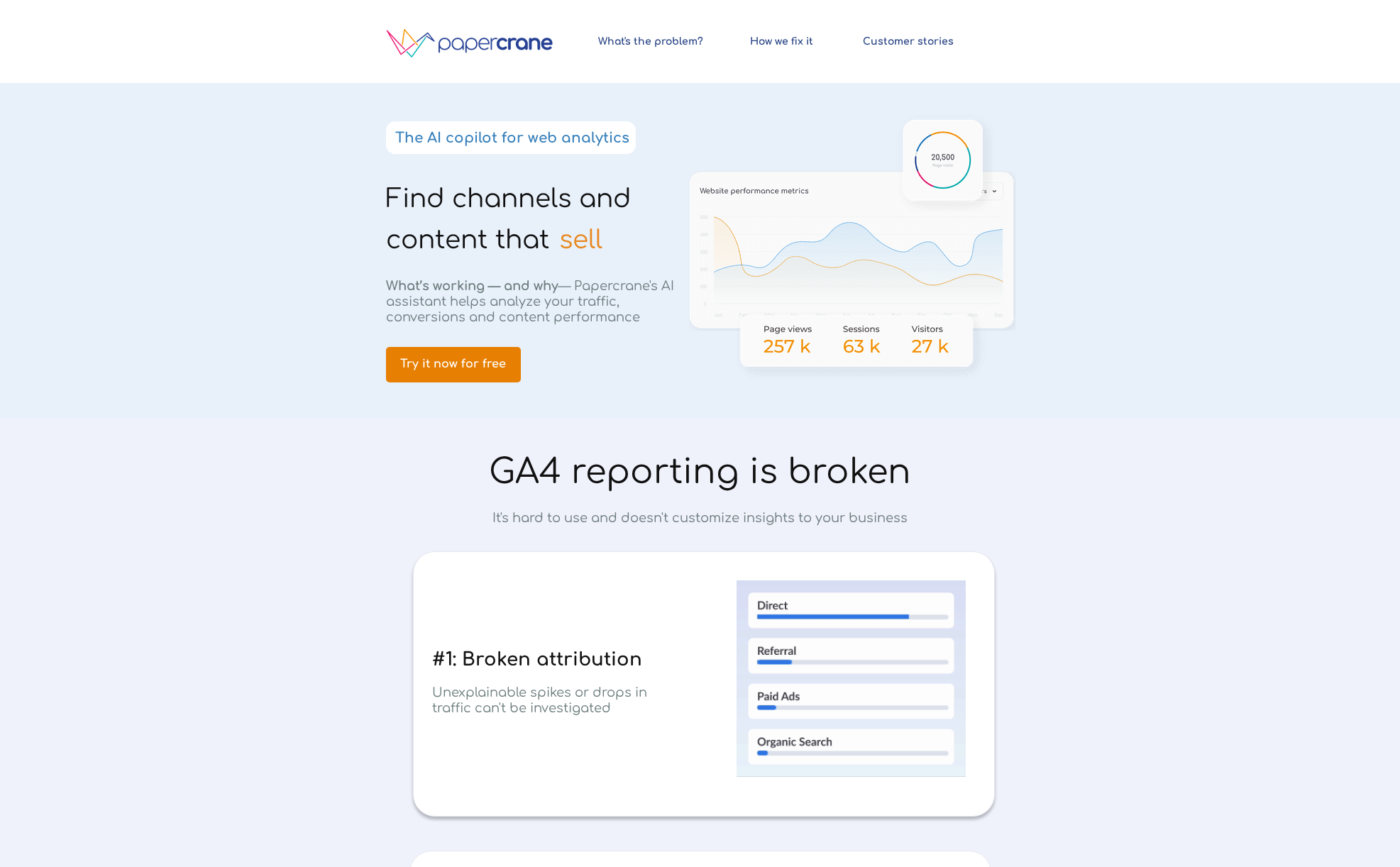
click at [449, 364] on span "Try it now for free" at bounding box center [453, 364] width 135 height 13
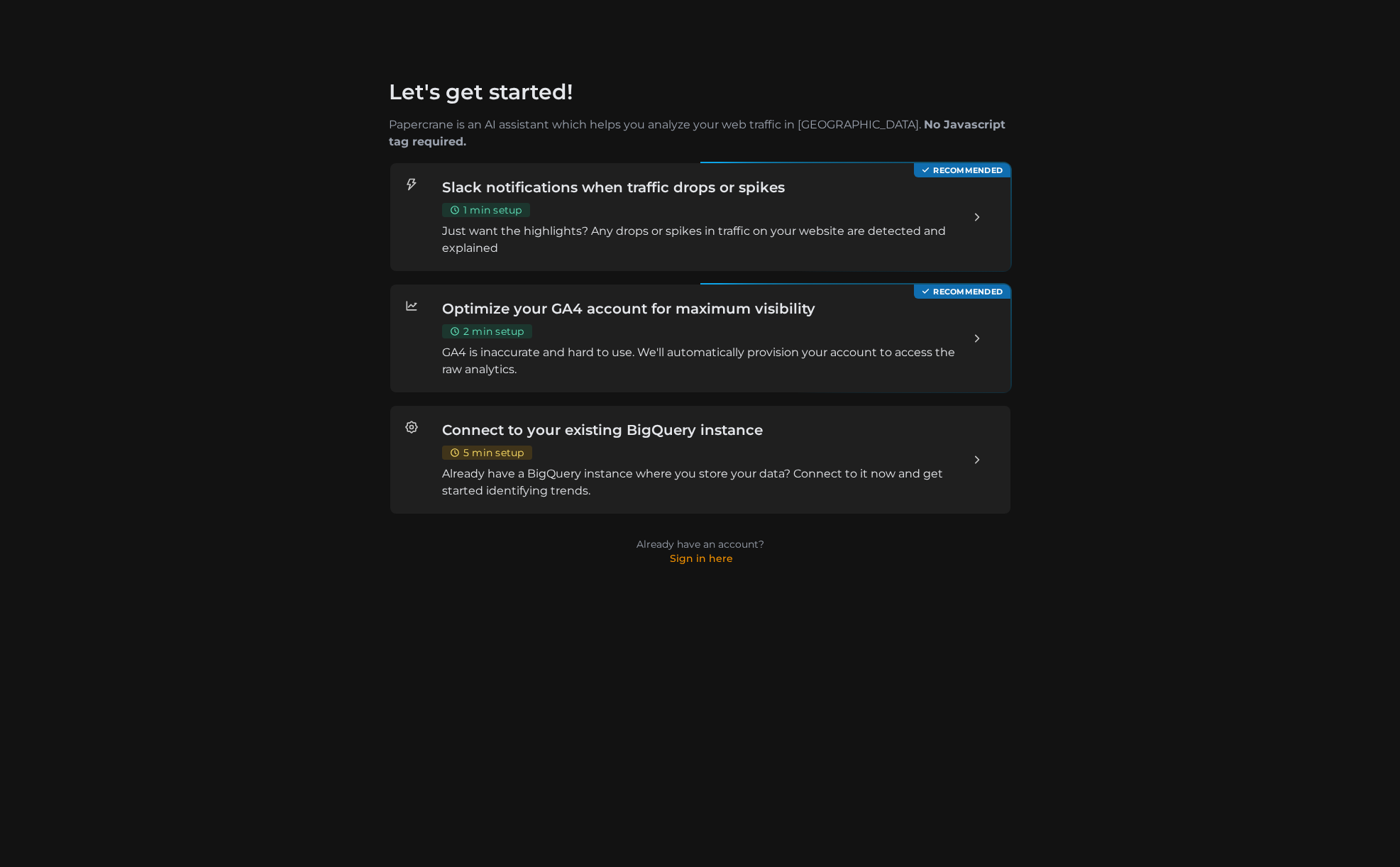
click at [749, 197] on div "Slack notifications when traffic drops or spikes 1 min setup Just want the high…" at bounding box center [699, 217] width 517 height 80
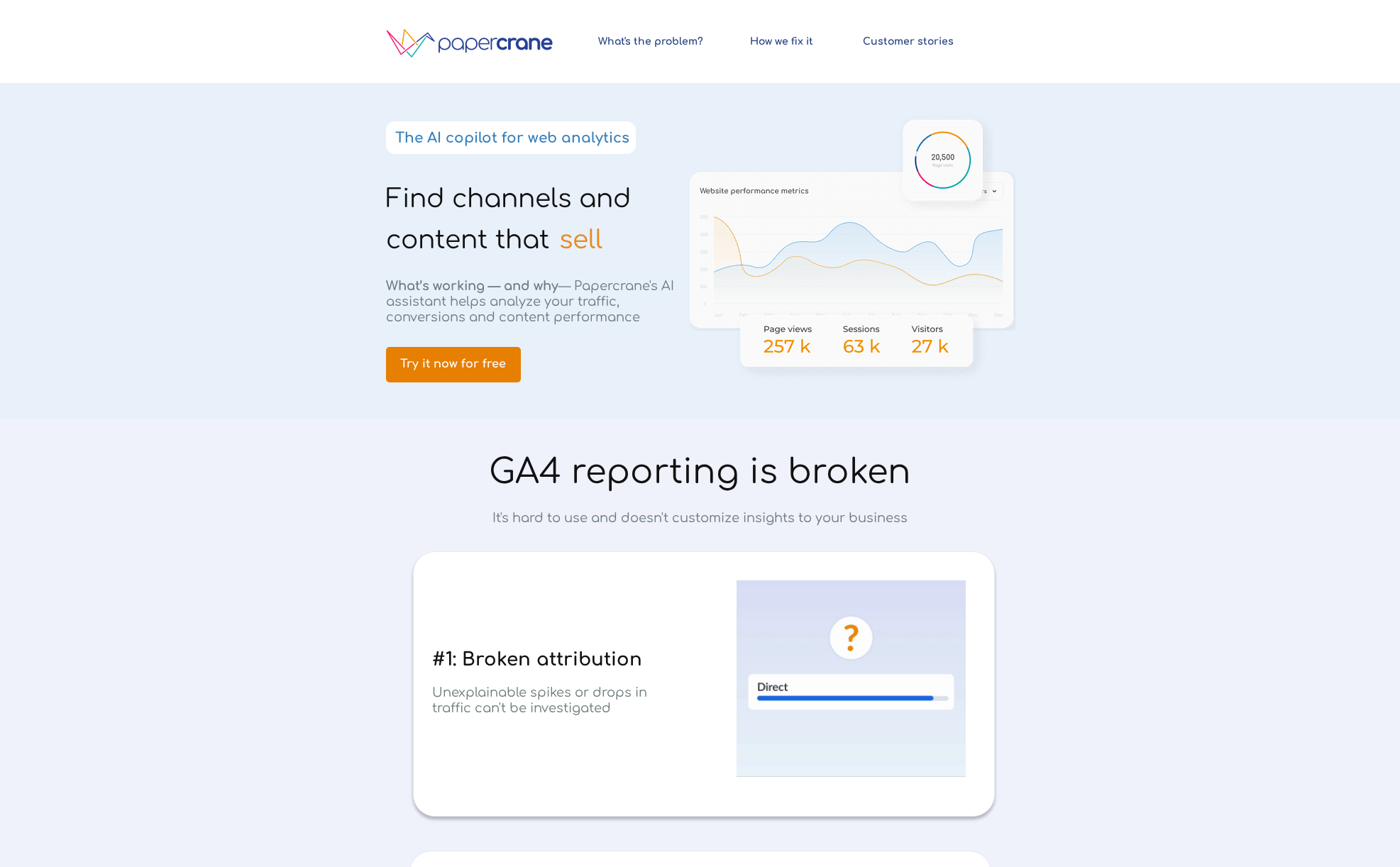
click at [450, 374] on link "Try it now for free" at bounding box center [453, 364] width 135 height 35
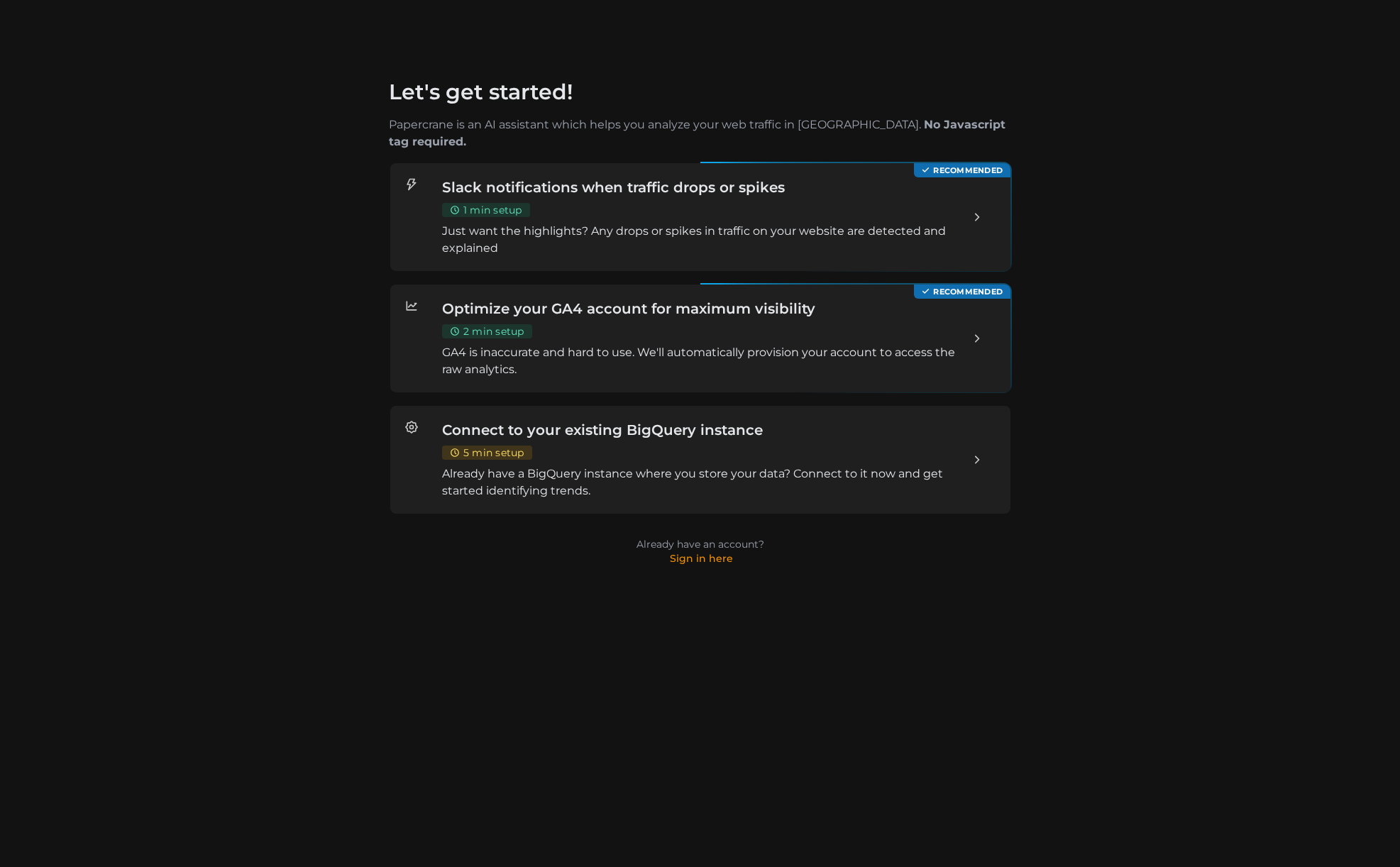
click at [641, 182] on div "Slack notifications when traffic drops or spikes 1 min setup Just want the high…" at bounding box center [699, 217] width 517 height 80
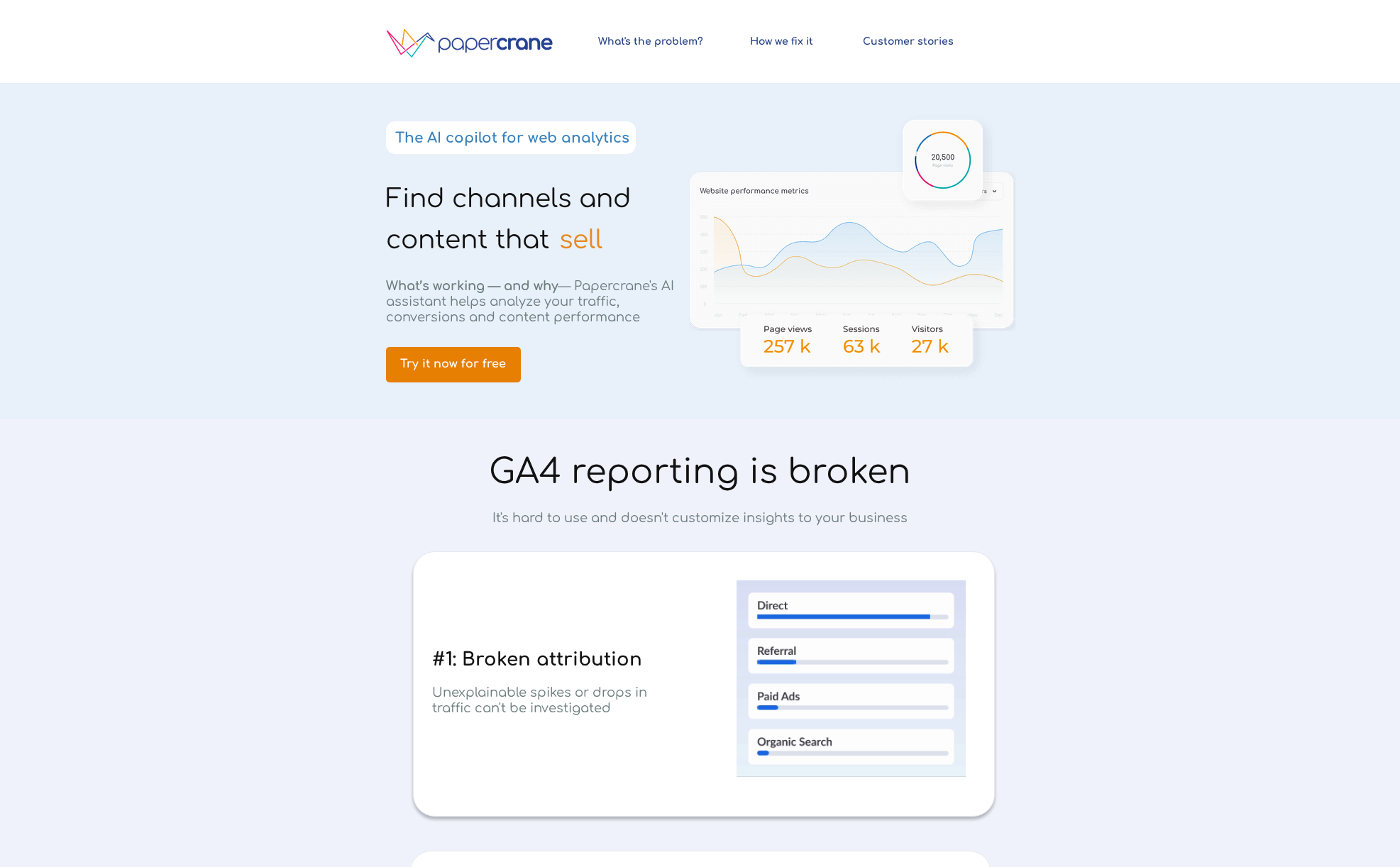
click at [478, 354] on link "Try it now for free" at bounding box center [453, 364] width 135 height 35
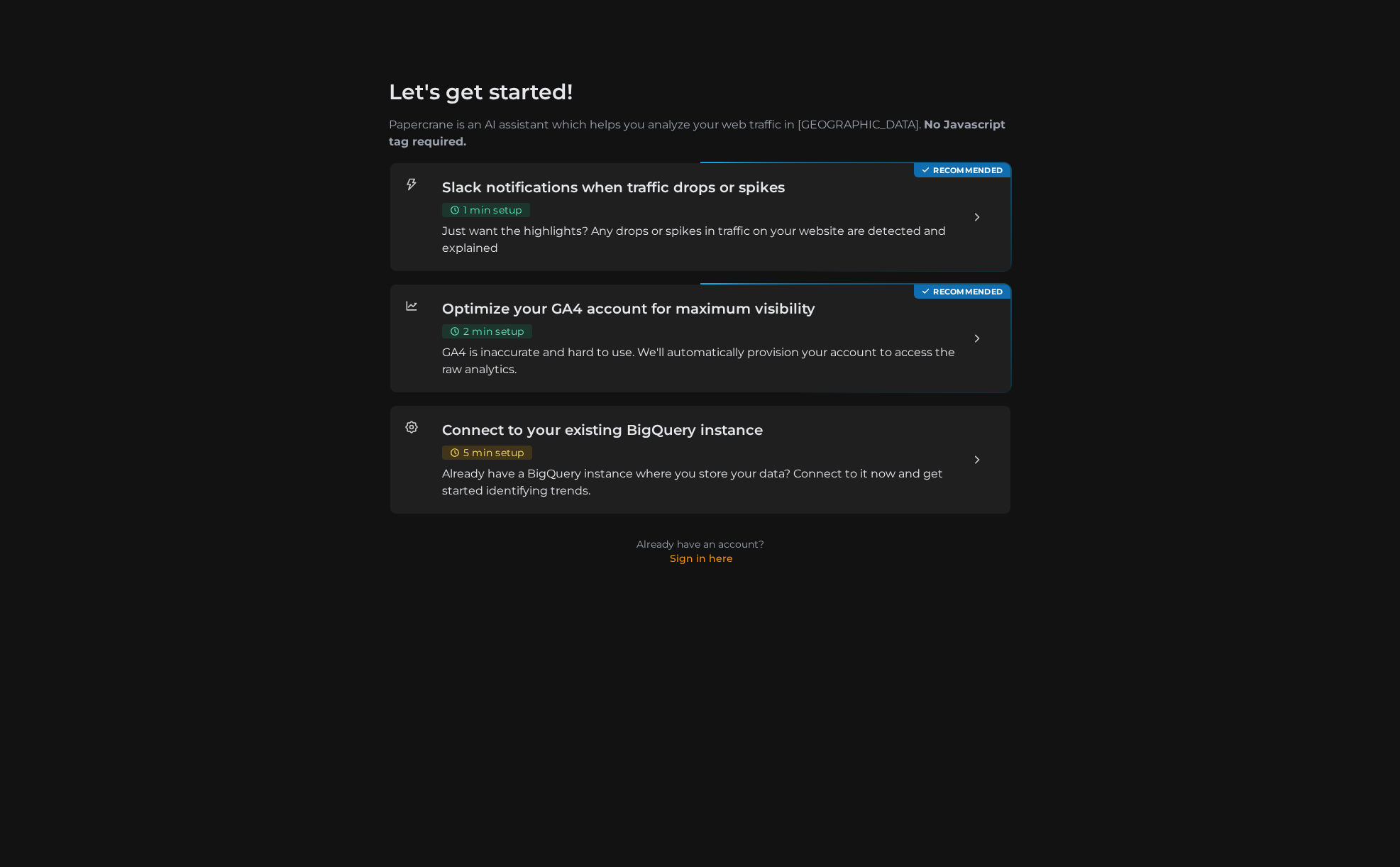
click at [752, 202] on div "Slack notifications when traffic drops or spikes 1 min setup Just want the high…" at bounding box center [699, 217] width 517 height 80
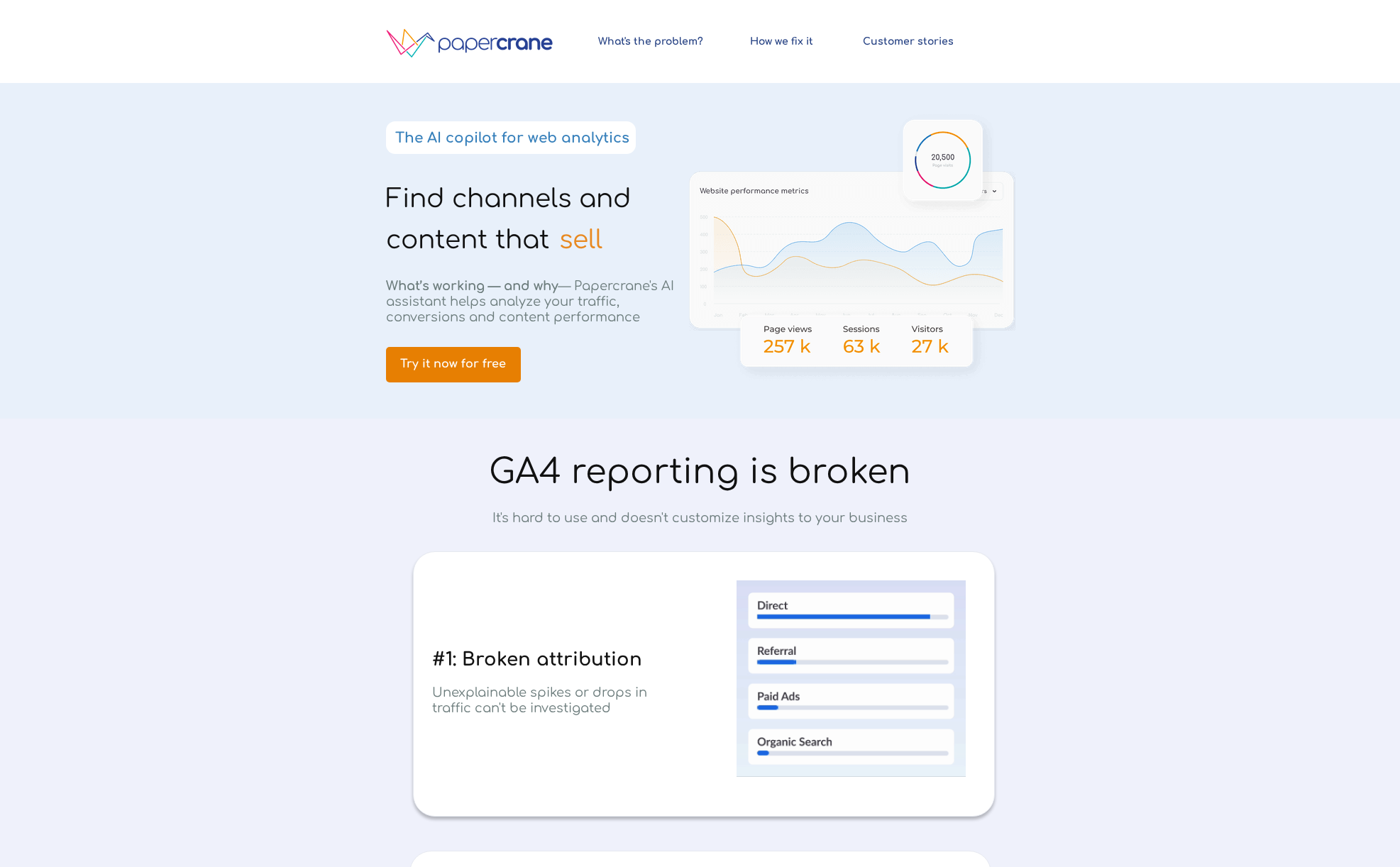
click at [452, 358] on span "Try it now for free" at bounding box center [453, 364] width 135 height 13
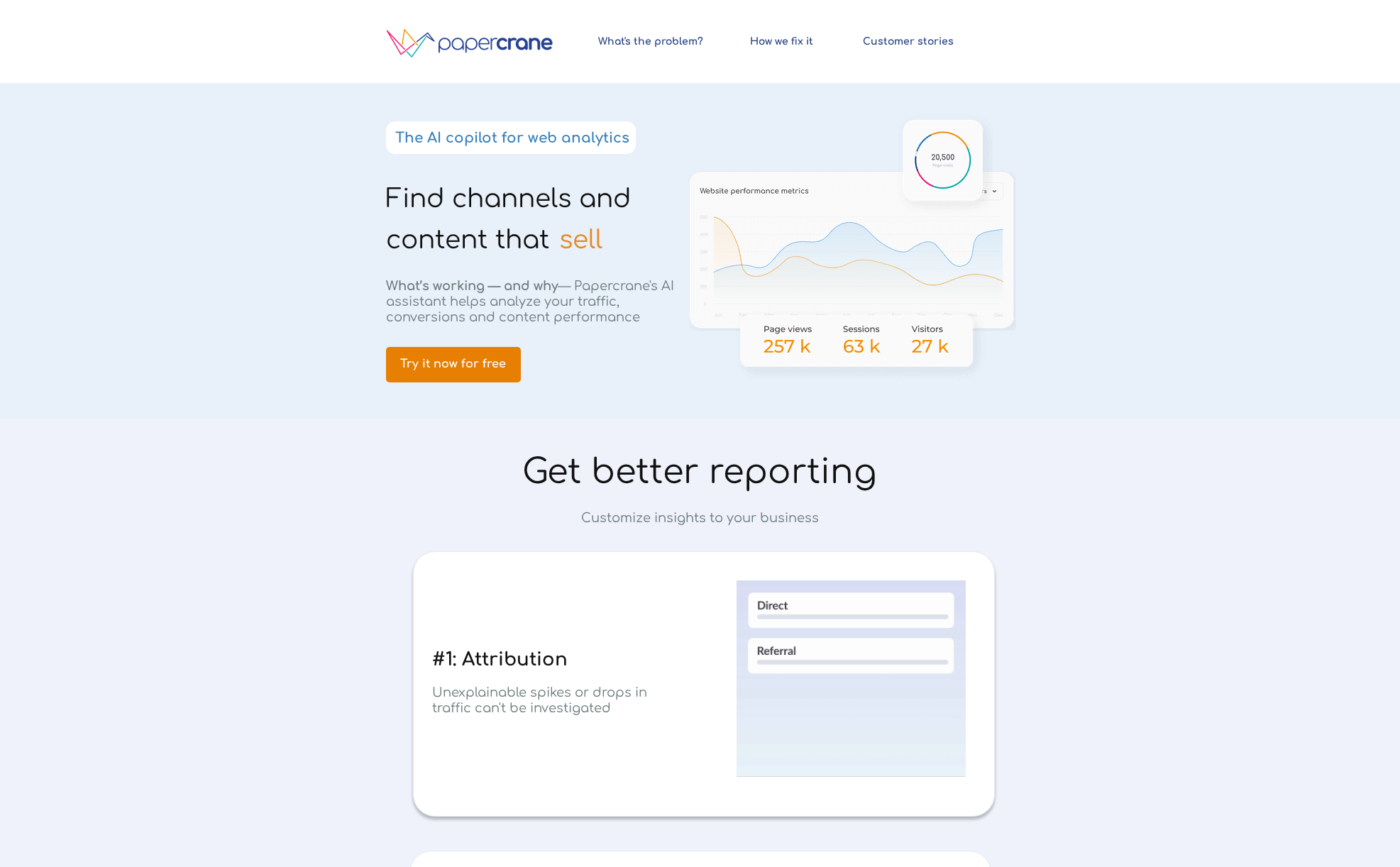
click at [480, 358] on span "Try it now for free" at bounding box center [453, 364] width 135 height 13
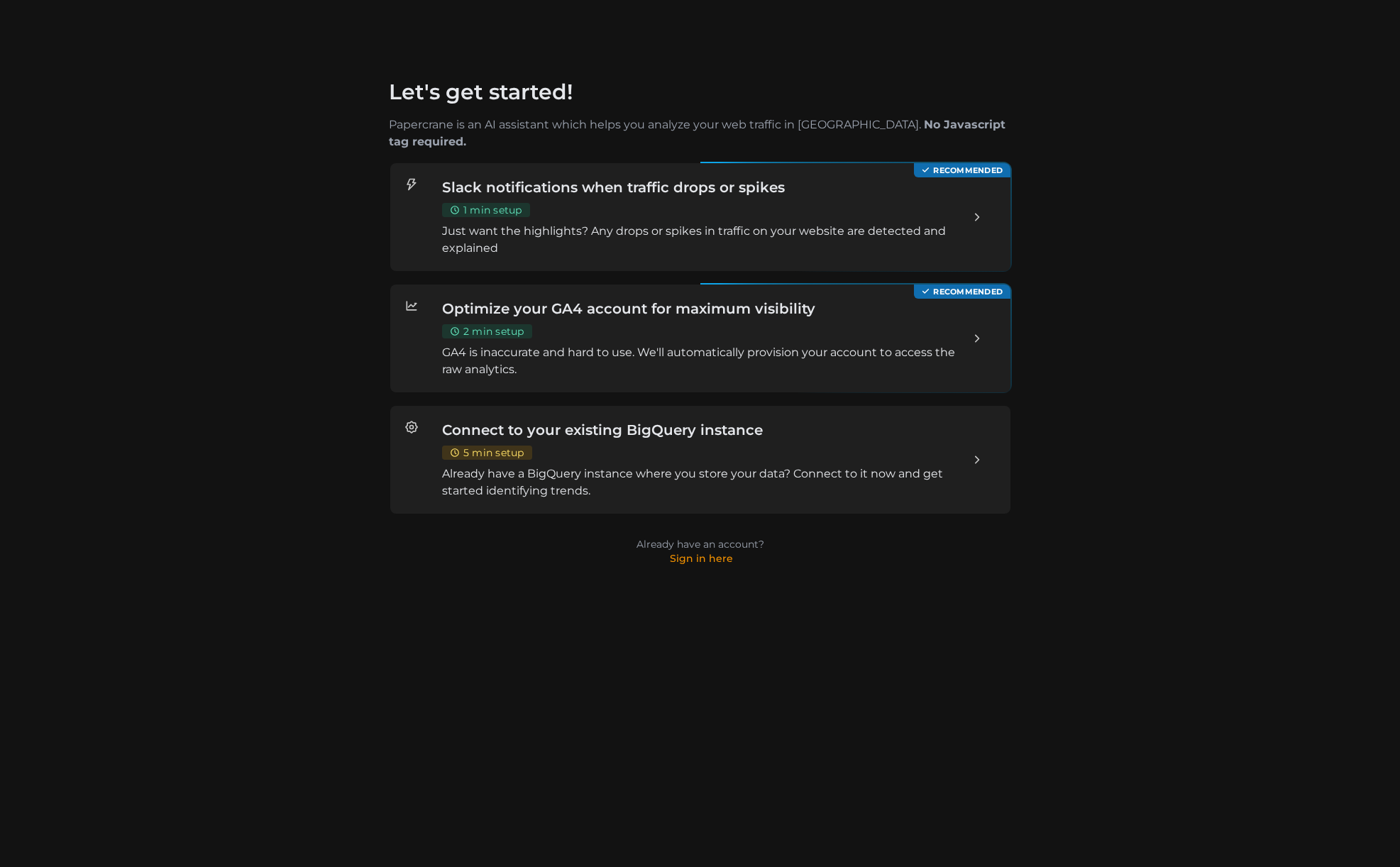
click at [580, 185] on div "Slack notifications when traffic drops or spikes 1 min setup Just want the high…" at bounding box center [699, 217] width 517 height 80
click at [699, 300] on h3 "Optimize your GA4 account for maximum visibility" at bounding box center [699, 308] width 517 height 20
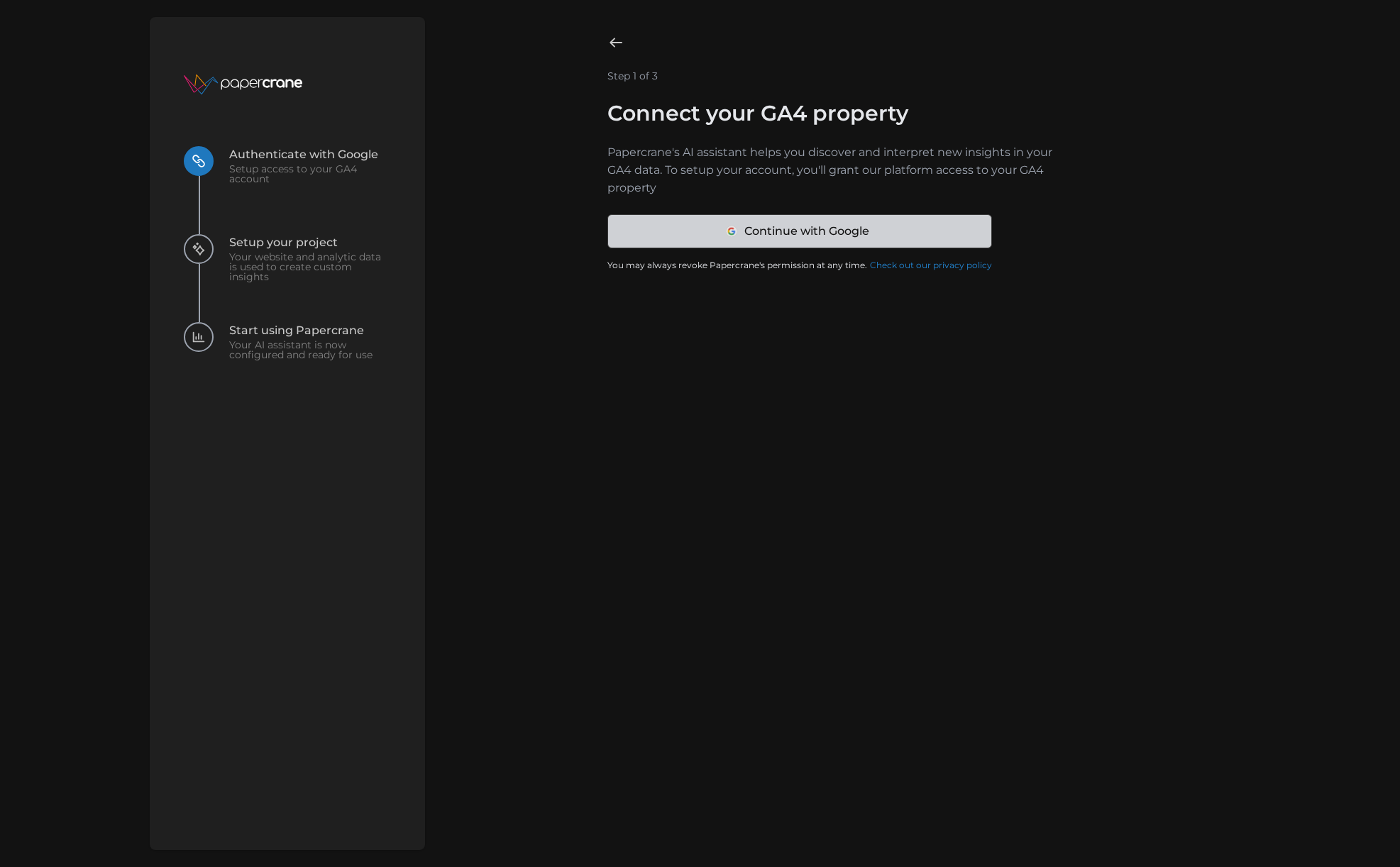
click at [730, 233] on rect at bounding box center [730, 231] width 11 height 11
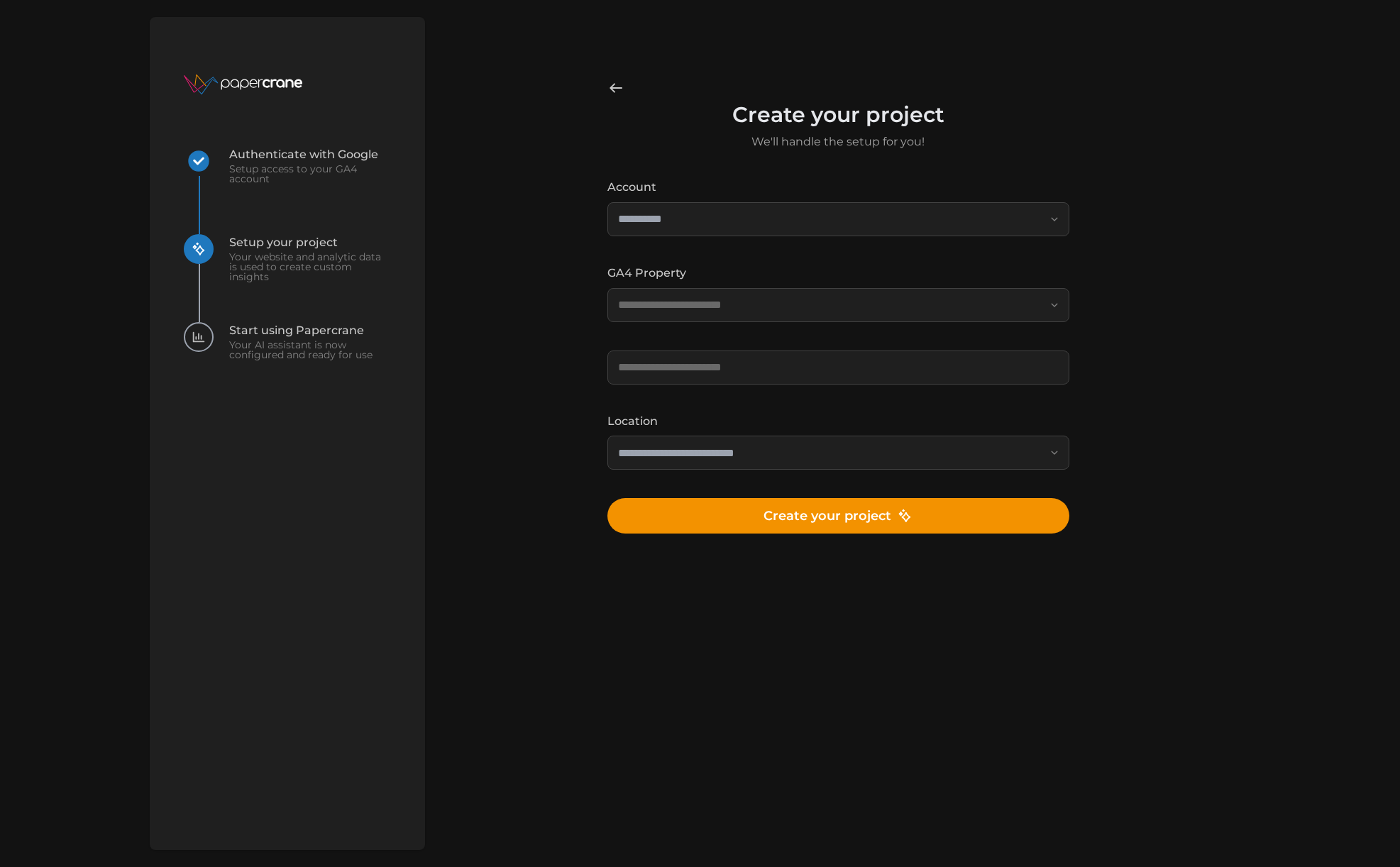
type input "**********"
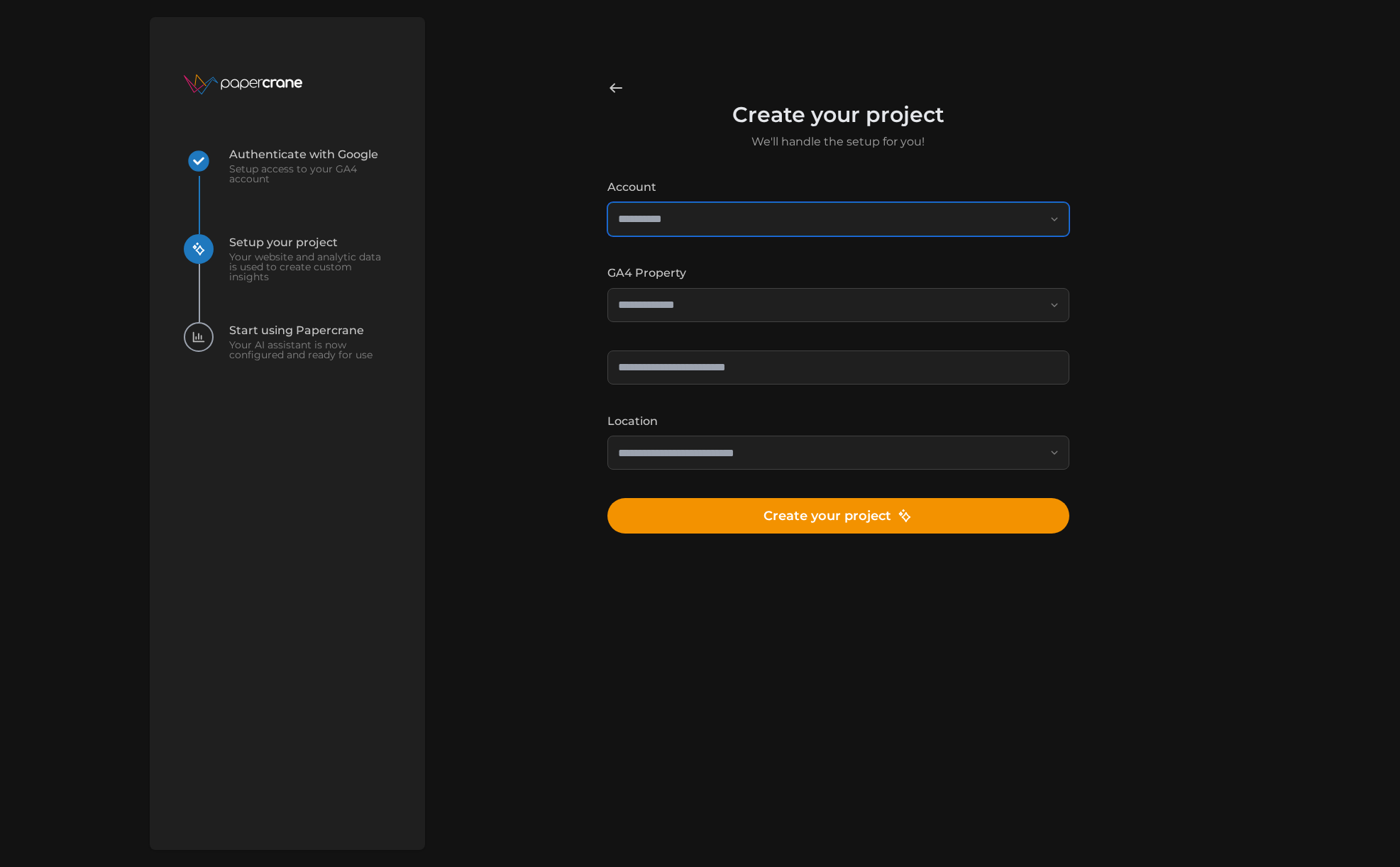
click at [670, 217] on input "**********" at bounding box center [837, 220] width 462 height 34
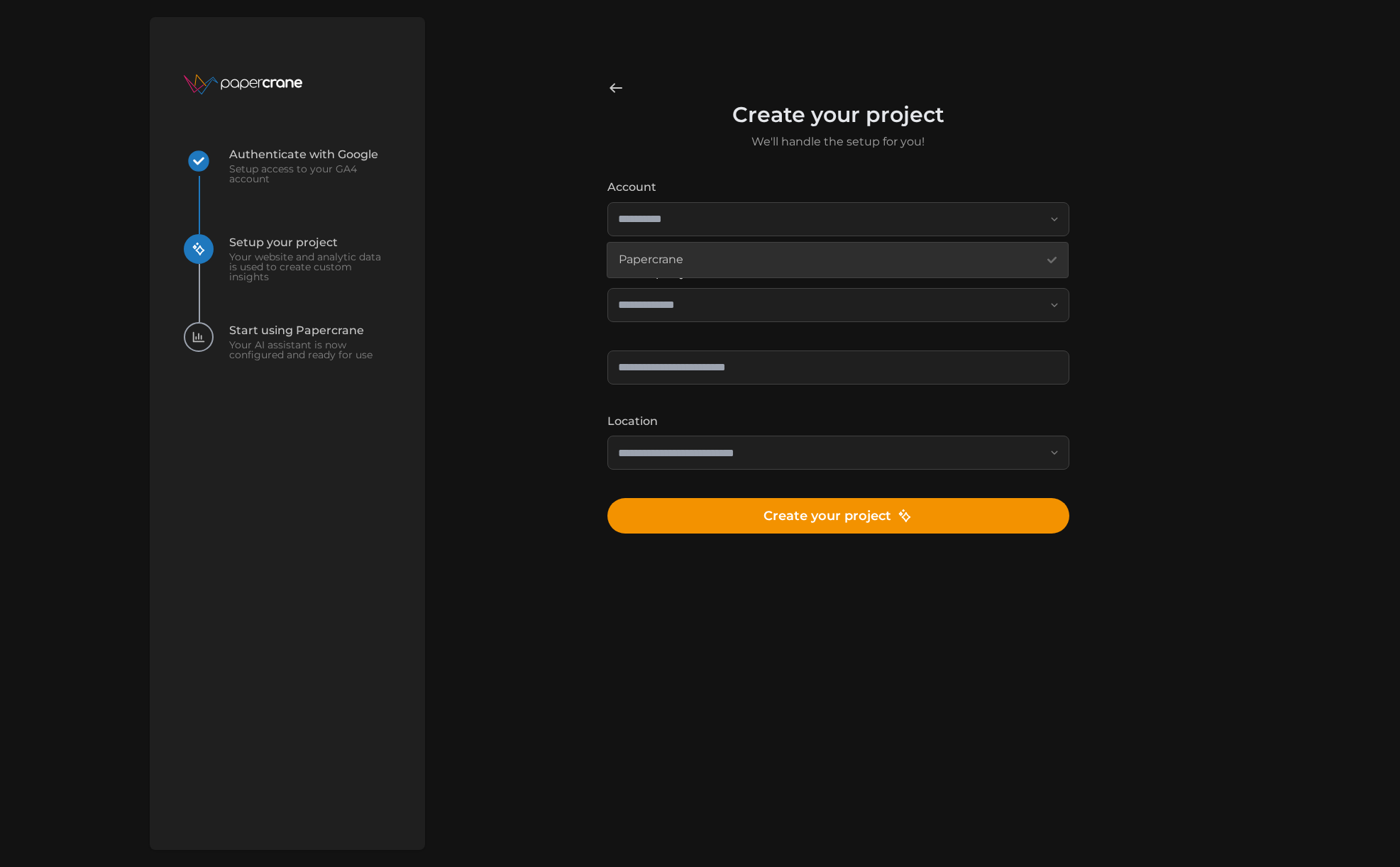
click at [1266, 280] on div "**********" at bounding box center [701, 433] width 1135 height 867
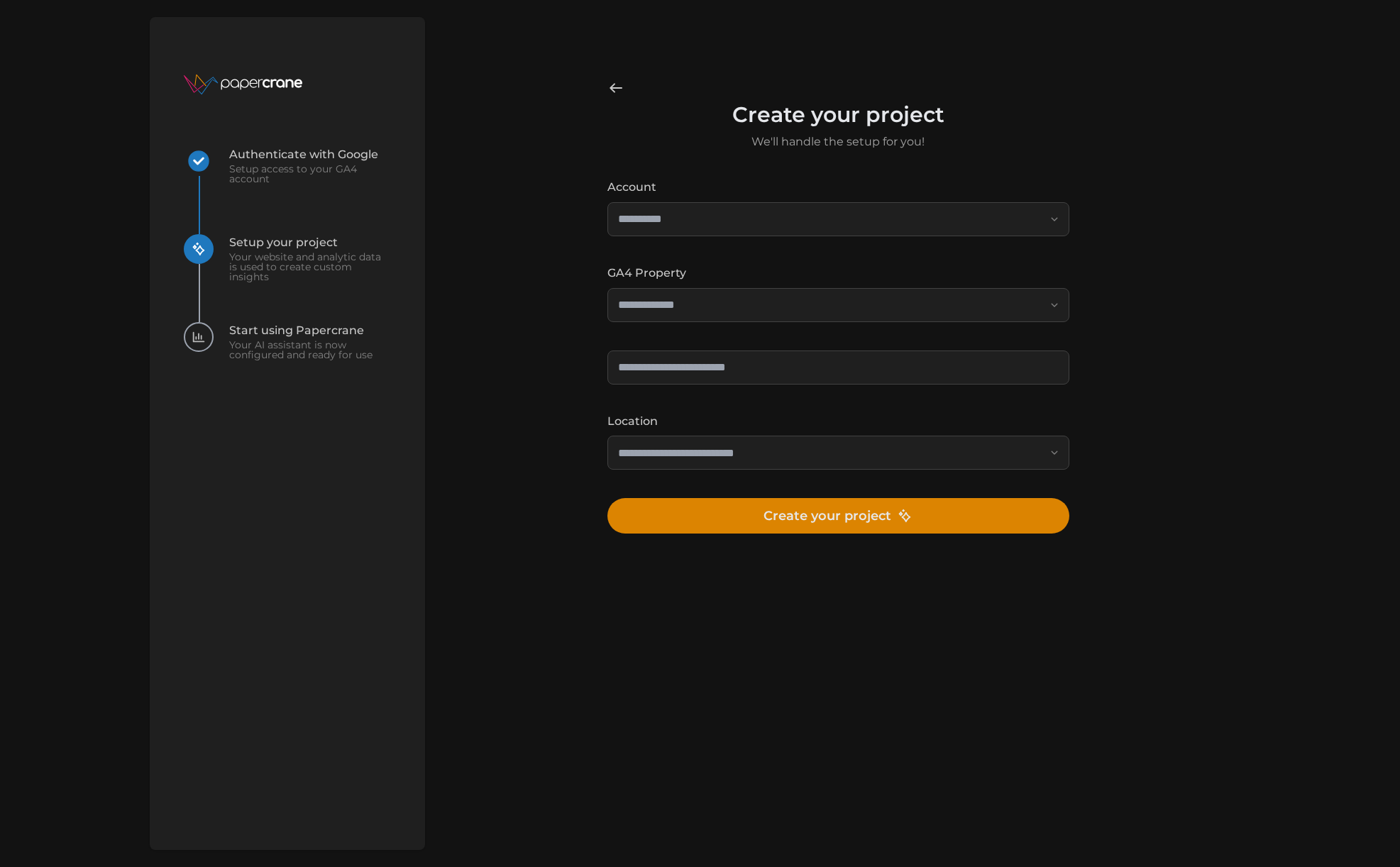
click at [792, 520] on span "Create your project" at bounding box center [838, 516] width 149 height 34
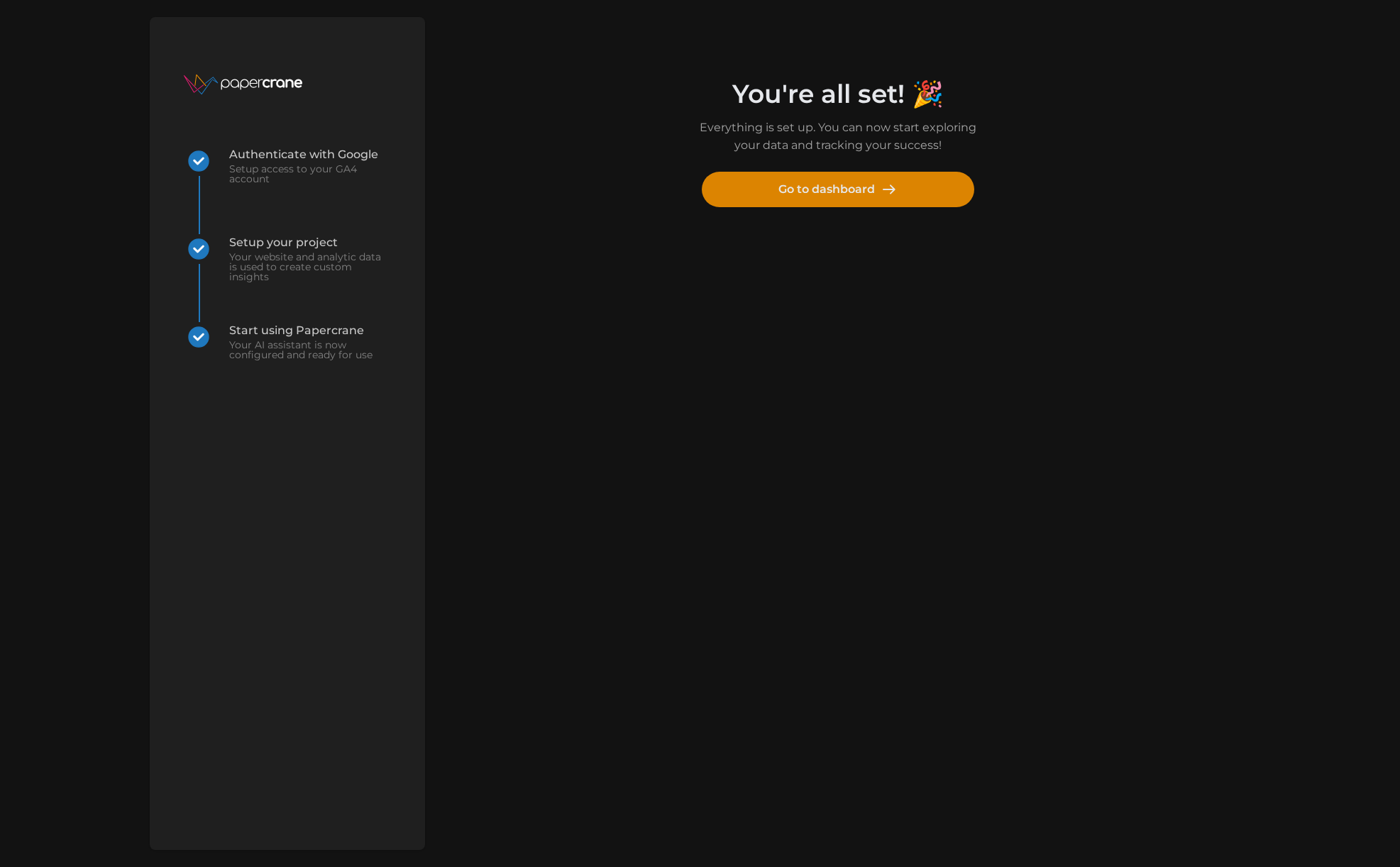
click at [845, 186] on span "Go to dashboard" at bounding box center [837, 189] width 119 height 34
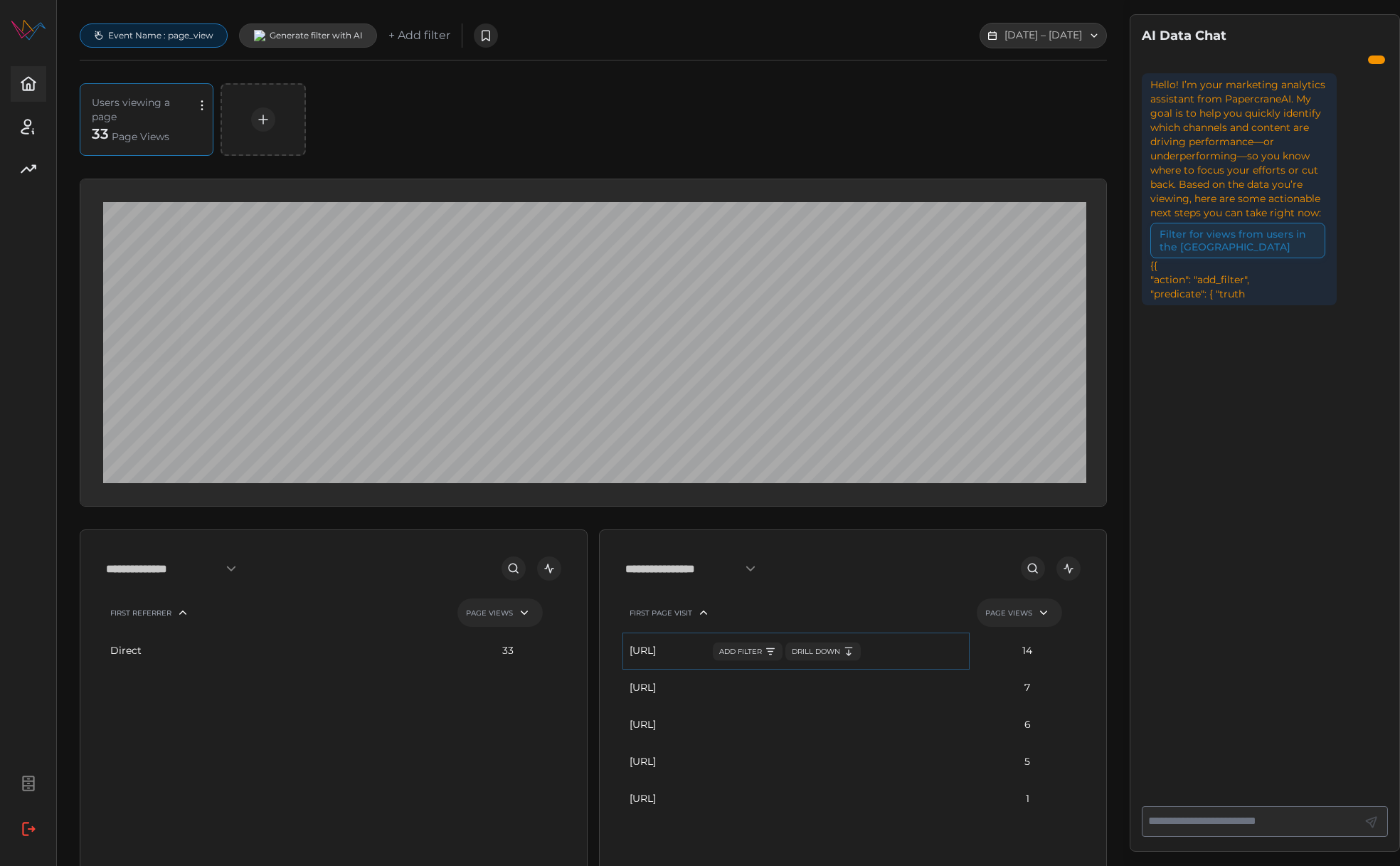
click at [749, 651] on span "ADD FILTER" at bounding box center [747, 651] width 57 height 11
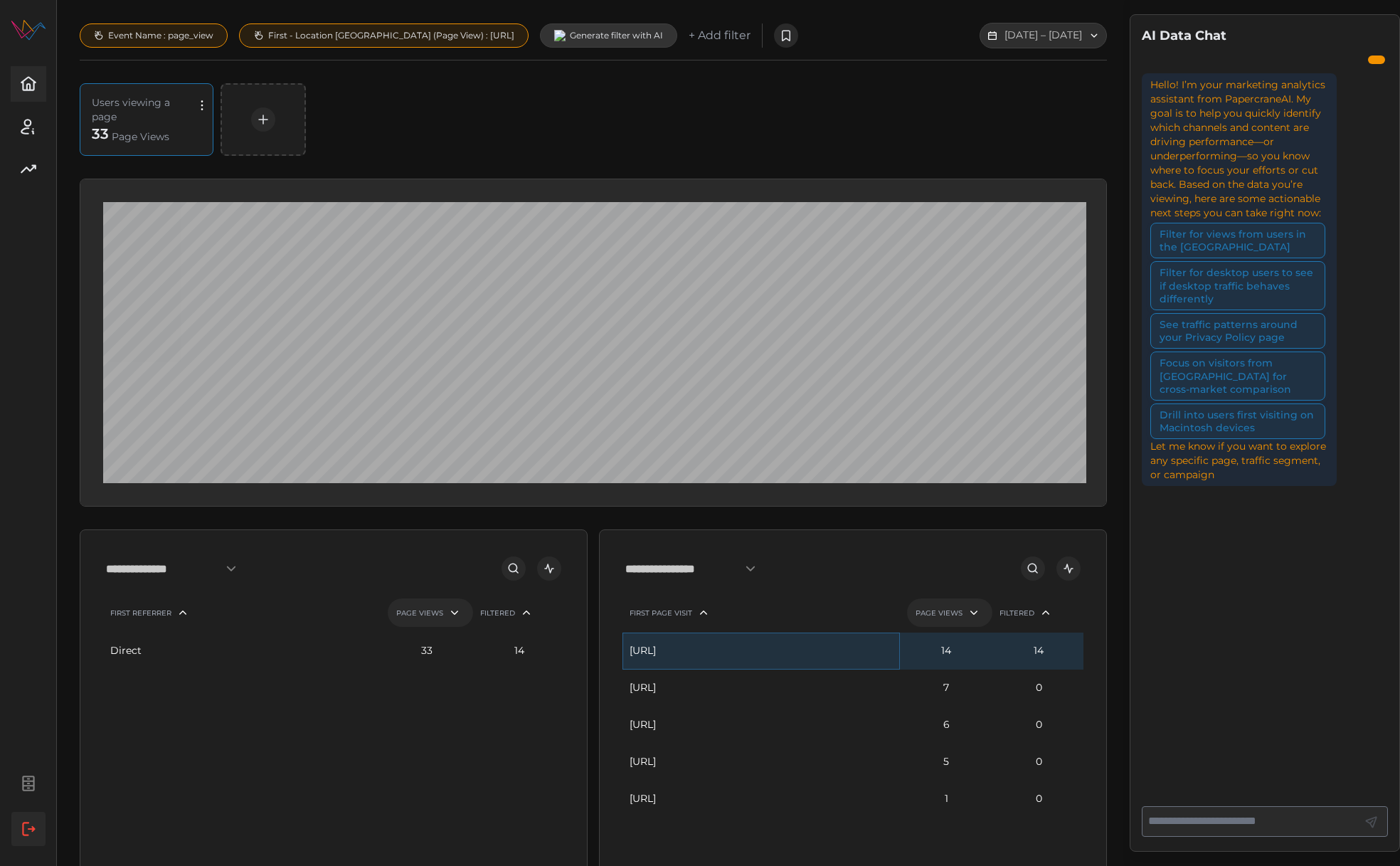
click at [33, 829] on icon "button" at bounding box center [28, 829] width 19 height 19
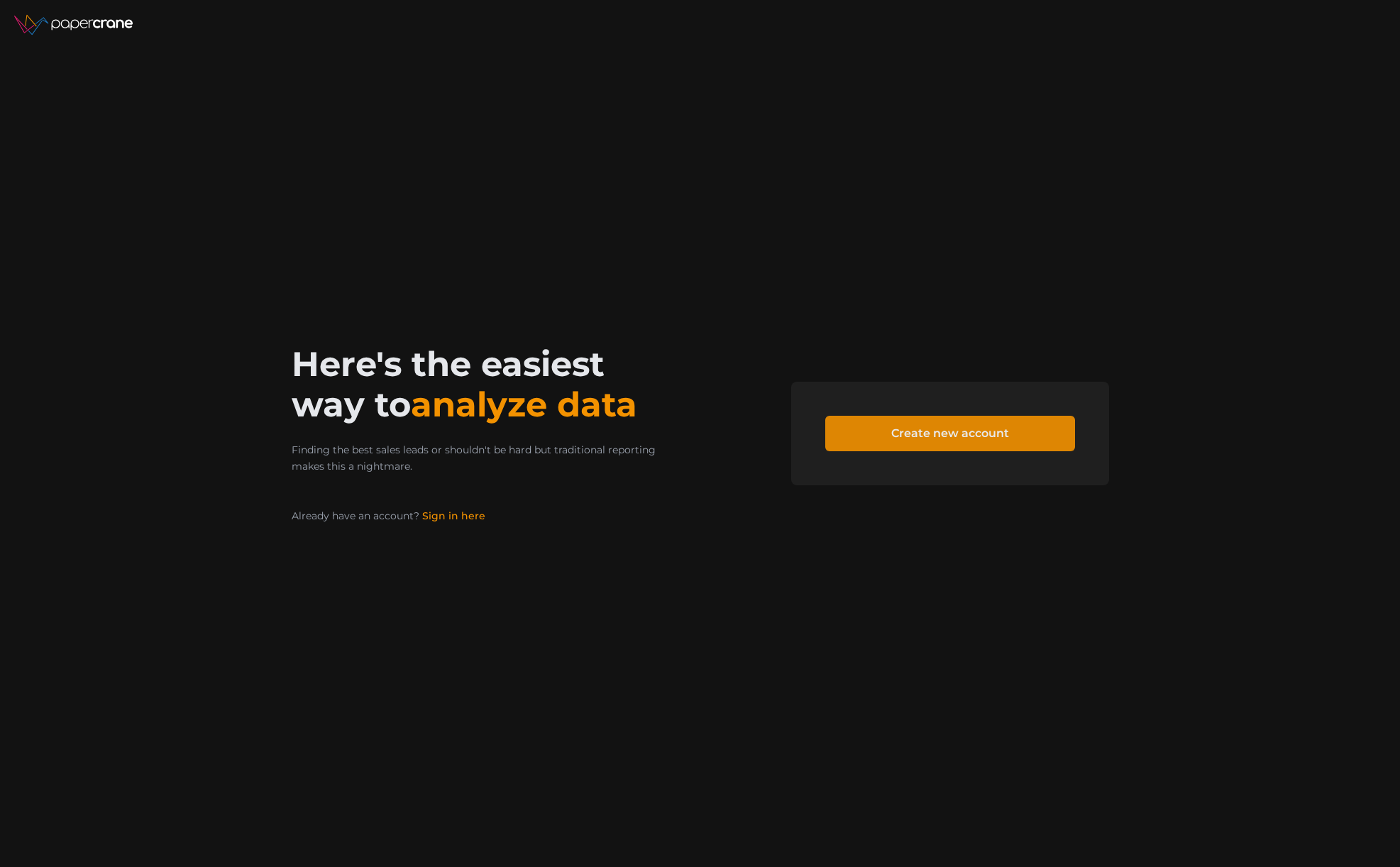
click at [948, 432] on span "Create new account" at bounding box center [950, 433] width 118 height 34
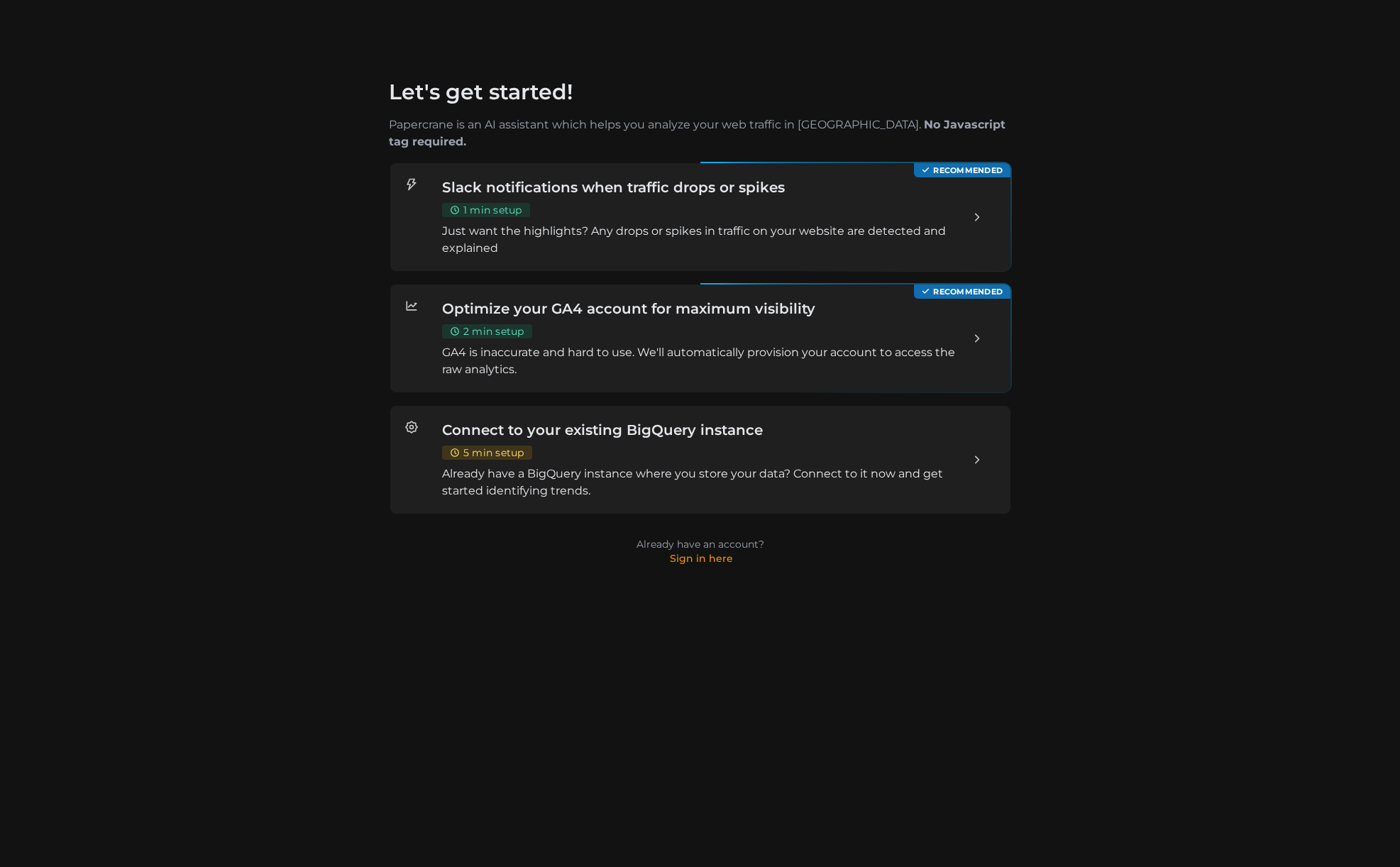
click at [679, 420] on h3 "Connect to your existing BigQuery instance" at bounding box center [699, 429] width 517 height 20
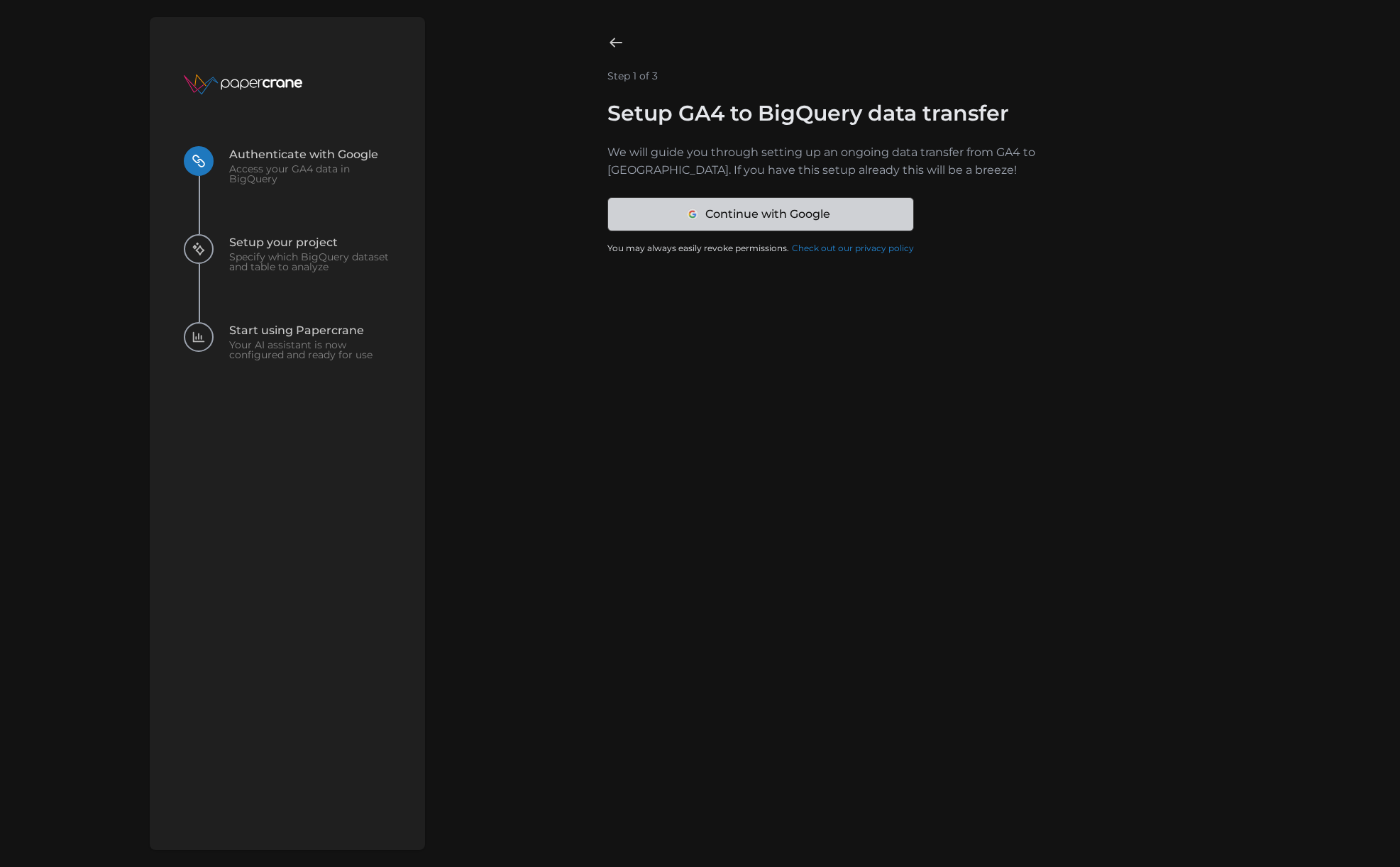
click at [710, 221] on span "Continue with Google" at bounding box center [767, 214] width 125 height 33
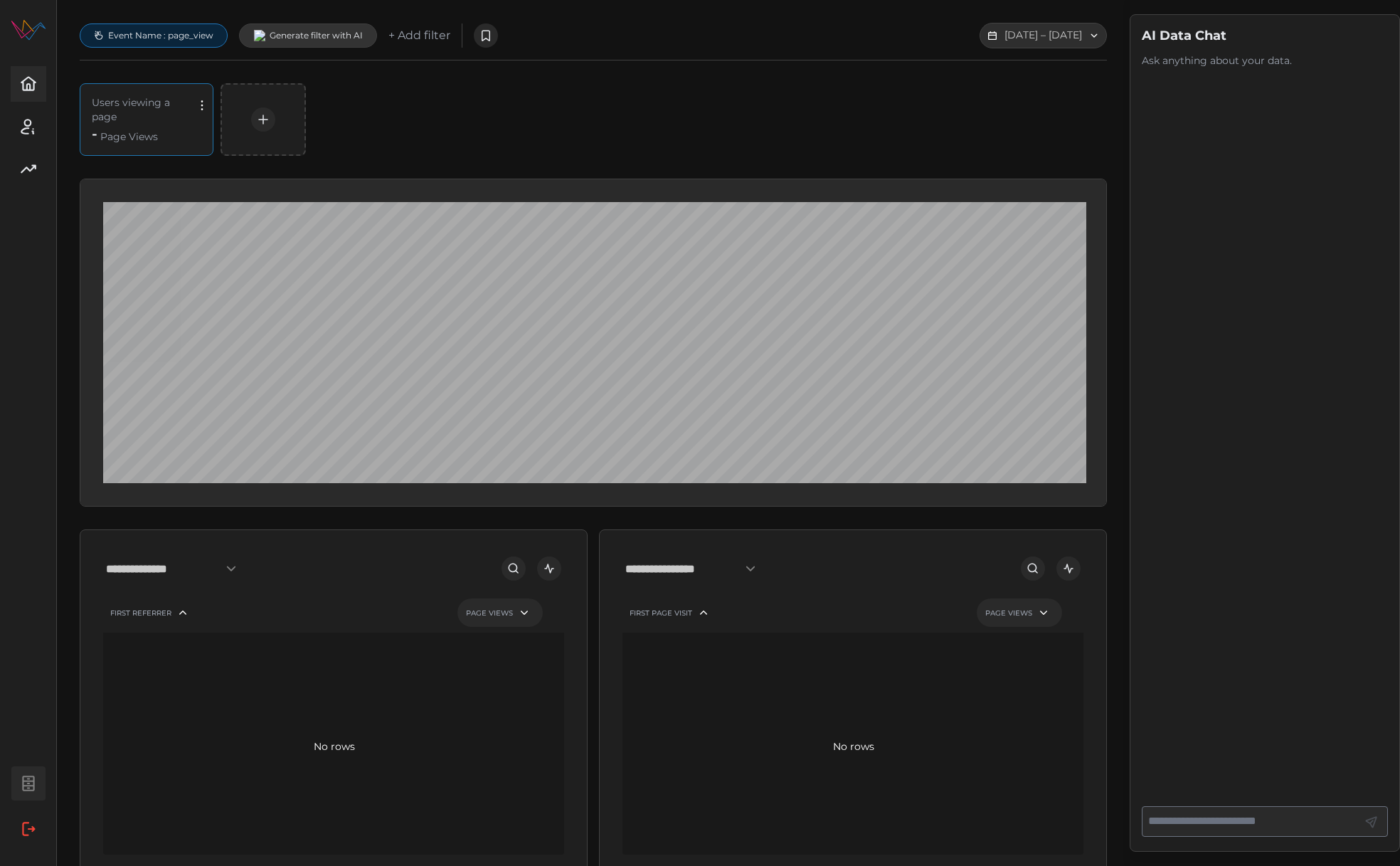
click at [27, 784] on icon "button" at bounding box center [28, 783] width 19 height 19
click at [29, 835] on icon "button" at bounding box center [28, 829] width 19 height 19
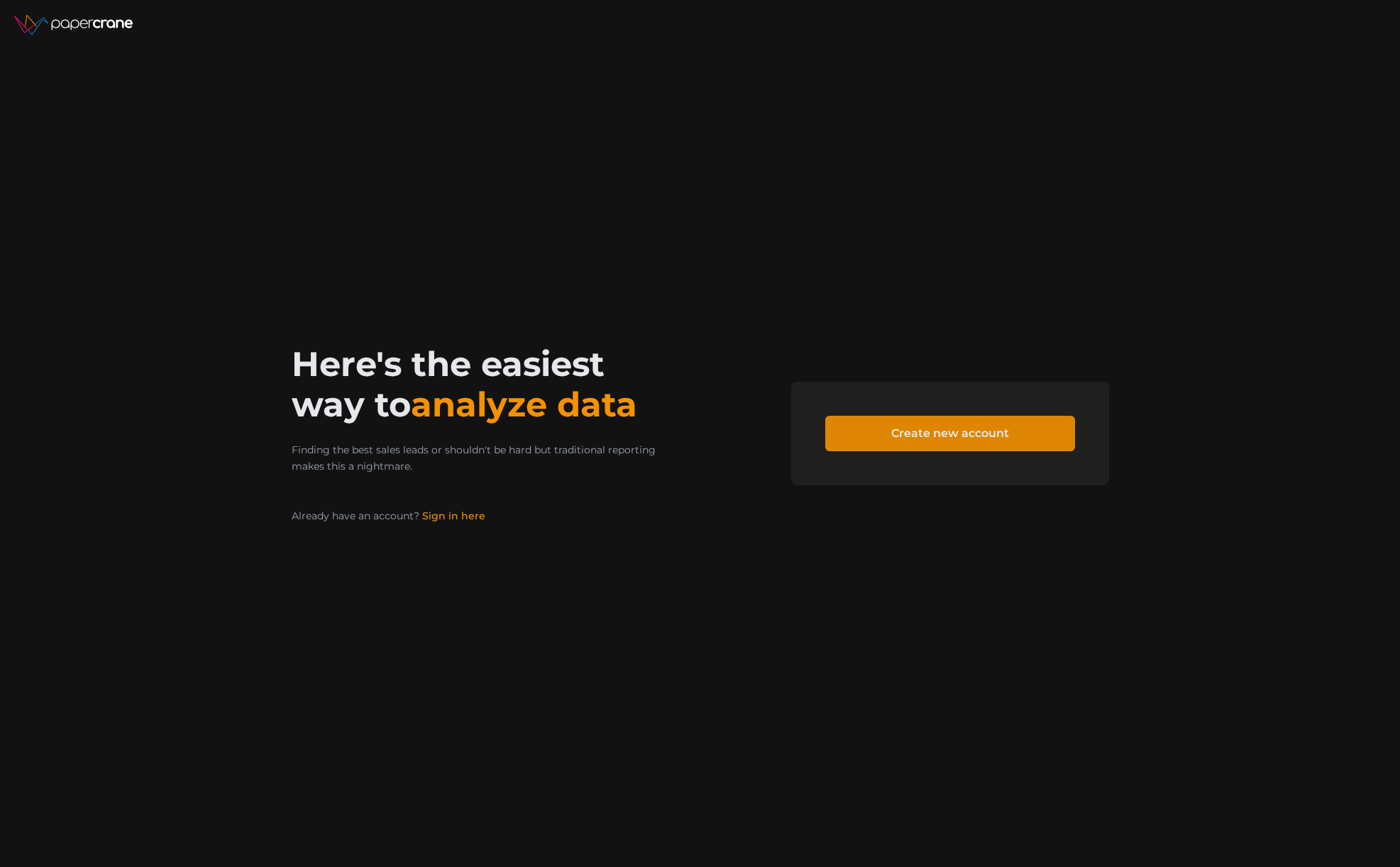
click at [974, 434] on span "Create new account" at bounding box center [950, 433] width 118 height 34
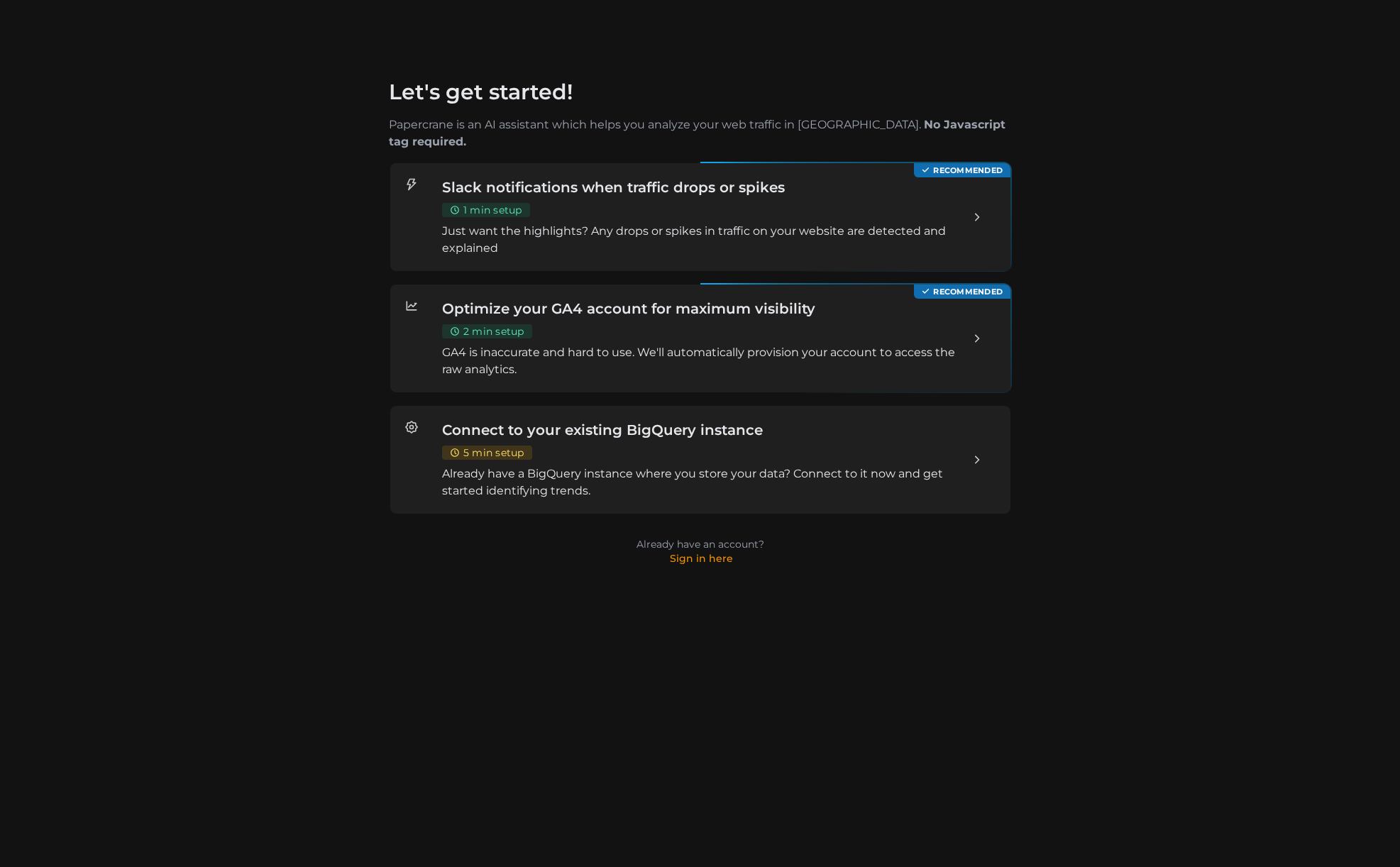
click at [760, 316] on div "Optimize your GA4 account for maximum visibility 2 min setup GA4 is inaccurate …" at bounding box center [699, 339] width 517 height 80
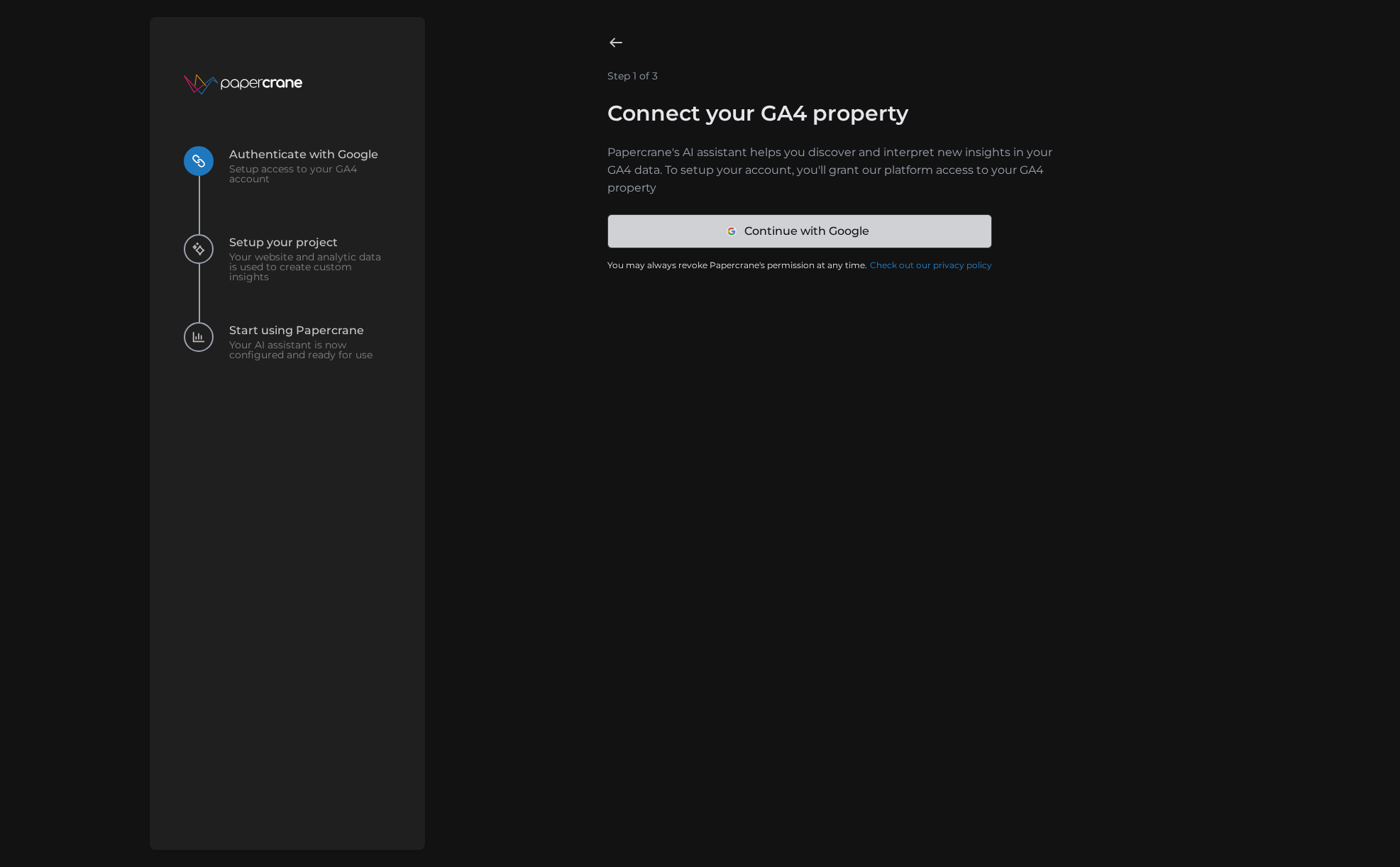
click at [786, 239] on span "Continue with Google" at bounding box center [806, 231] width 125 height 33
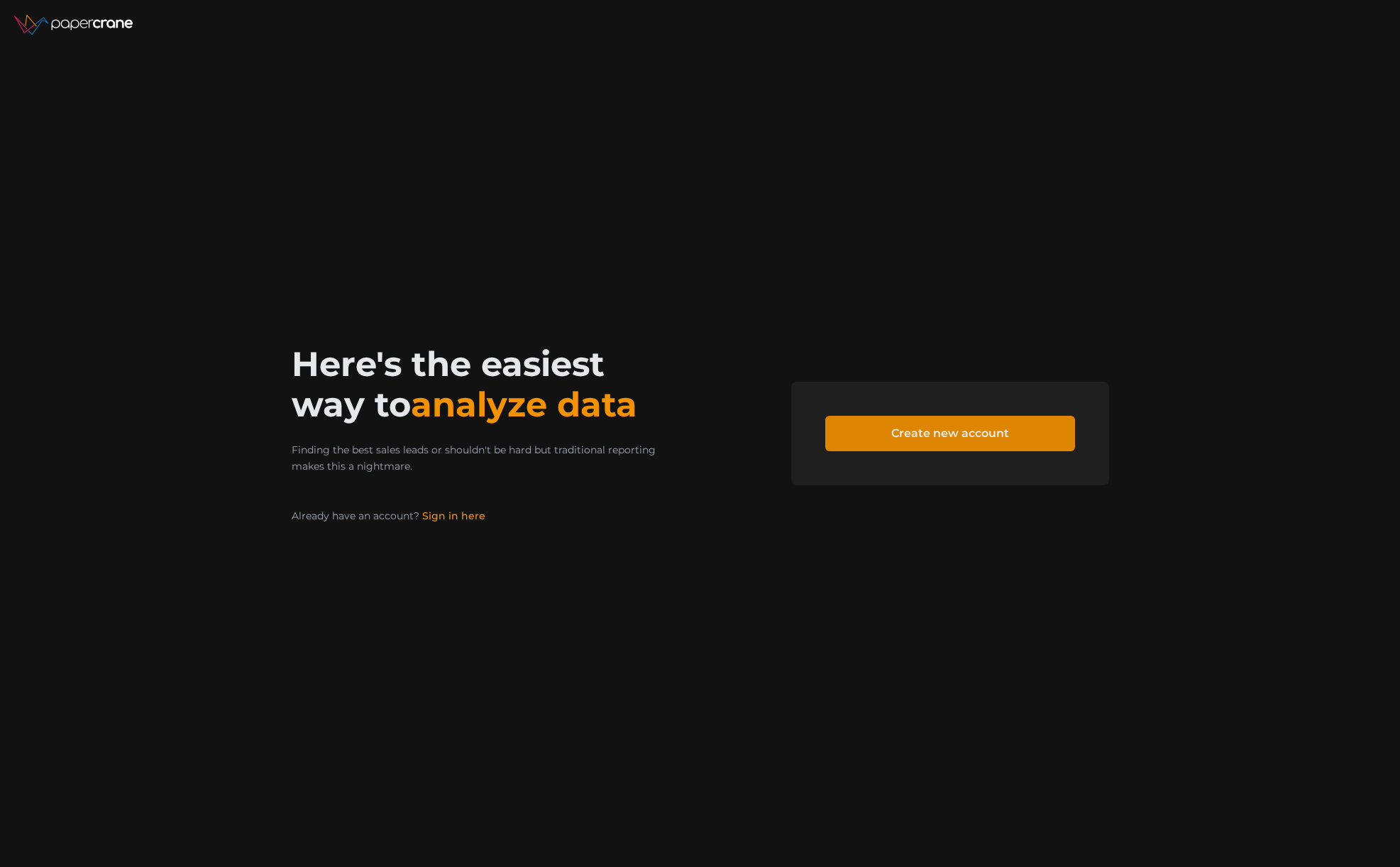
click at [934, 432] on span "Create new account" at bounding box center [950, 433] width 118 height 34
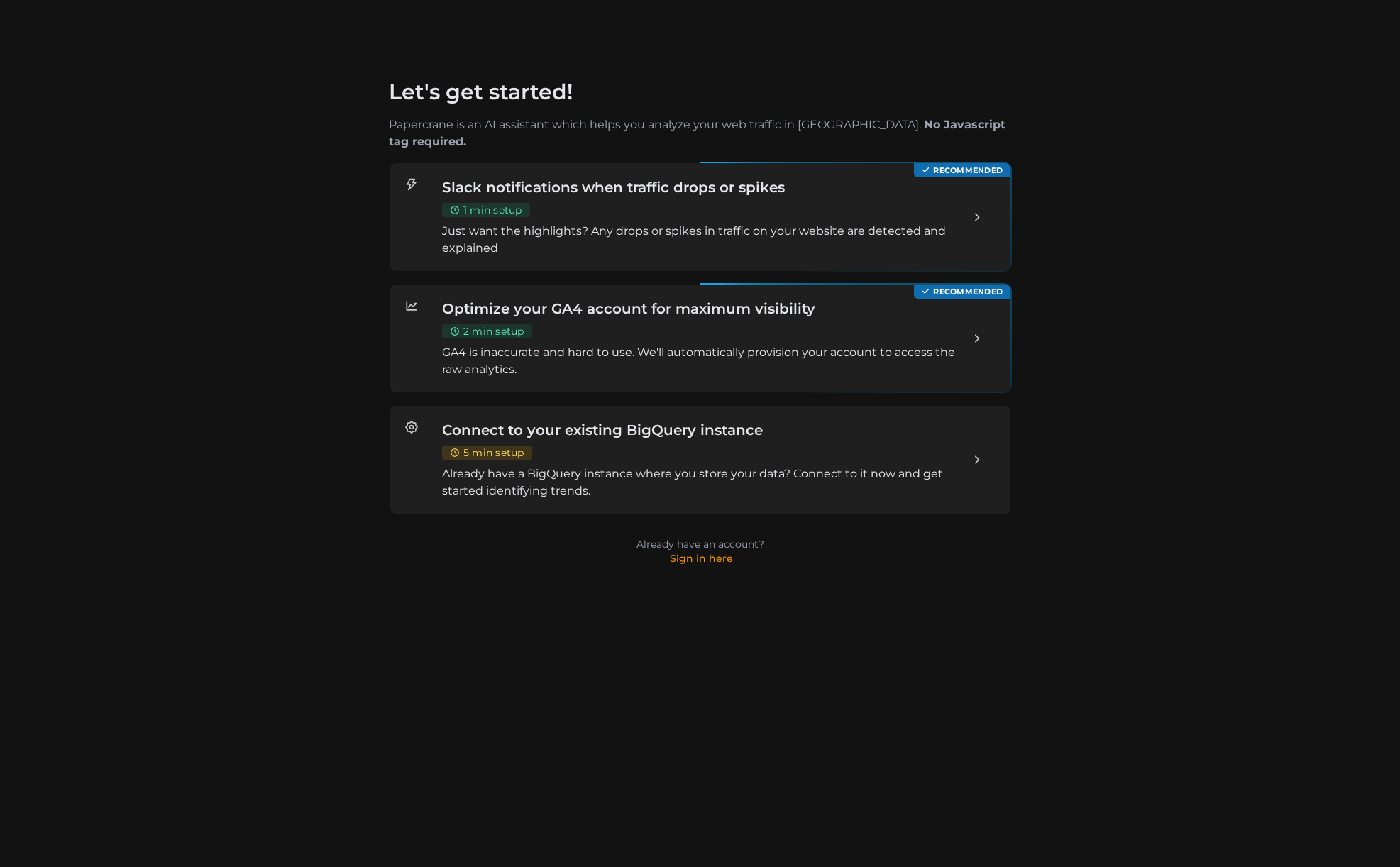
click at [700, 430] on div "Connect to your existing BigQuery instance 5 min setup Already have a BigQuery …" at bounding box center [699, 460] width 517 height 80
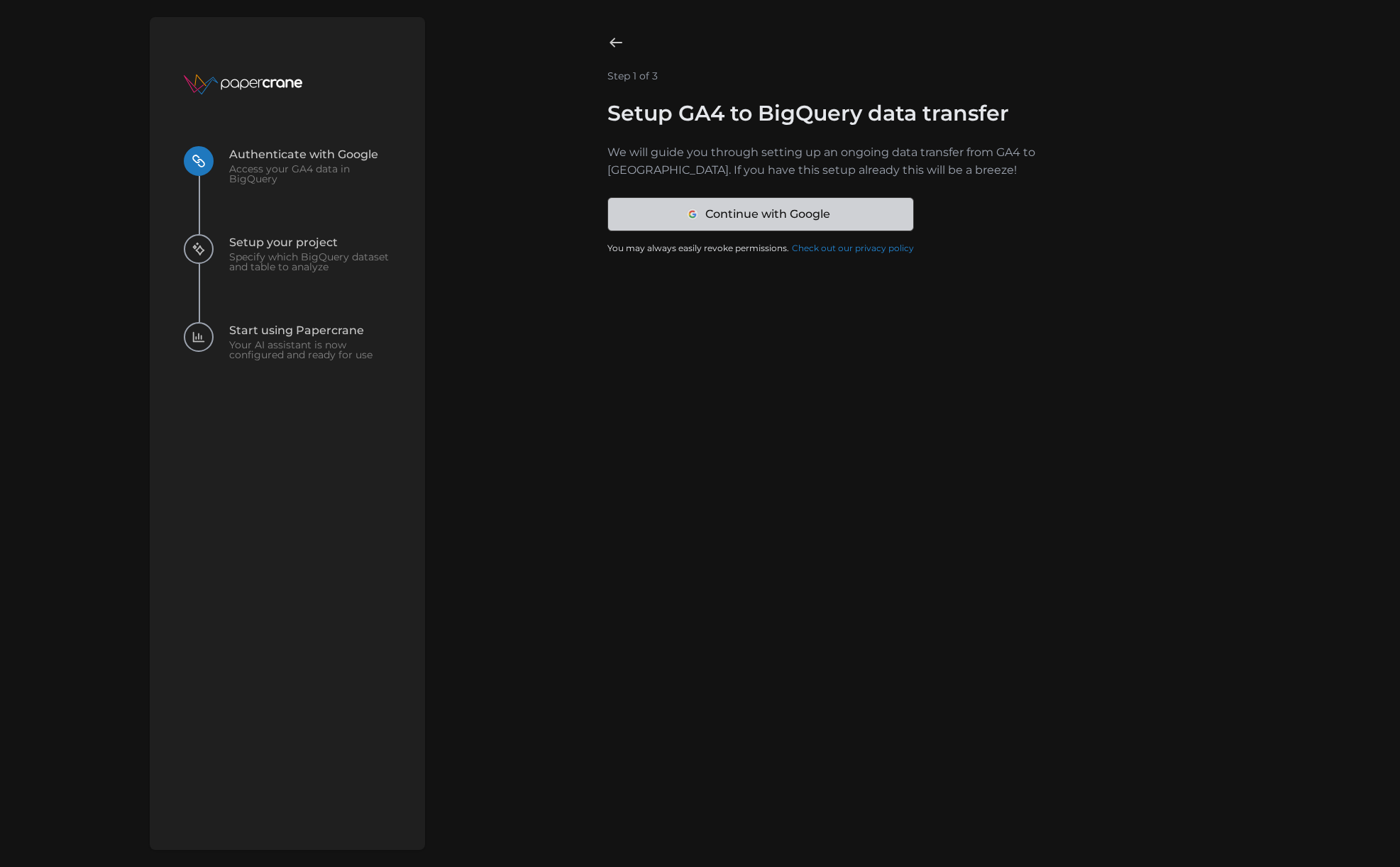
click at [747, 222] on span "Continue with Google" at bounding box center [767, 214] width 125 height 33
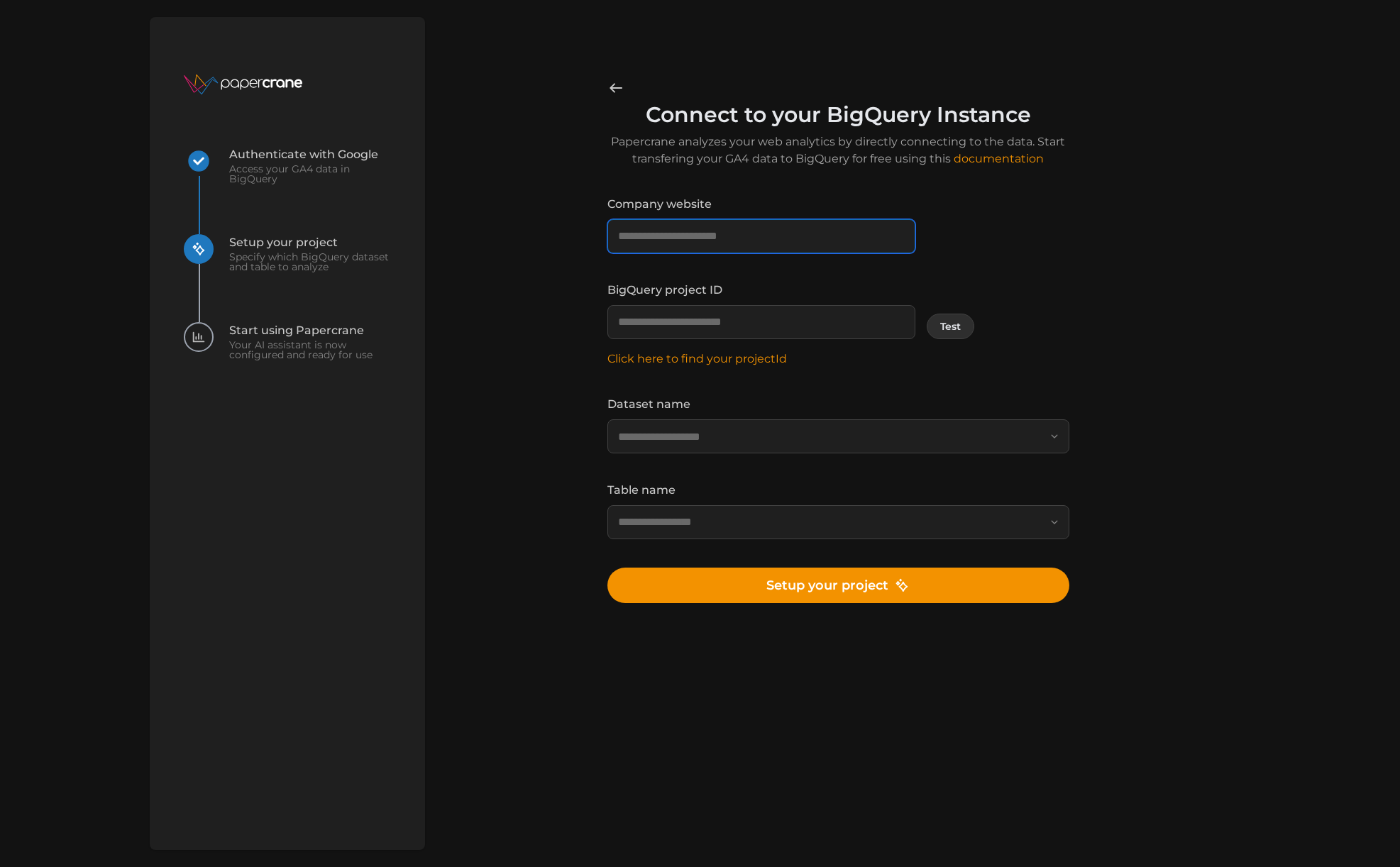
click at [719, 238] on input "Company website" at bounding box center [761, 237] width 308 height 34
paste input "**********"
type input "**********"
click at [534, 311] on div "**********" at bounding box center [837, 350] width 792 height 540
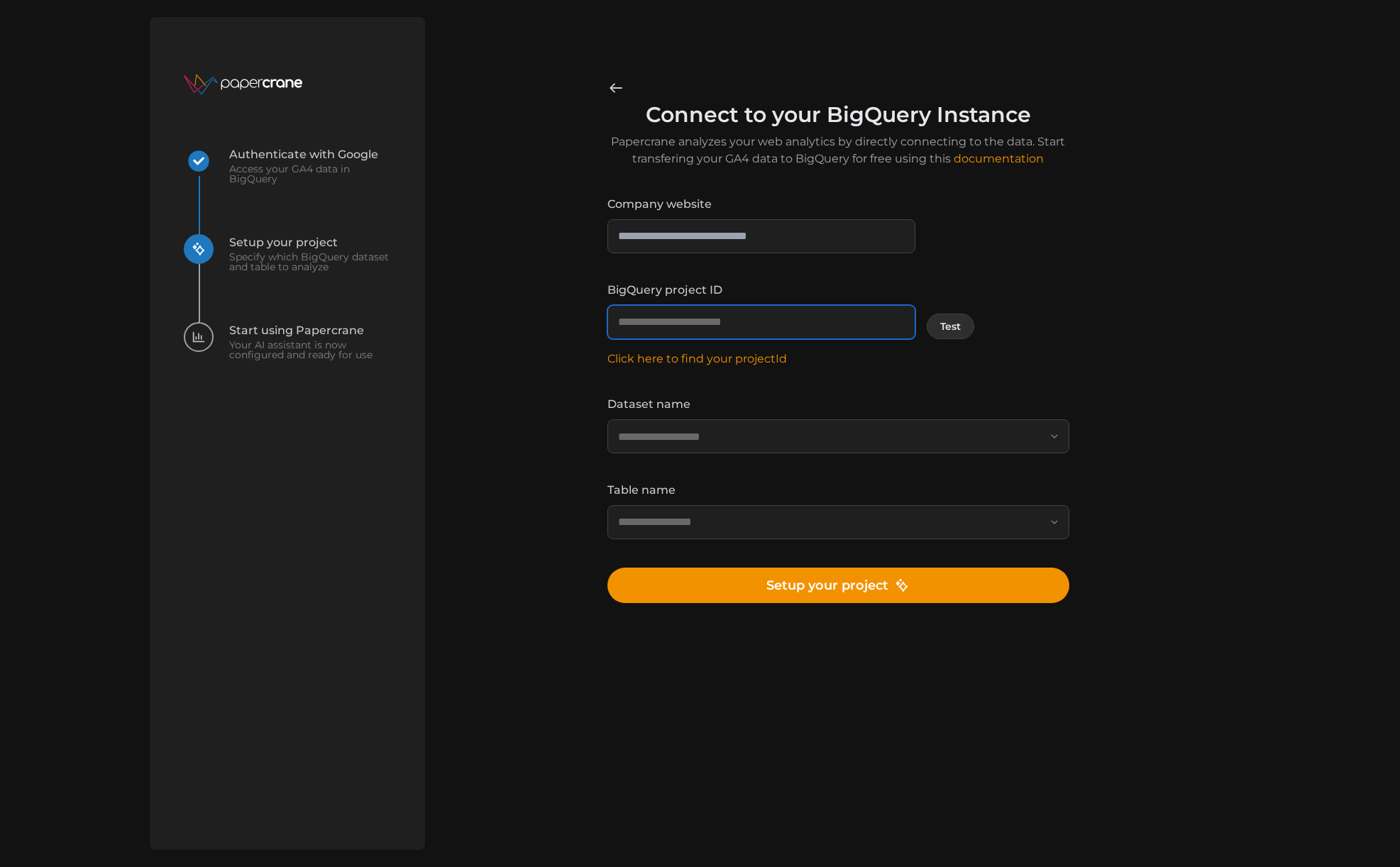
click at [767, 317] on input "BigQuery project ID" at bounding box center [761, 322] width 308 height 34
paste input "**********"
type input "**********"
click at [947, 330] on span "Test" at bounding box center [950, 326] width 21 height 24
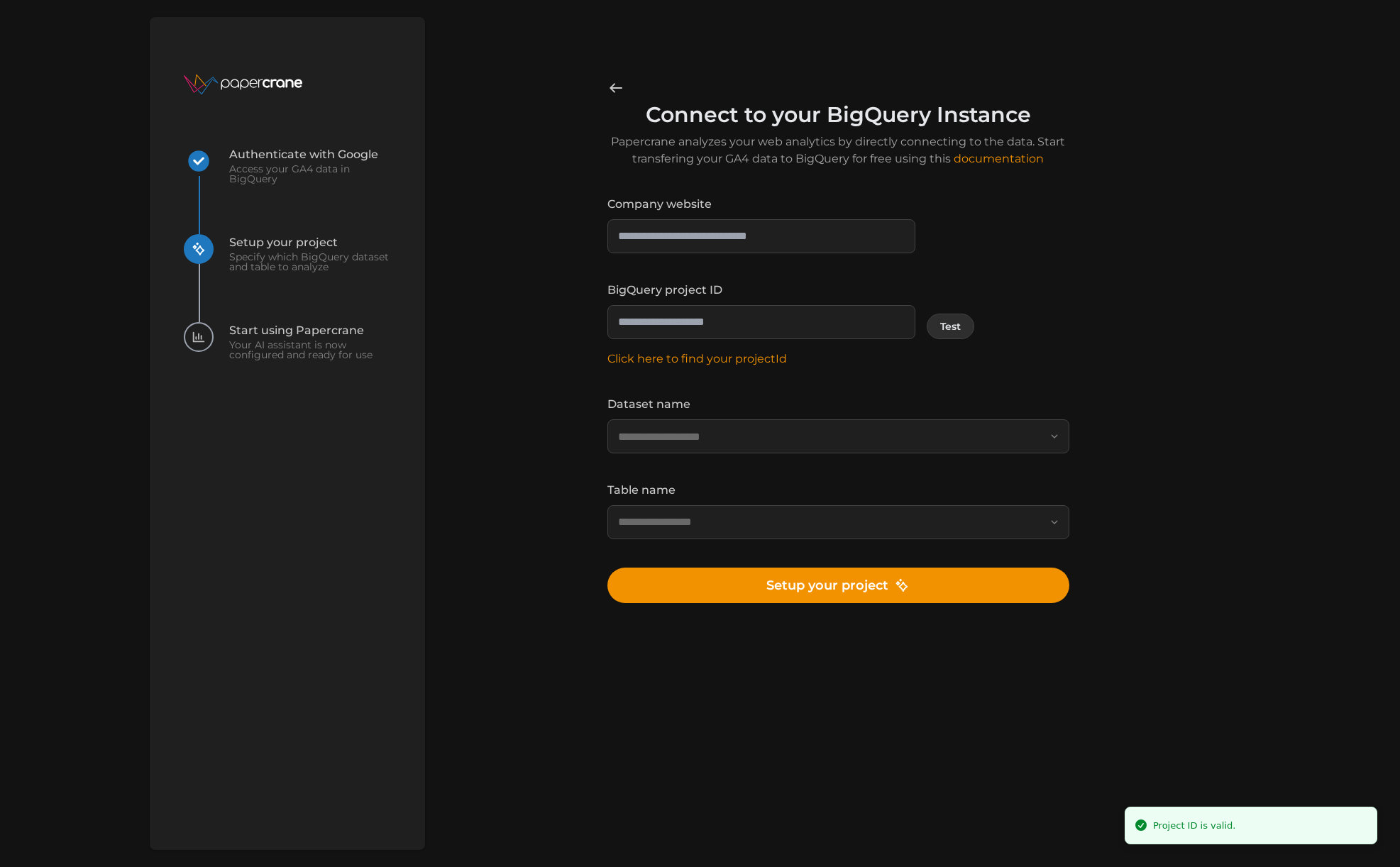
click at [1209, 492] on div "**********" at bounding box center [837, 350] width 792 height 540
click at [706, 438] on input "Dataset name" at bounding box center [837, 436] width 462 height 34
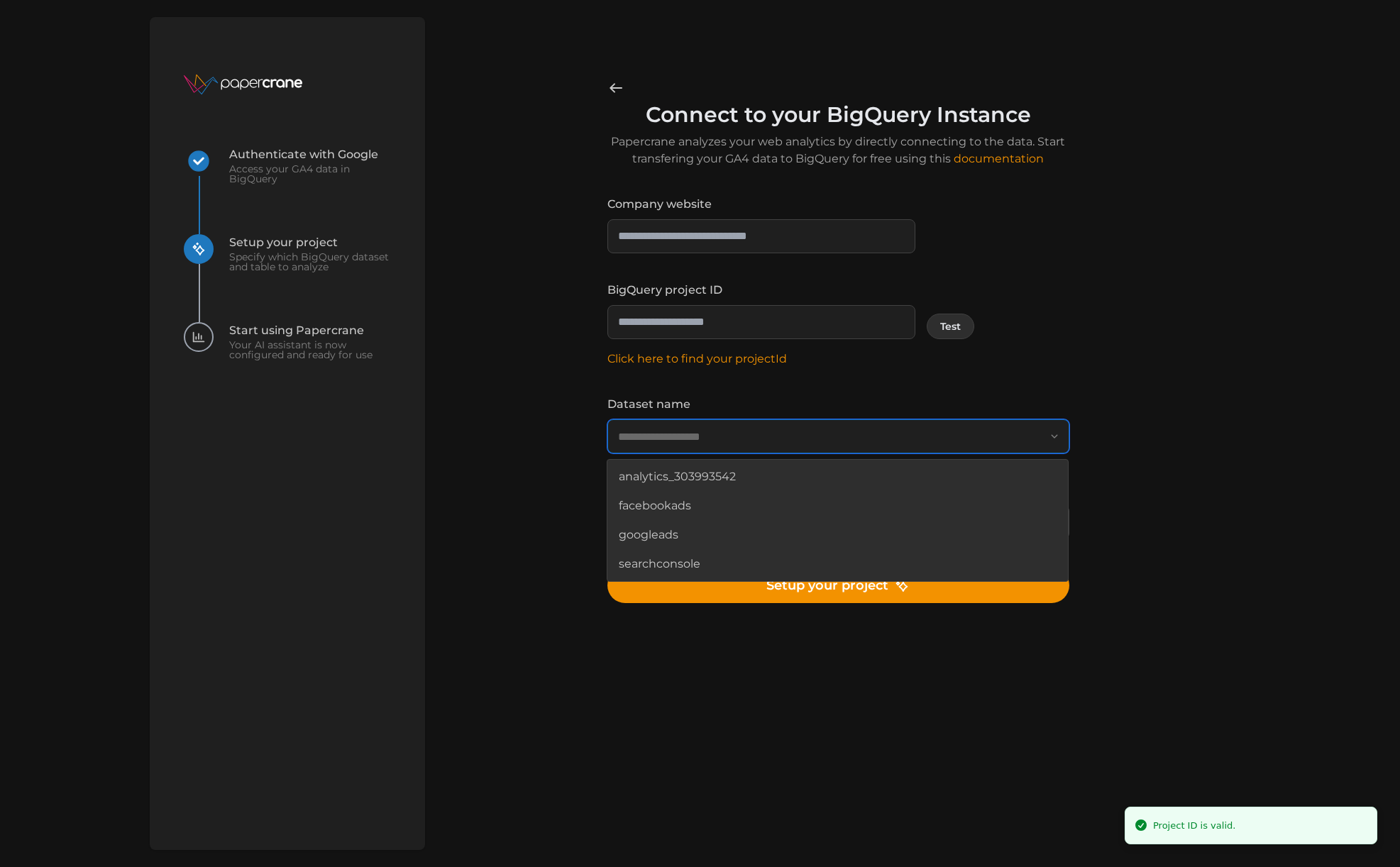
click at [706, 474] on span "analytics_303993542" at bounding box center [677, 477] width 117 height 18
type input "**********"
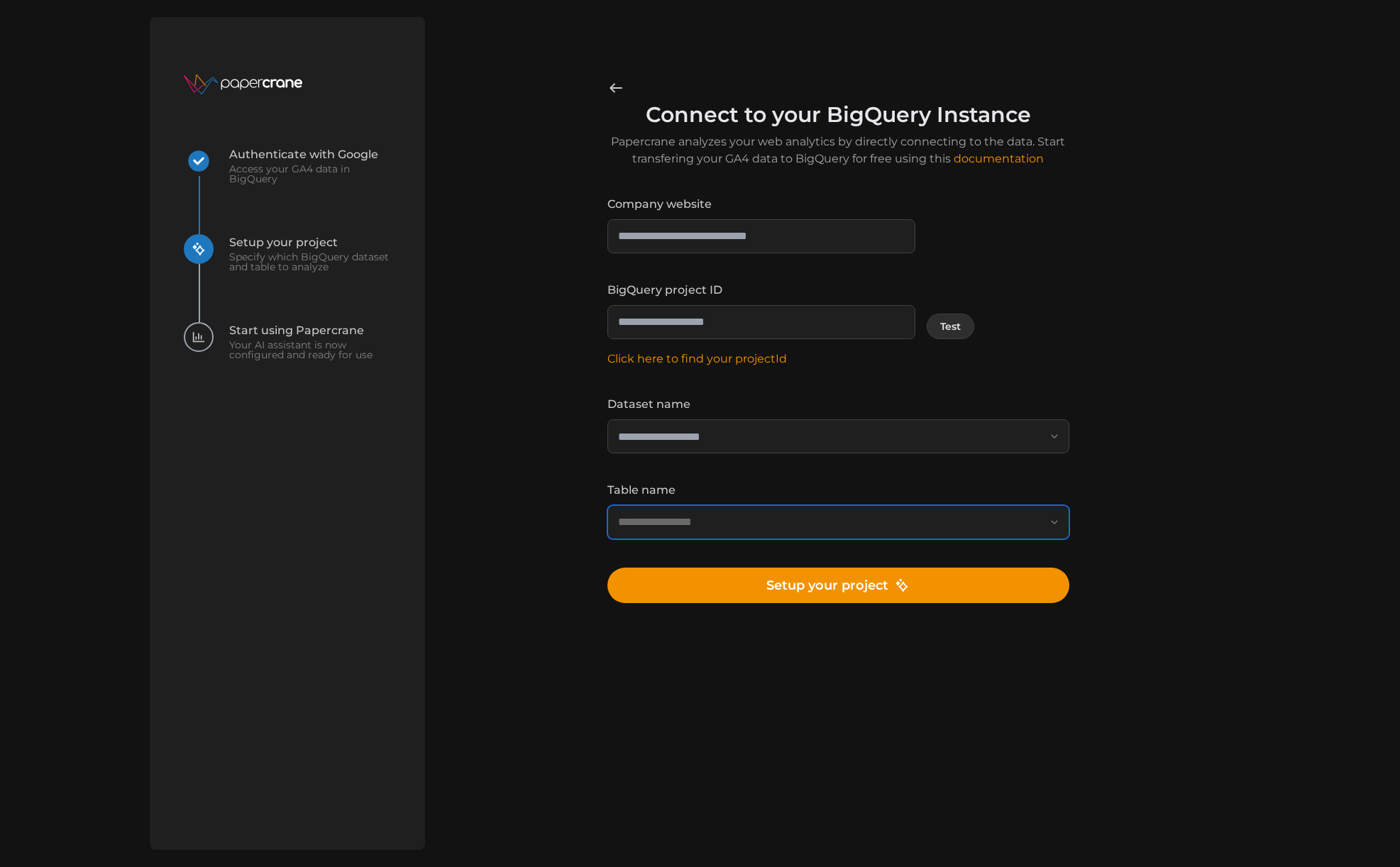
click at [742, 534] on input "Table name" at bounding box center [837, 522] width 462 height 34
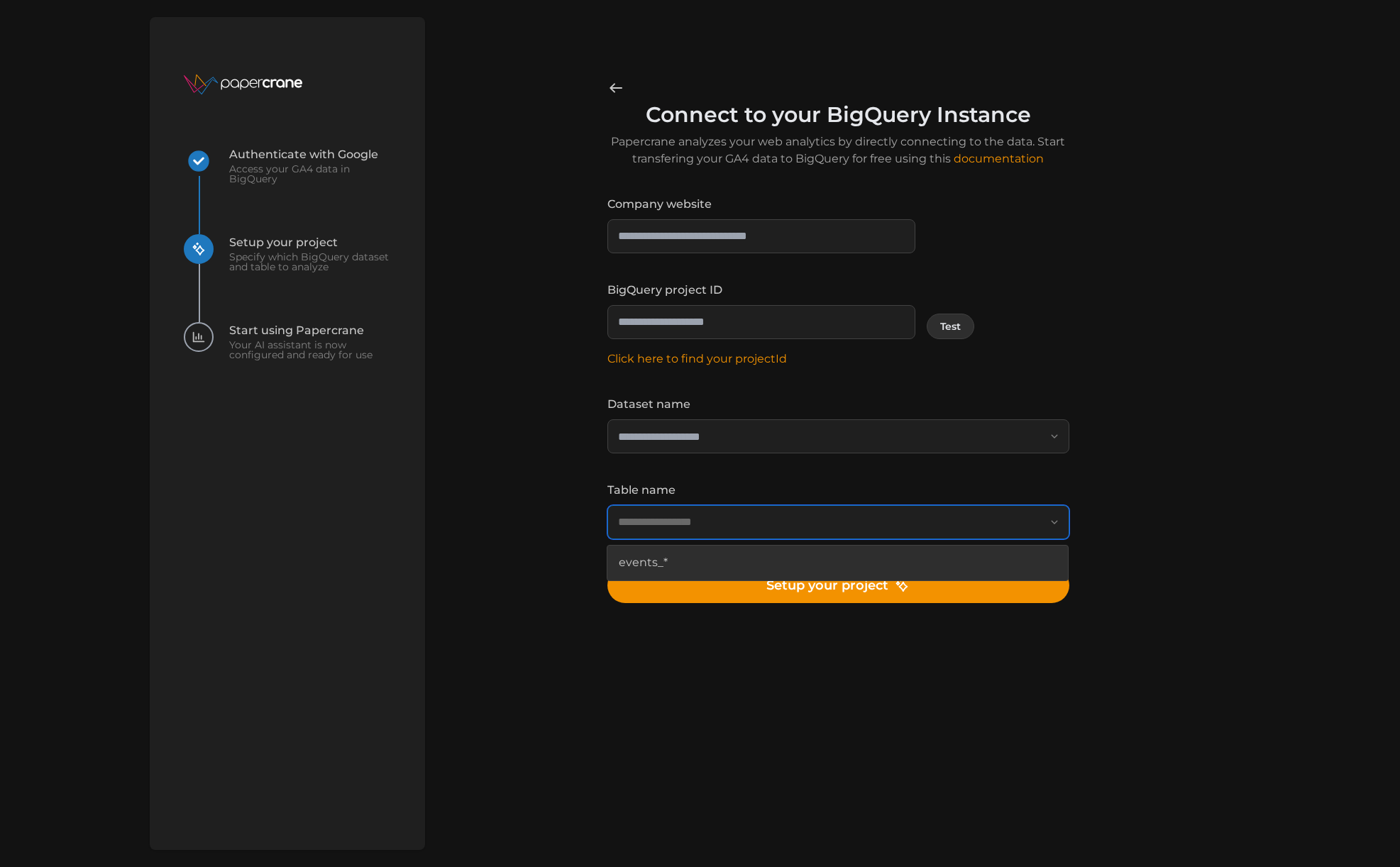
click at [701, 559] on div "events_*" at bounding box center [837, 562] width 455 height 29
type input "********"
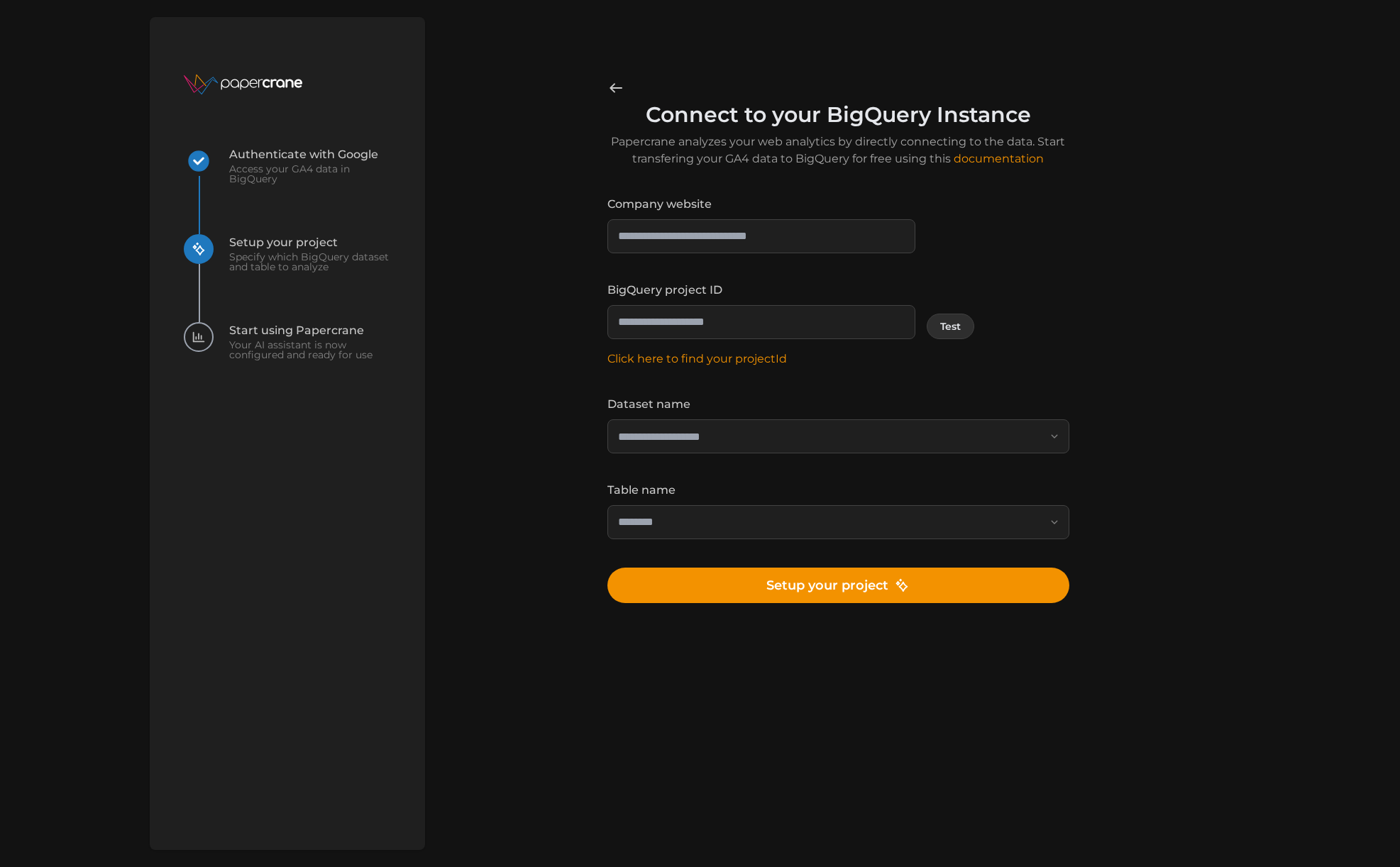
click at [1223, 493] on div "**********" at bounding box center [837, 350] width 792 height 540
click at [801, 587] on span "Setup your project" at bounding box center [838, 585] width 143 height 34
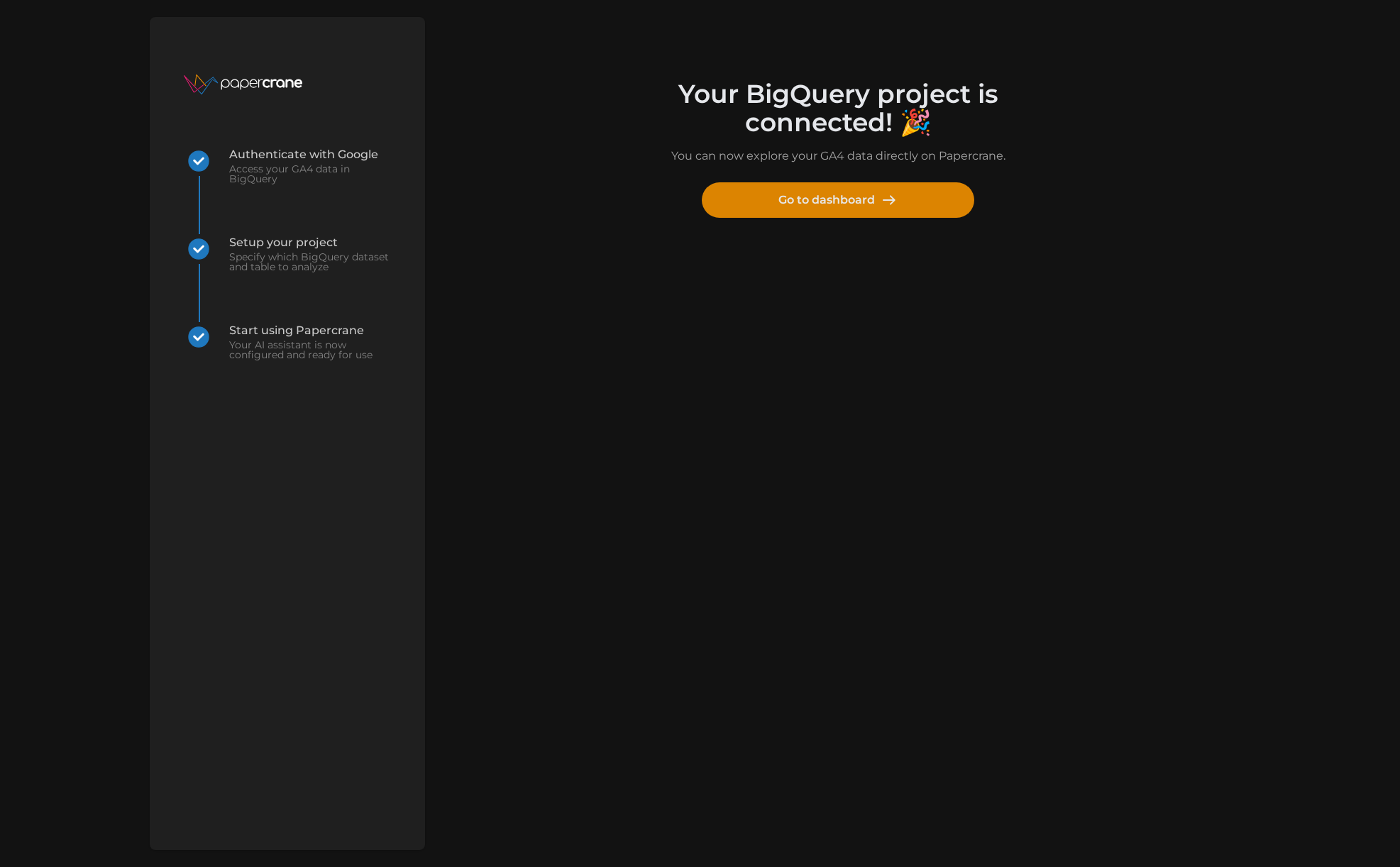
click at [838, 208] on span "Go to dashboard" at bounding box center [837, 200] width 119 height 34
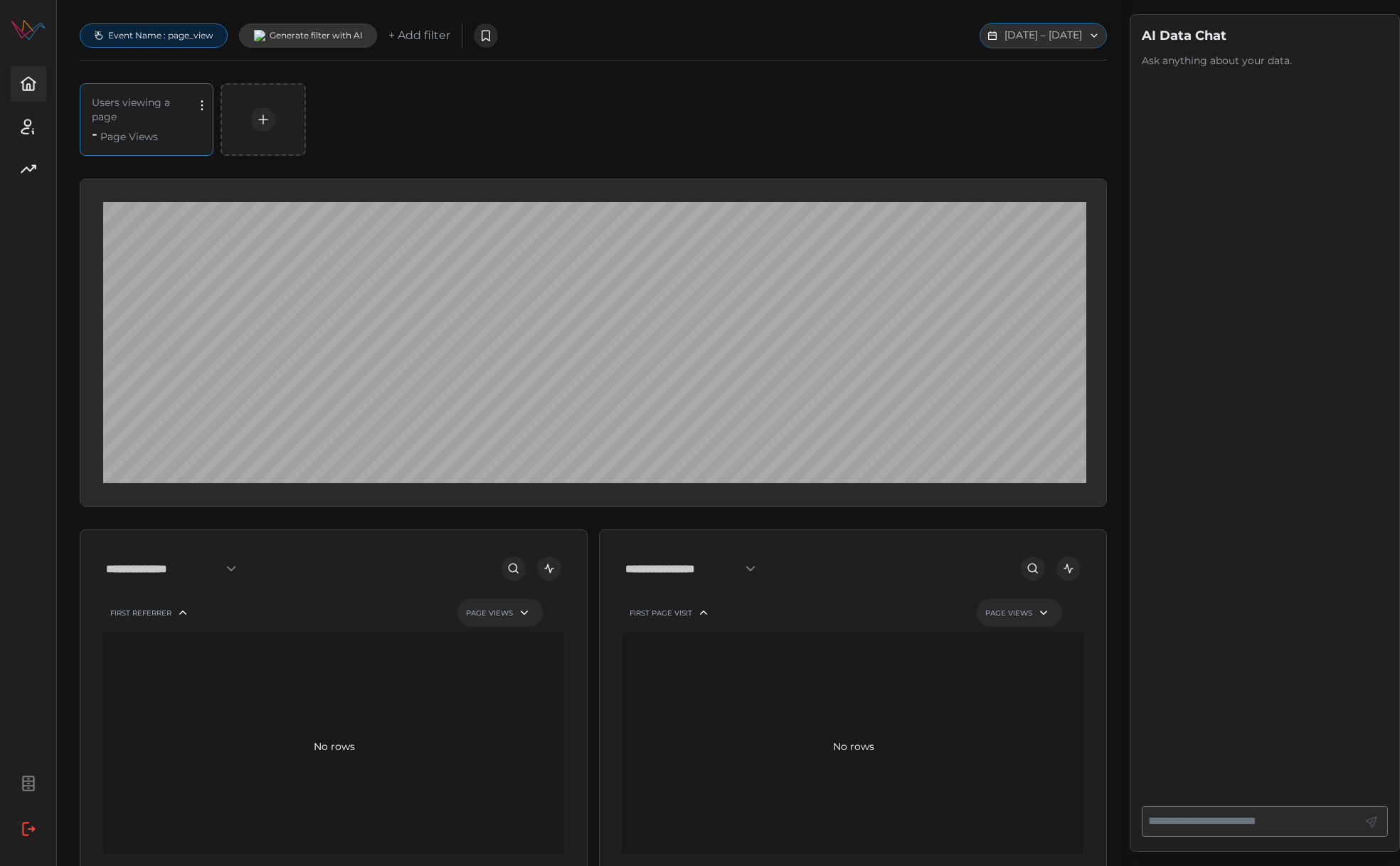
click at [1031, 39] on button "Sep 02 2025 – Sep 09 2025" at bounding box center [1044, 36] width 127 height 26
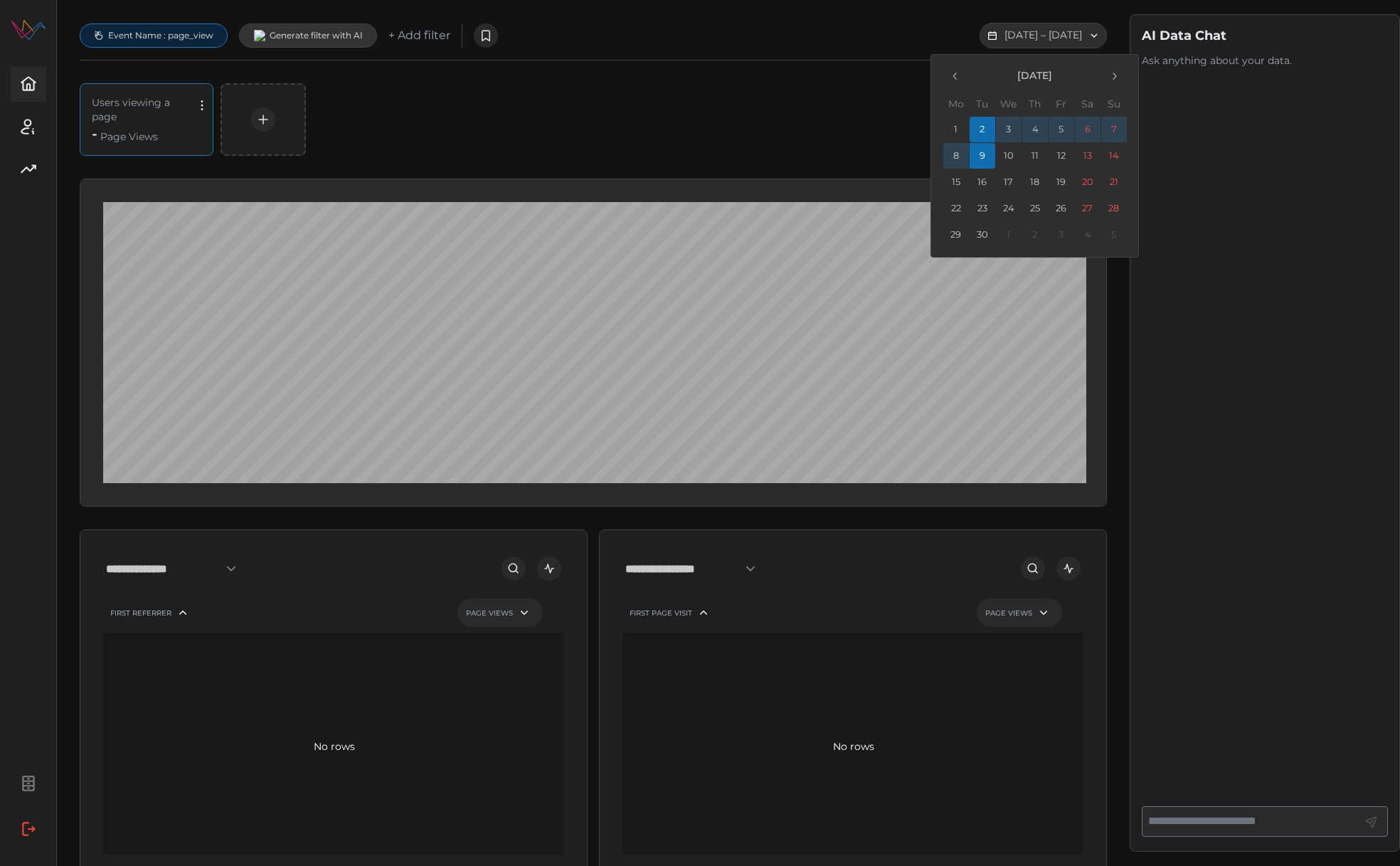
click at [954, 80] on icon "button" at bounding box center [955, 76] width 11 height 11
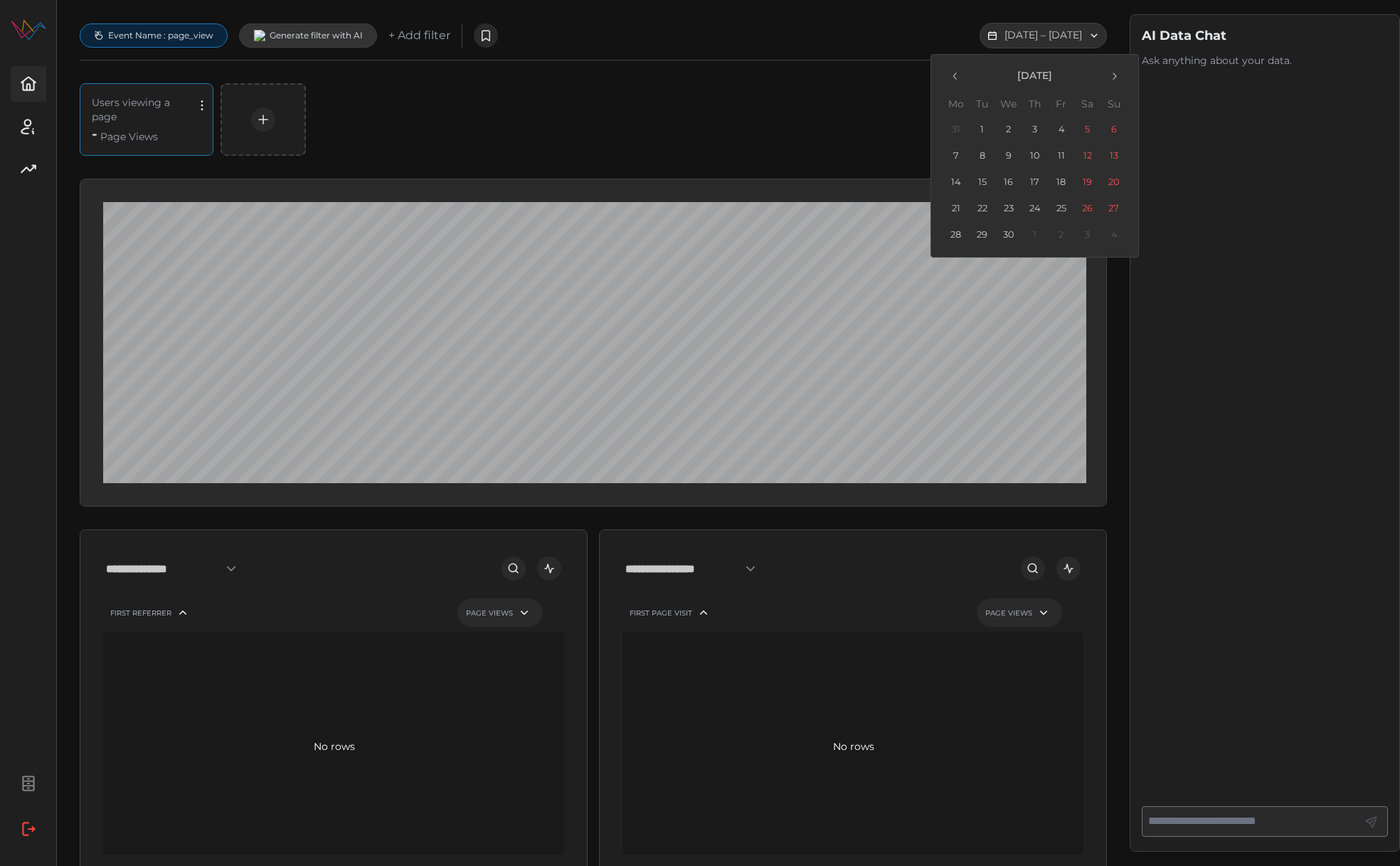
click at [954, 80] on icon "button" at bounding box center [955, 76] width 11 height 11
click at [949, 78] on icon "button" at bounding box center [955, 76] width 11 height 11
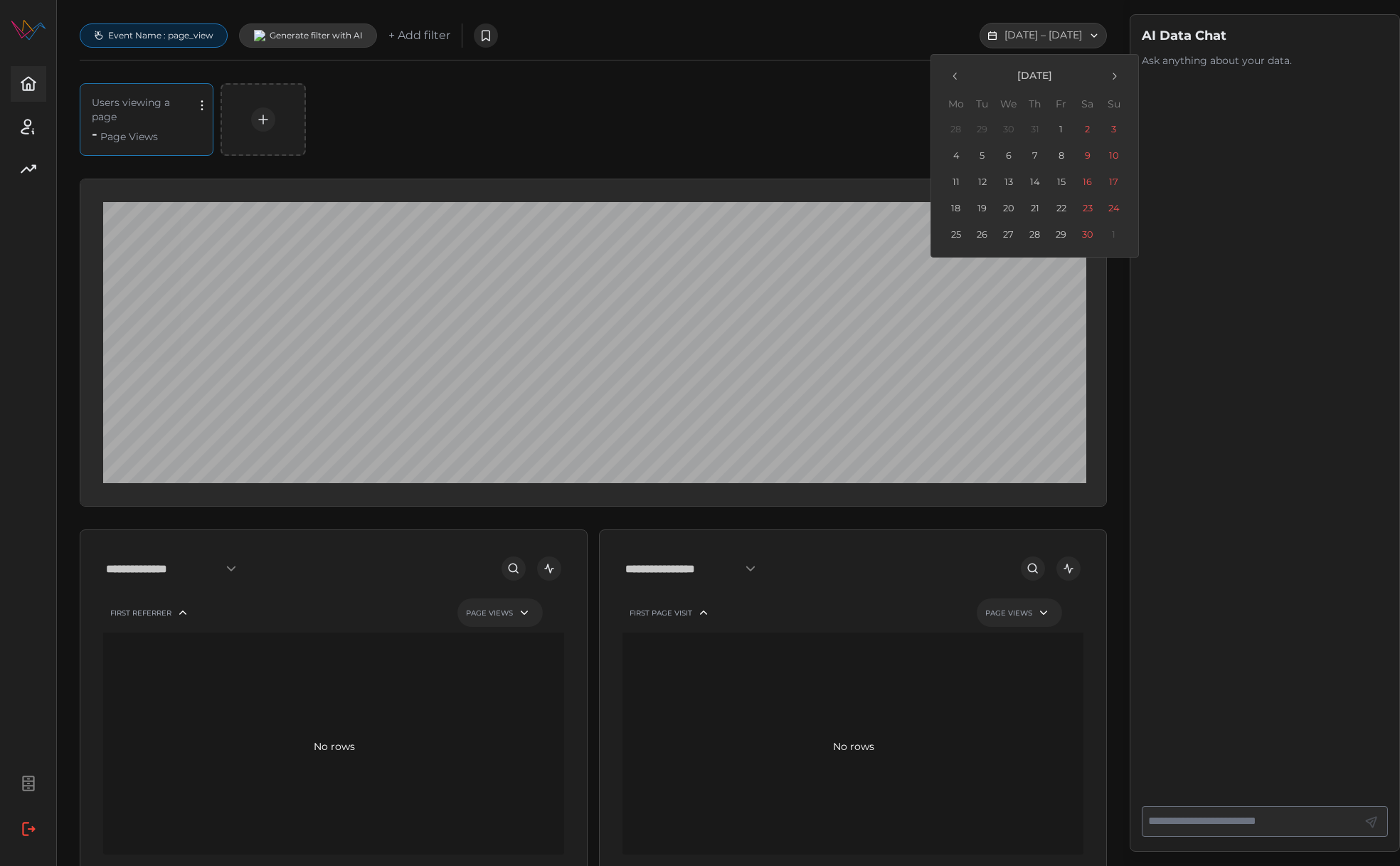
click at [949, 78] on icon "button" at bounding box center [955, 76] width 11 height 11
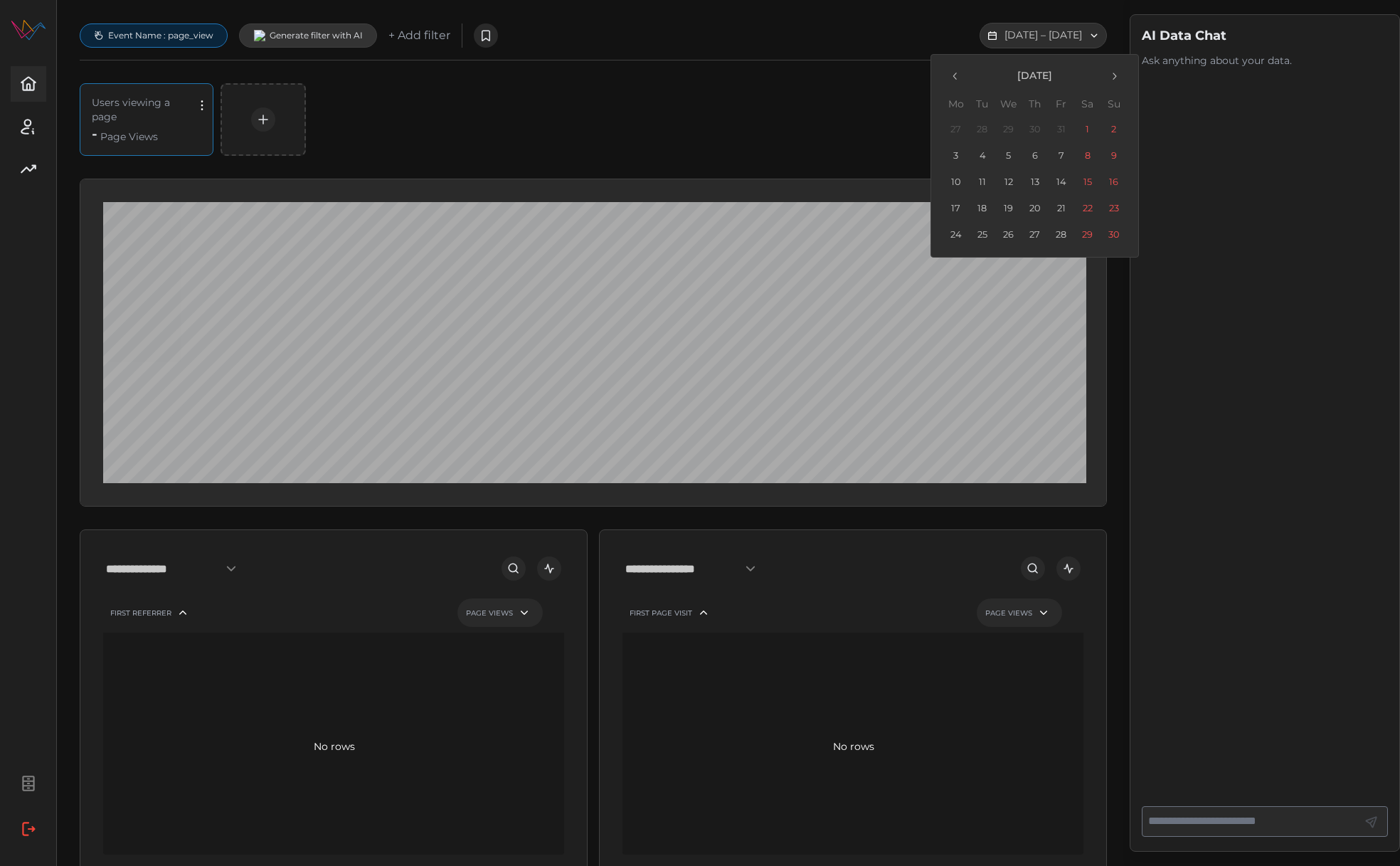
click at [952, 78] on icon "button" at bounding box center [955, 76] width 11 height 11
click at [1016, 127] on button "1" at bounding box center [1008, 129] width 26 height 26
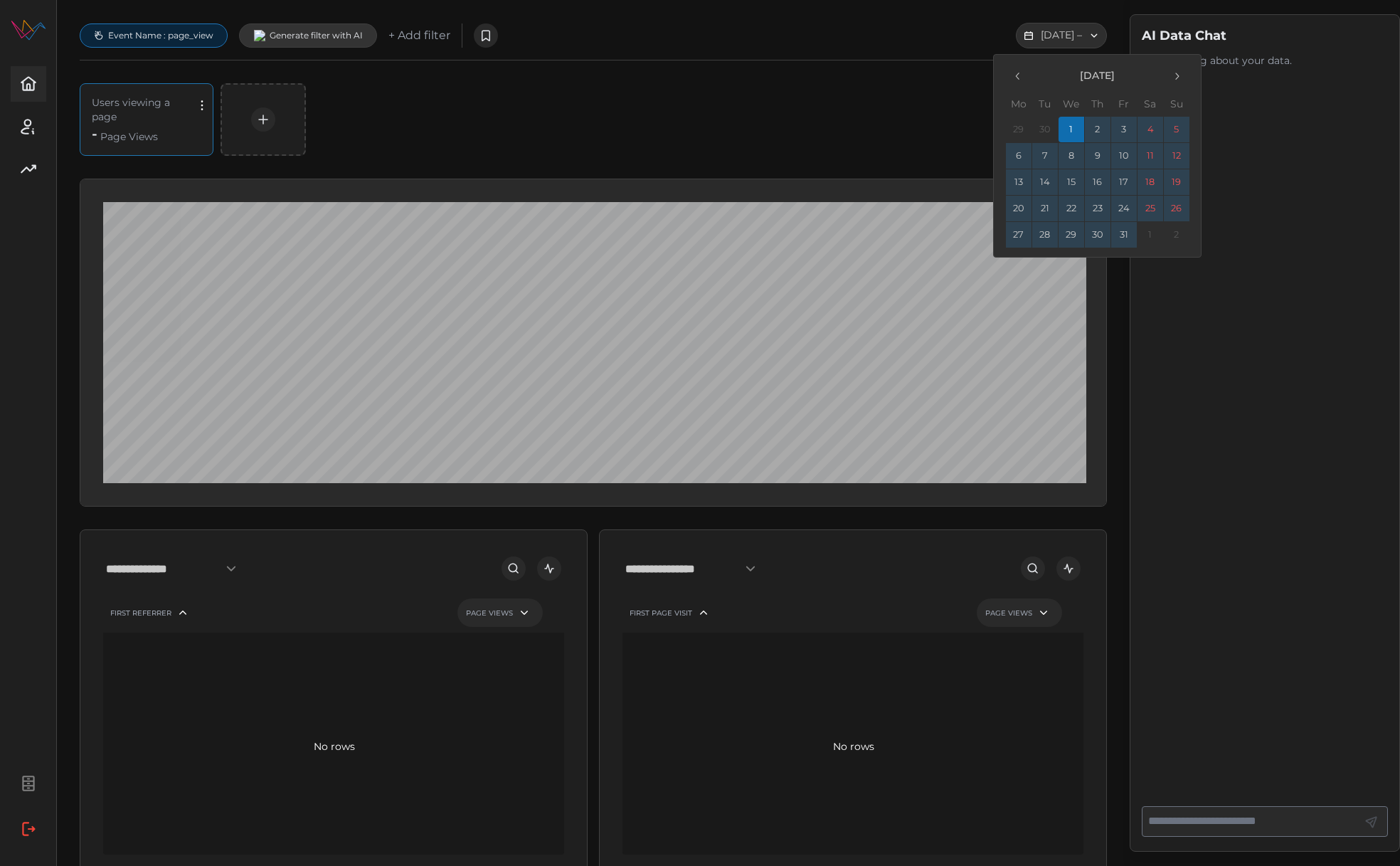
click at [1127, 234] on button "31" at bounding box center [1123, 234] width 26 height 26
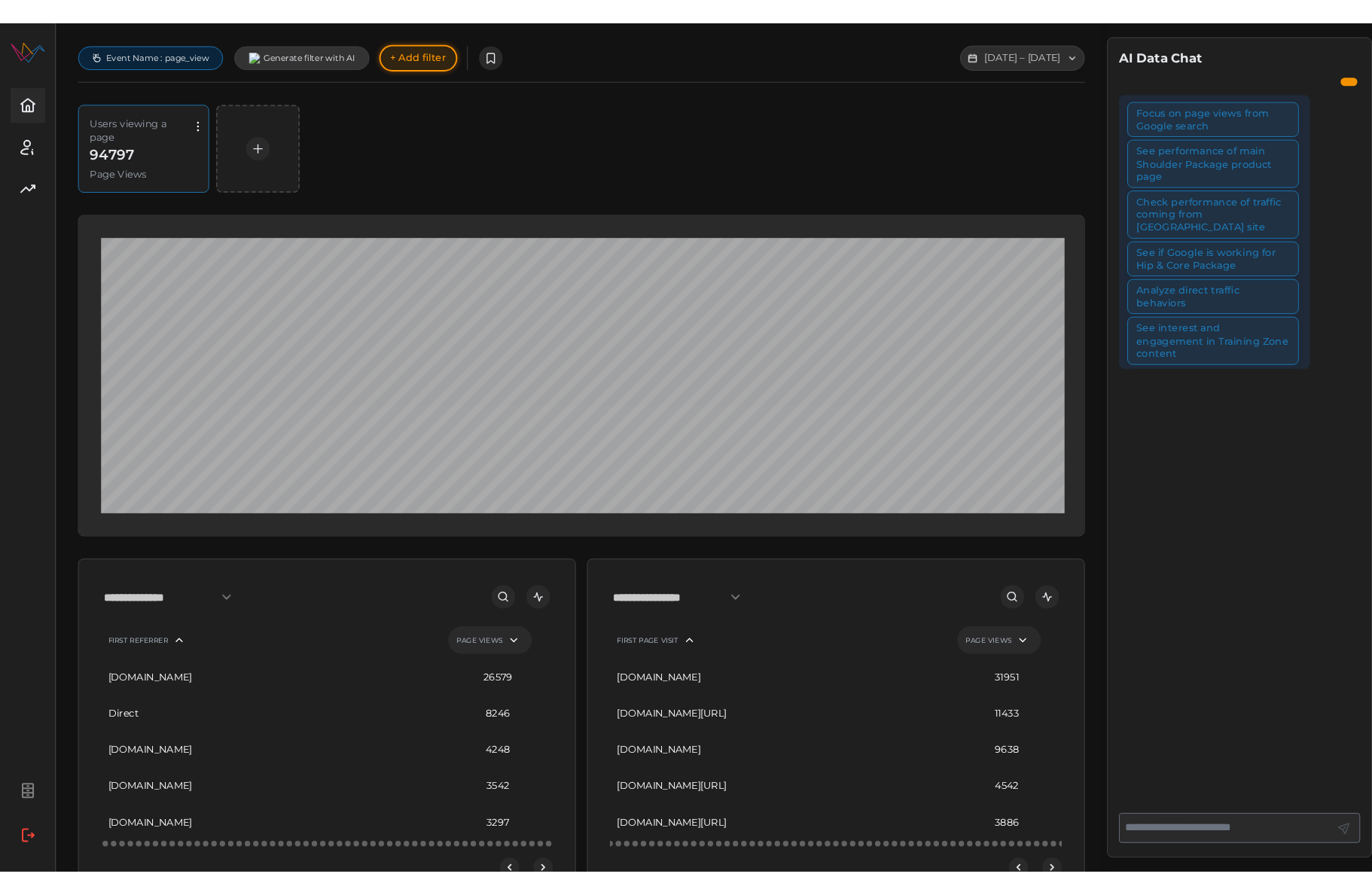
scroll to position [0, 4]
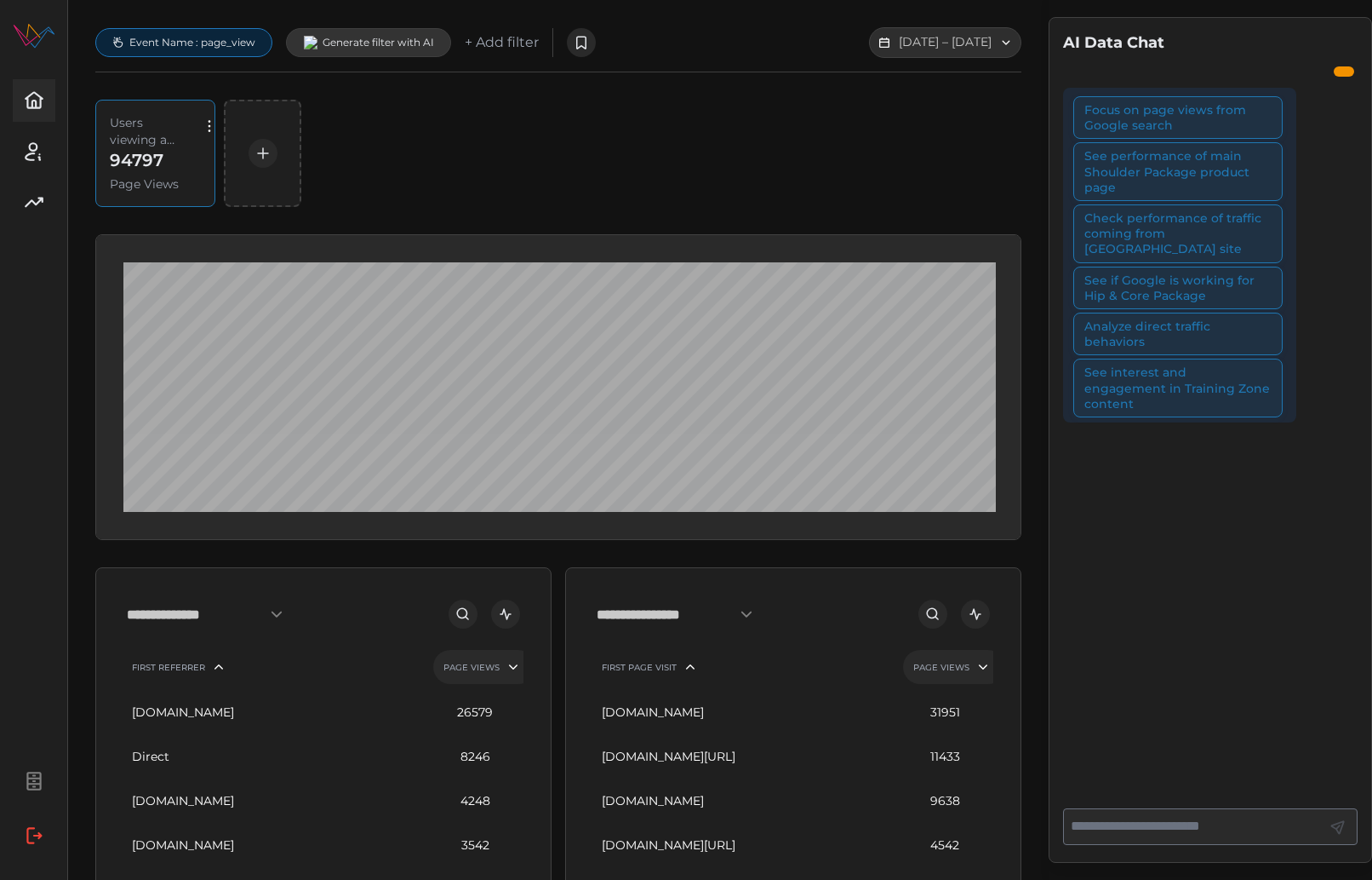
click at [752, 177] on div "Users viewing a page 94797 Page Views" at bounding box center [559, 153] width 926 height 107
